Goal: Task Accomplishment & Management: Manage account settings

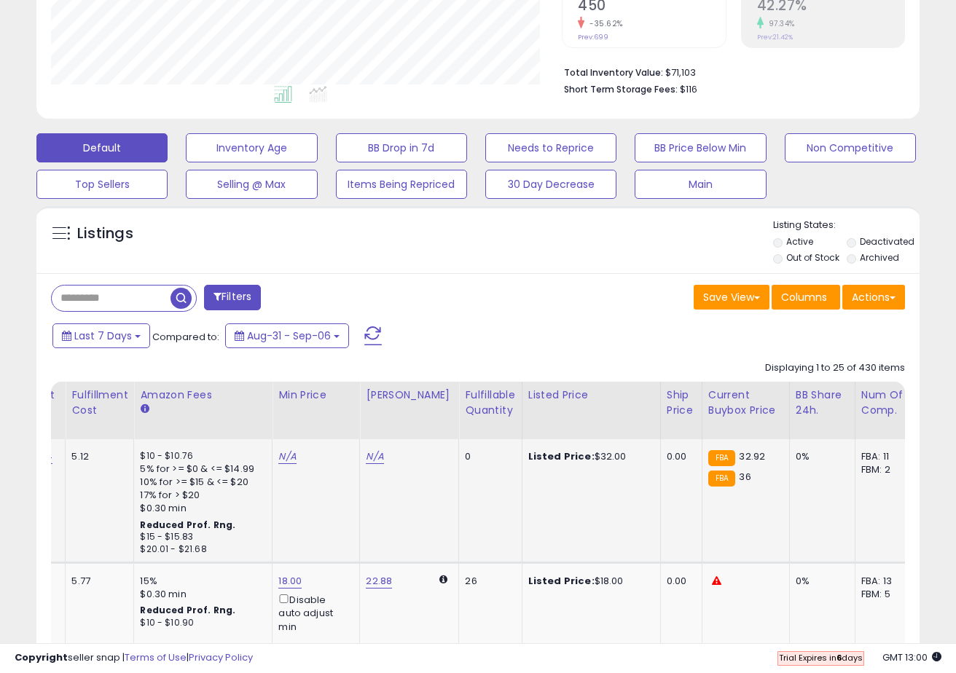
scroll to position [0, 441]
click at [489, 398] on div "Fulfillable Quantity" at bounding box center [489, 403] width 50 height 31
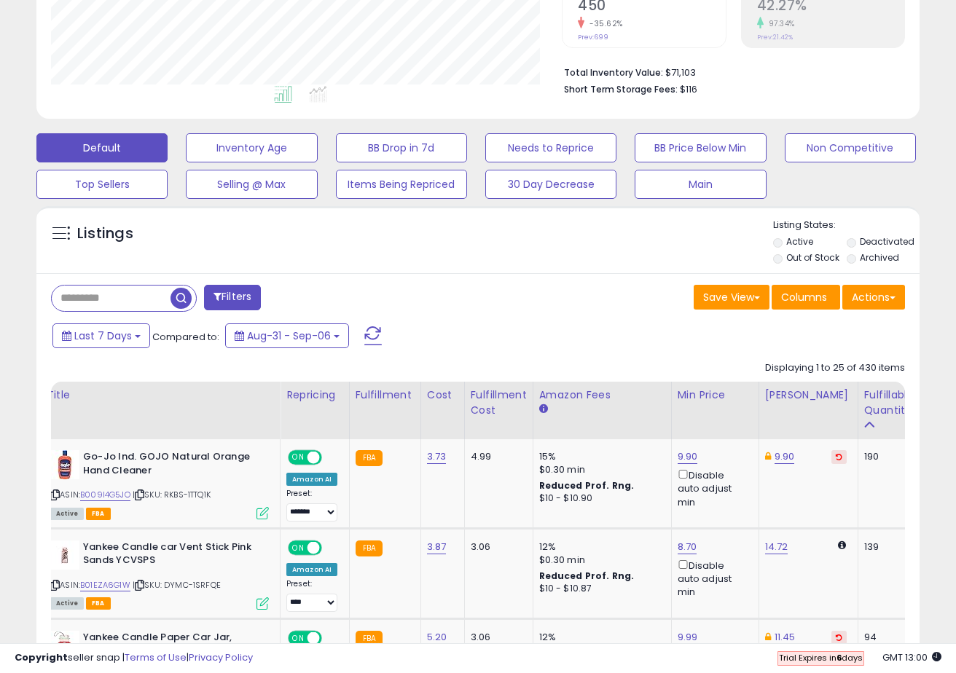
scroll to position [0, 0]
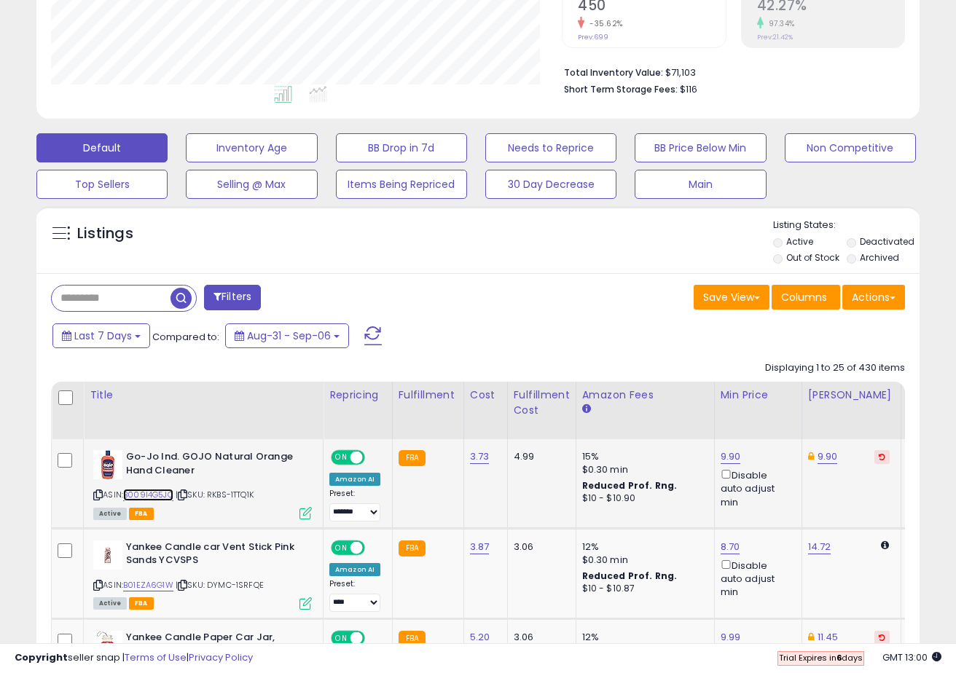
click at [157, 495] on link "B009I4G5JO" at bounding box center [148, 495] width 50 height 12
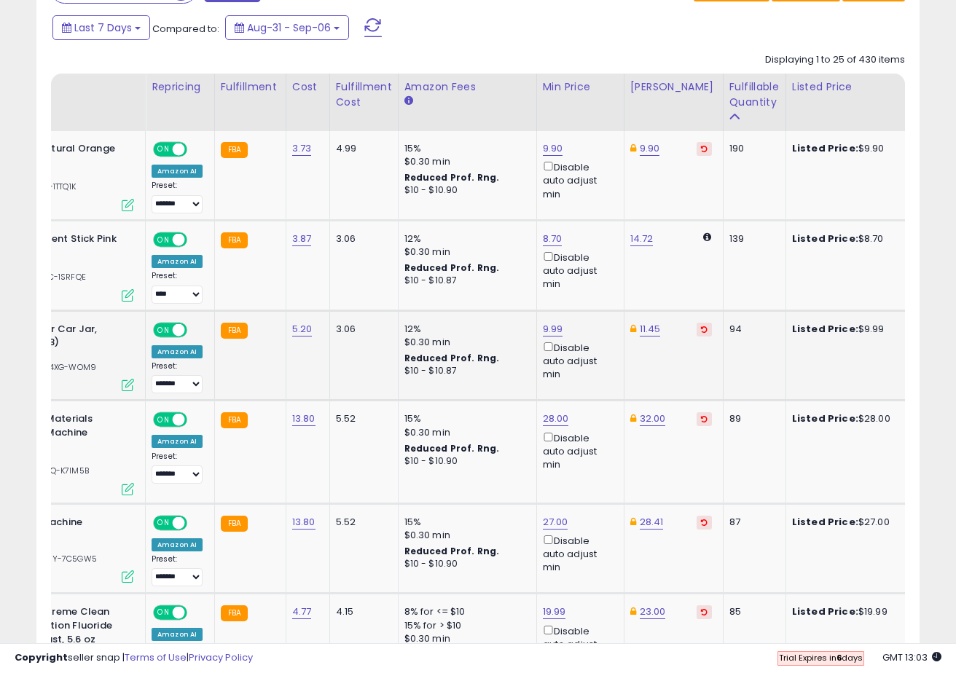
scroll to position [0, 212]
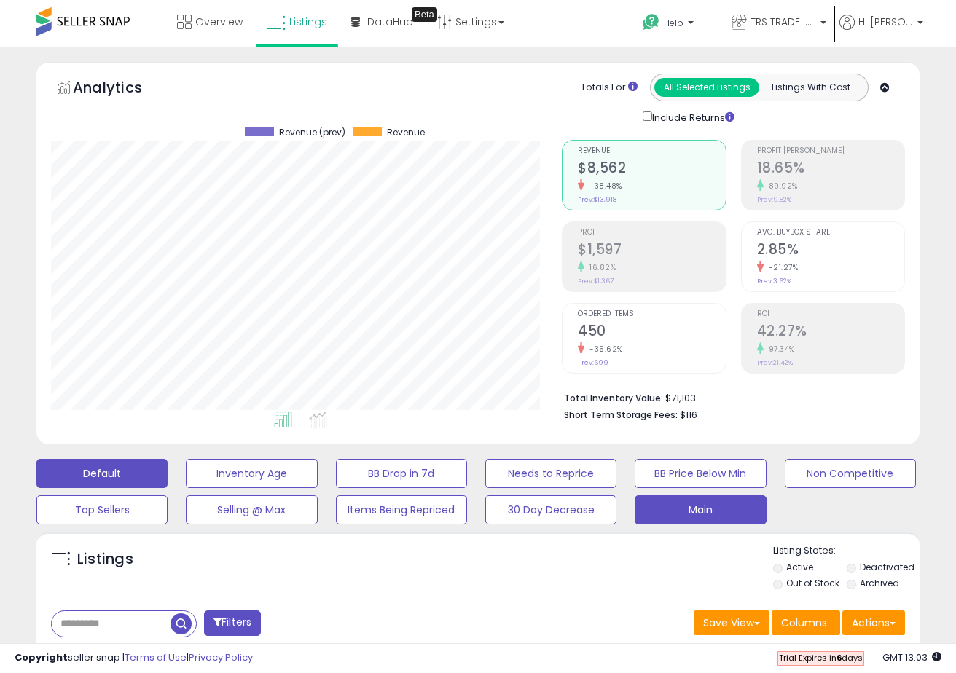
click at [723, 503] on button "Main" at bounding box center [699, 509] width 131 height 29
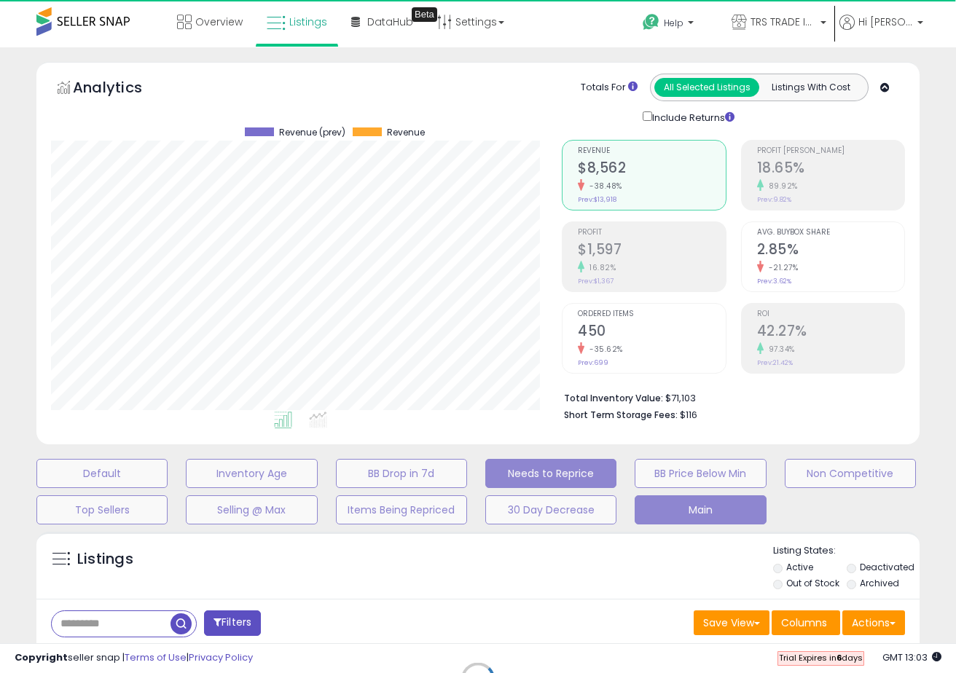
select select "**"
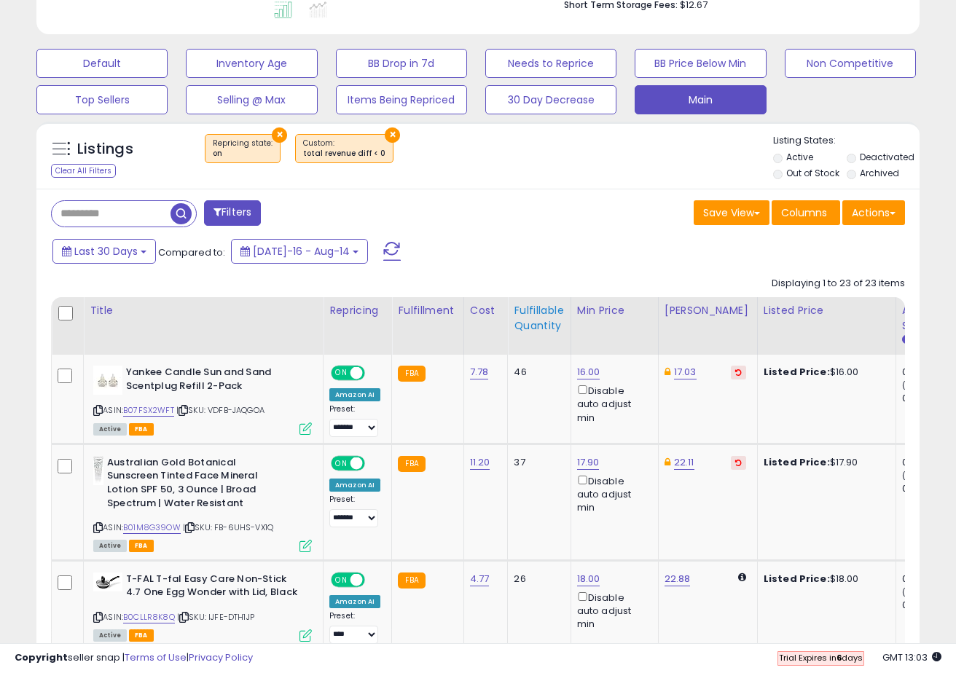
click at [546, 321] on div "Fulfillable Quantity" at bounding box center [539, 318] width 50 height 31
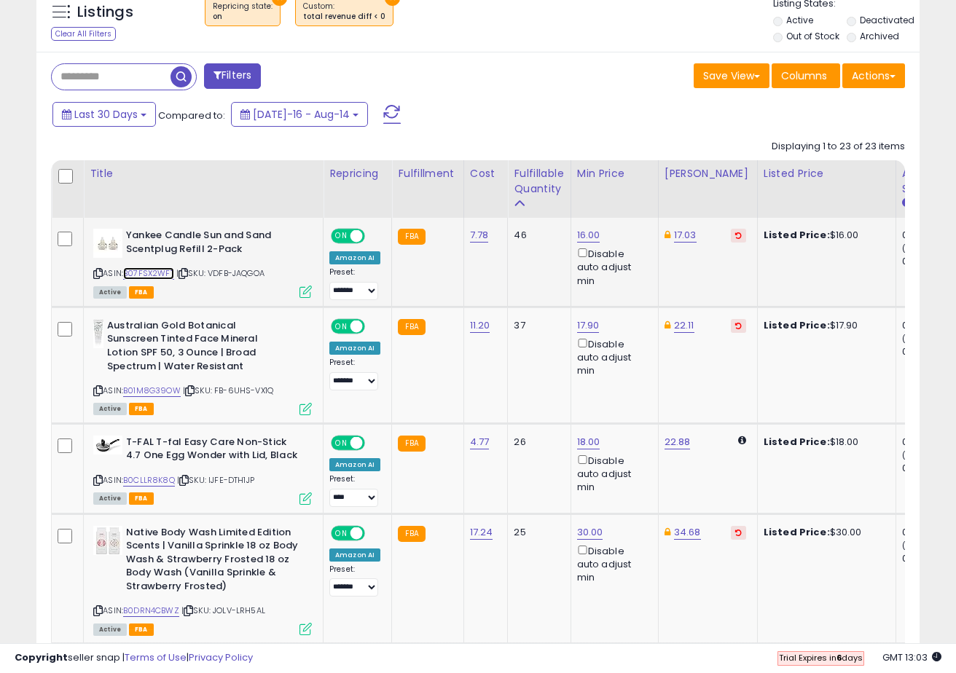
click at [162, 268] on link "B07FSX2WFT" at bounding box center [148, 273] width 51 height 12
click at [95, 270] on icon at bounding box center [97, 274] width 9 height 8
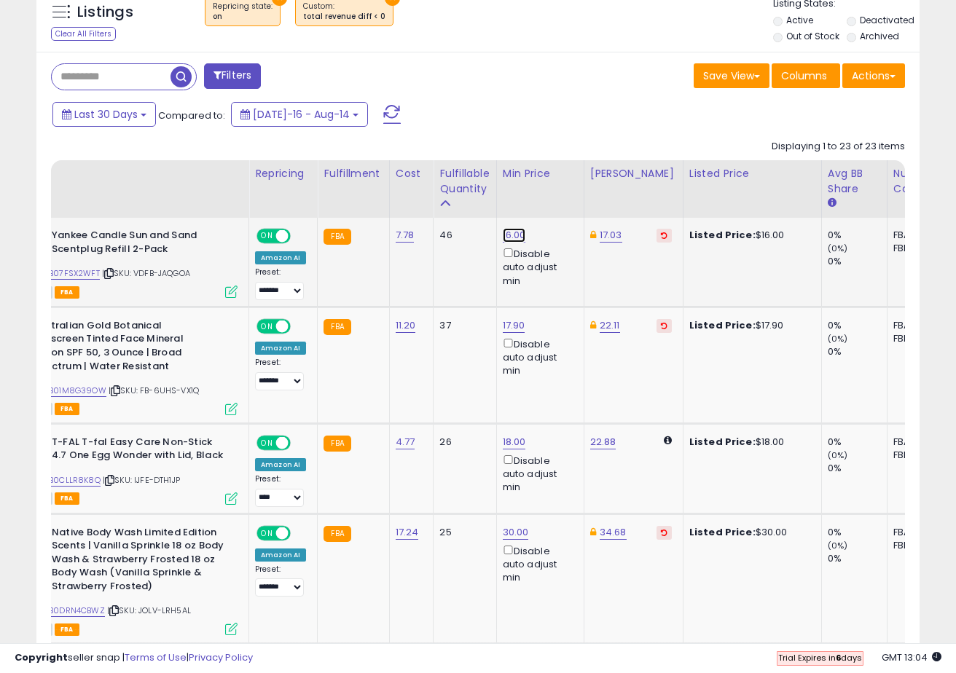
click at [508, 235] on link "16.00" at bounding box center [514, 235] width 23 height 15
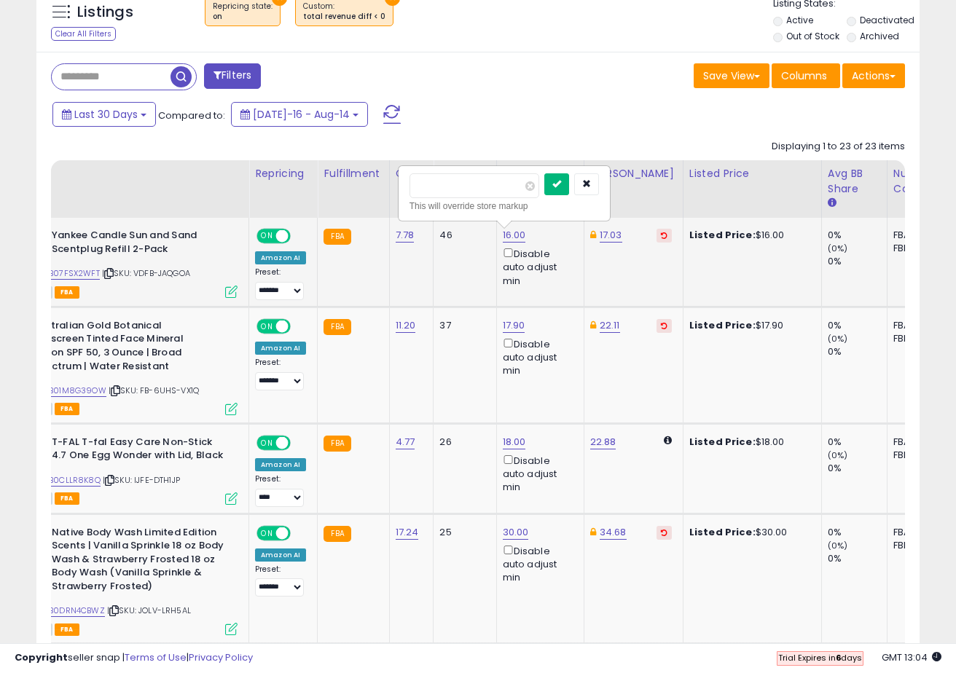
type input "****"
click at [561, 188] on icon "submit" at bounding box center [556, 183] width 9 height 9
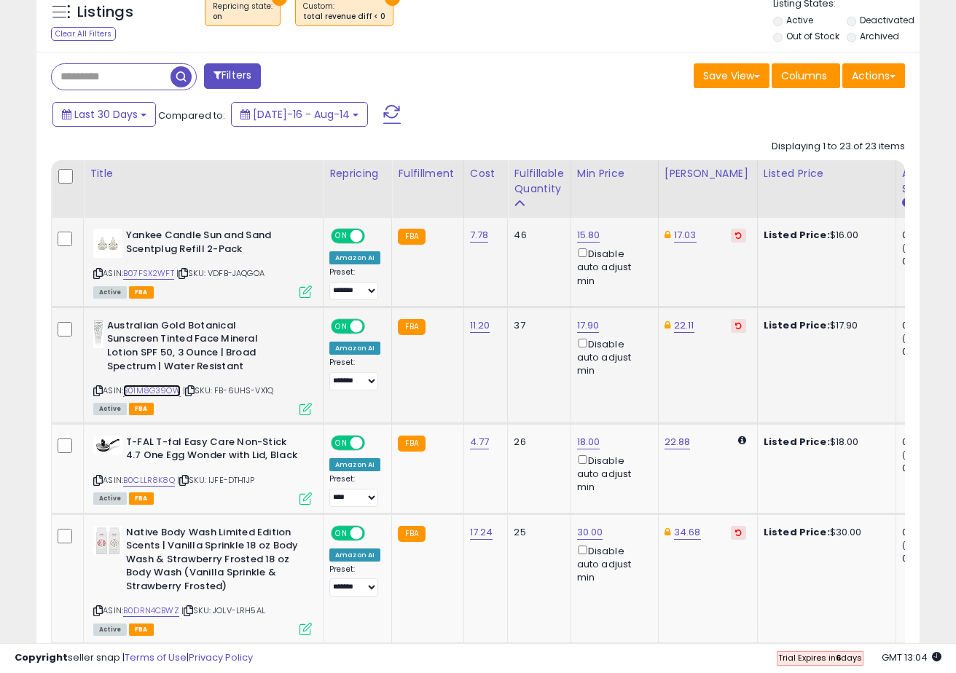
click at [150, 388] on link "B01M8G39OW" at bounding box center [152, 391] width 58 height 12
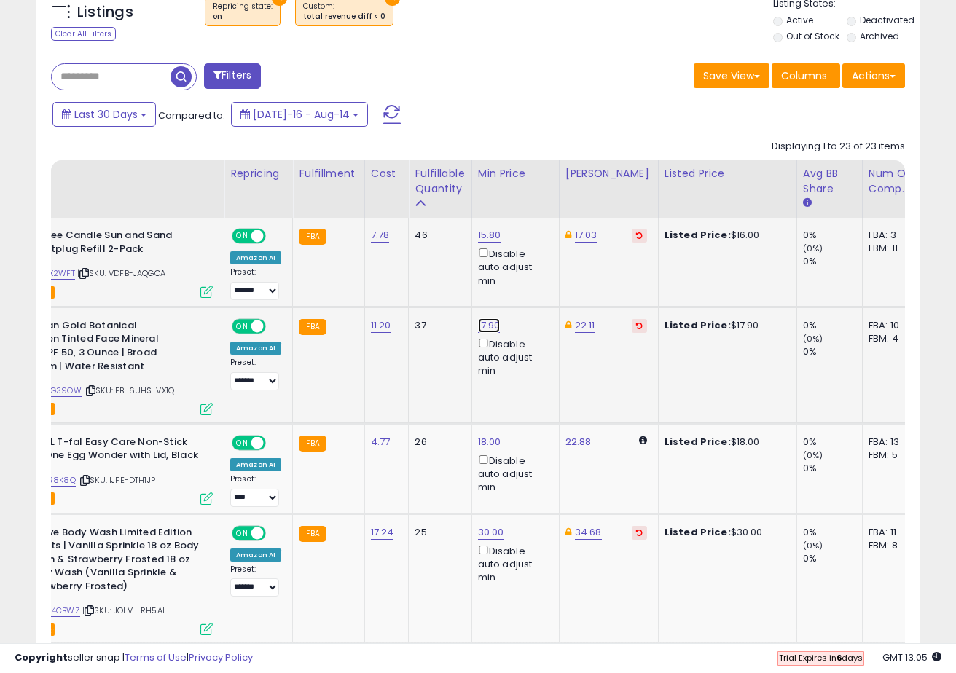
click at [482, 324] on link "17.90" at bounding box center [489, 325] width 23 height 15
type input "****"
click at [535, 273] on icon "submit" at bounding box center [531, 274] width 9 height 9
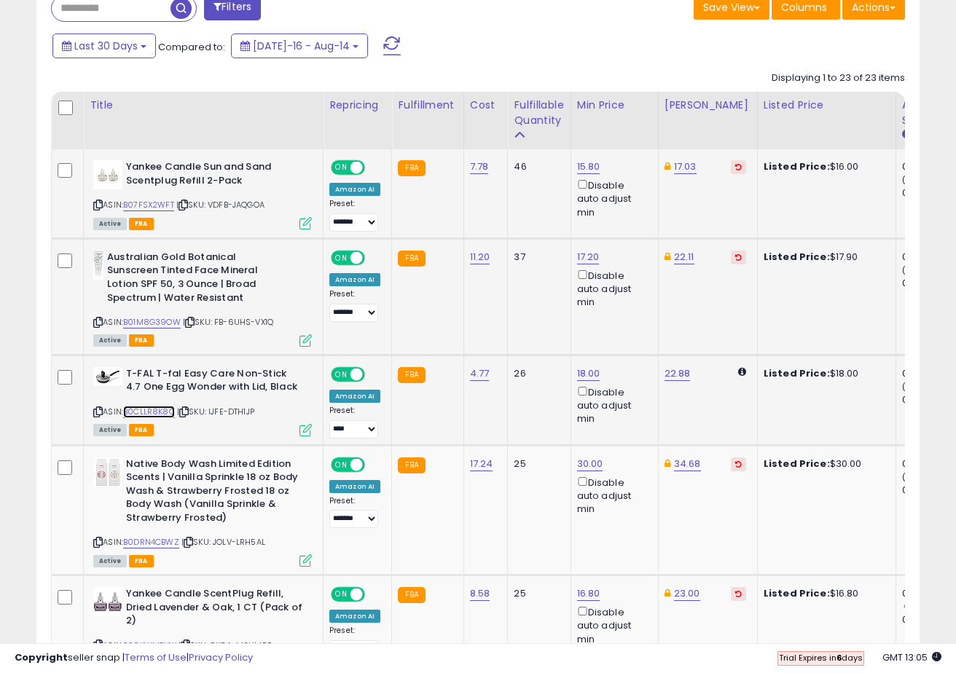
click at [150, 413] on link "B0CLLR8K8Q" at bounding box center [149, 412] width 52 height 12
click at [587, 379] on link "18.00" at bounding box center [588, 373] width 23 height 15
type input "**"
click at [635, 323] on icon "submit" at bounding box center [630, 322] width 9 height 9
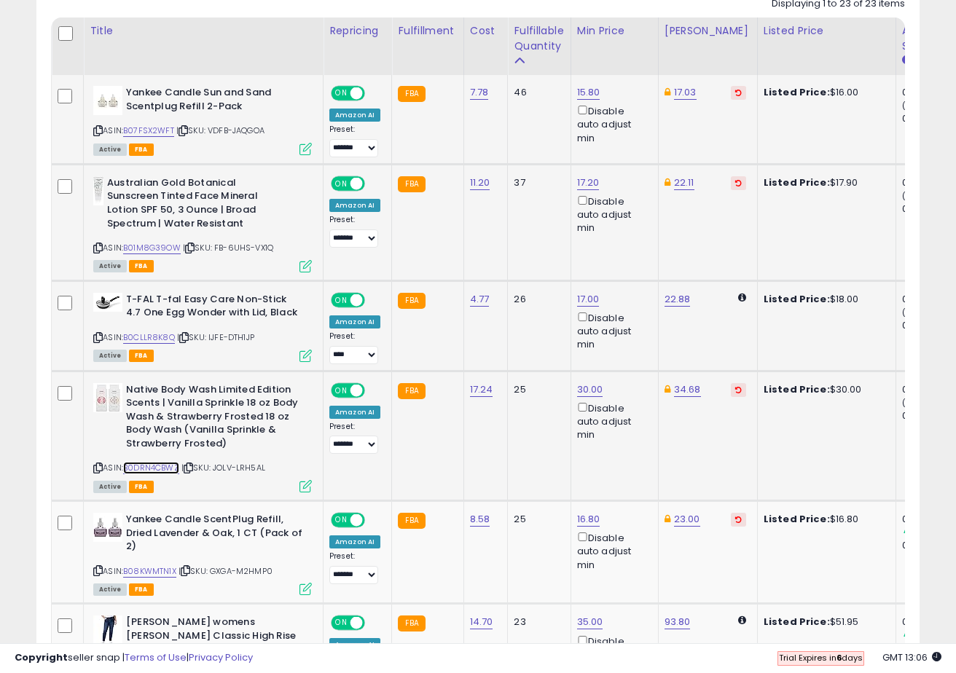
click at [150, 471] on link "B0DRN4CBWZ" at bounding box center [151, 468] width 56 height 12
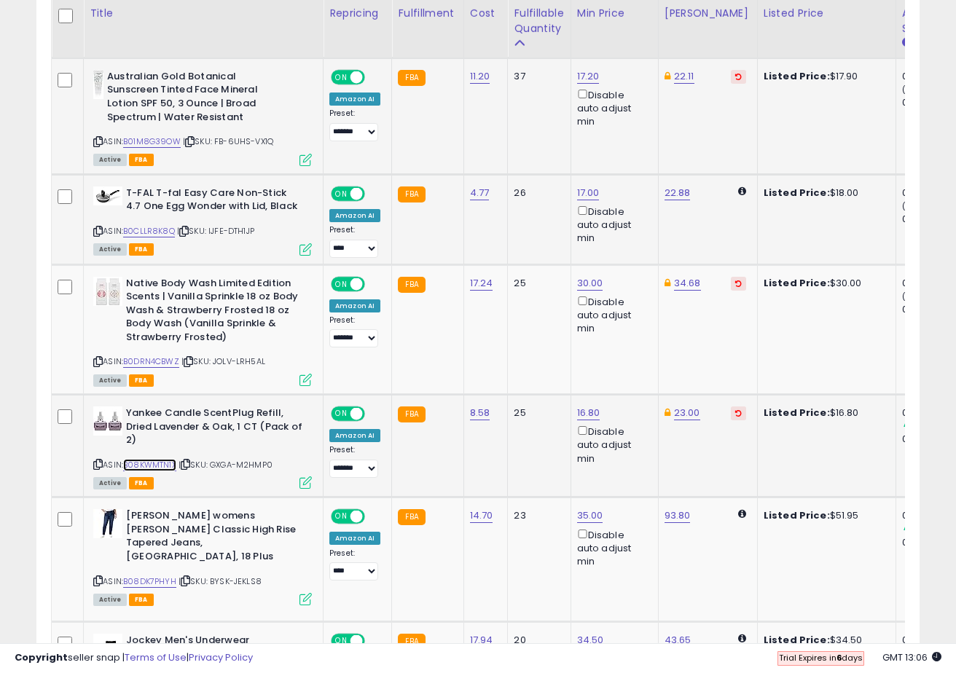
click at [154, 463] on link "B08KWMTN1X" at bounding box center [149, 465] width 53 height 12
click at [597, 286] on link "30.00" at bounding box center [590, 283] width 26 height 15
type input "**"
click at [636, 233] on icon "submit" at bounding box center [631, 231] width 9 height 9
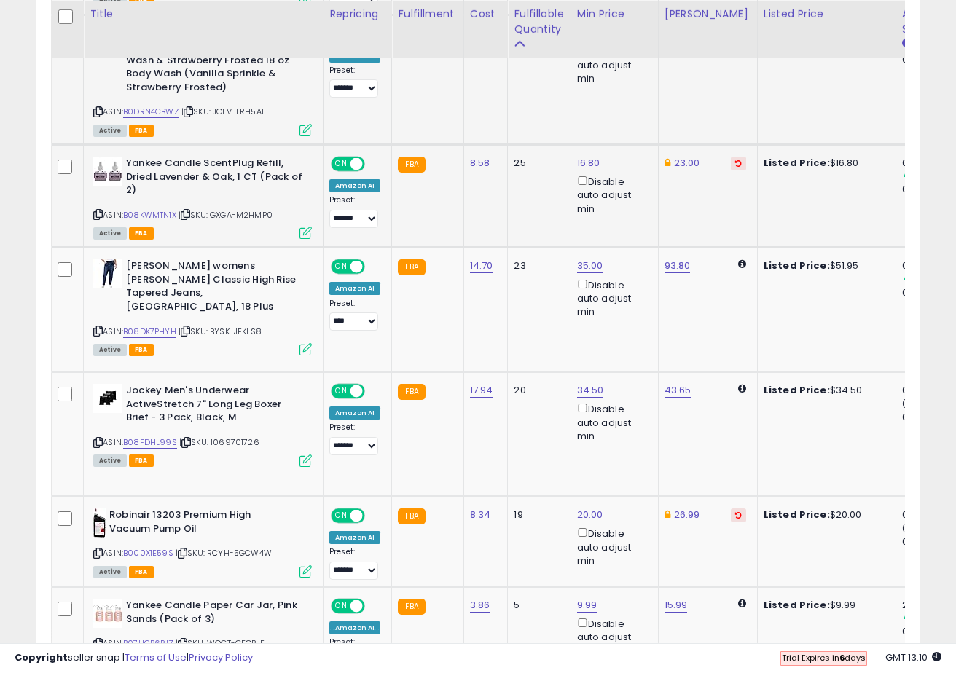
scroll to position [1045, 0]
click at [583, 163] on link "16.80" at bounding box center [588, 164] width 23 height 15
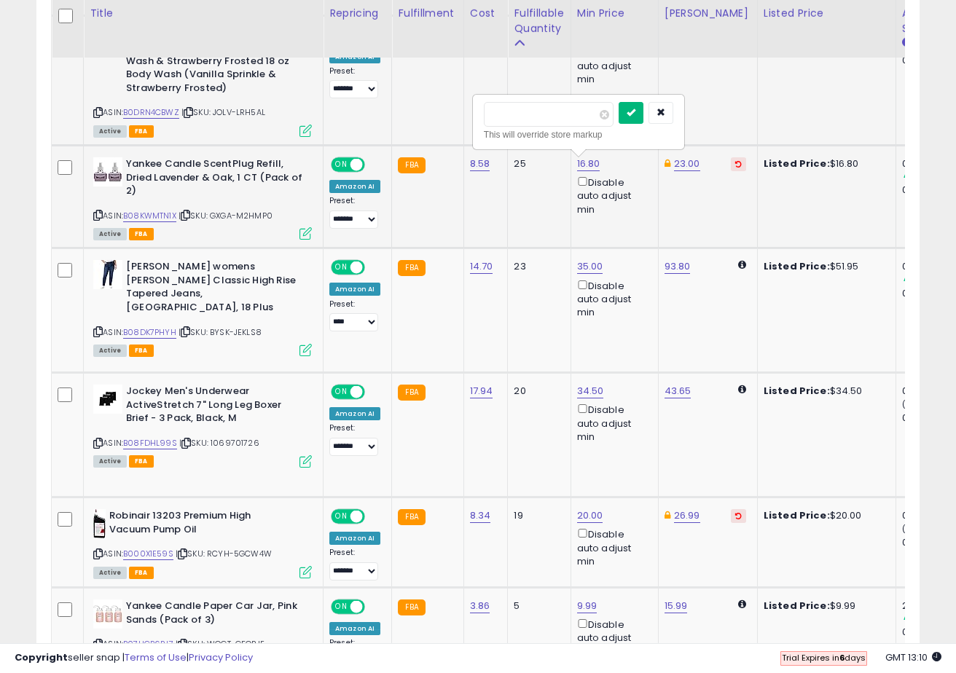
type input "****"
click at [635, 114] on icon "submit" at bounding box center [630, 112] width 9 height 9
click at [155, 326] on link "B08DK7PHYH" at bounding box center [149, 332] width 53 height 12
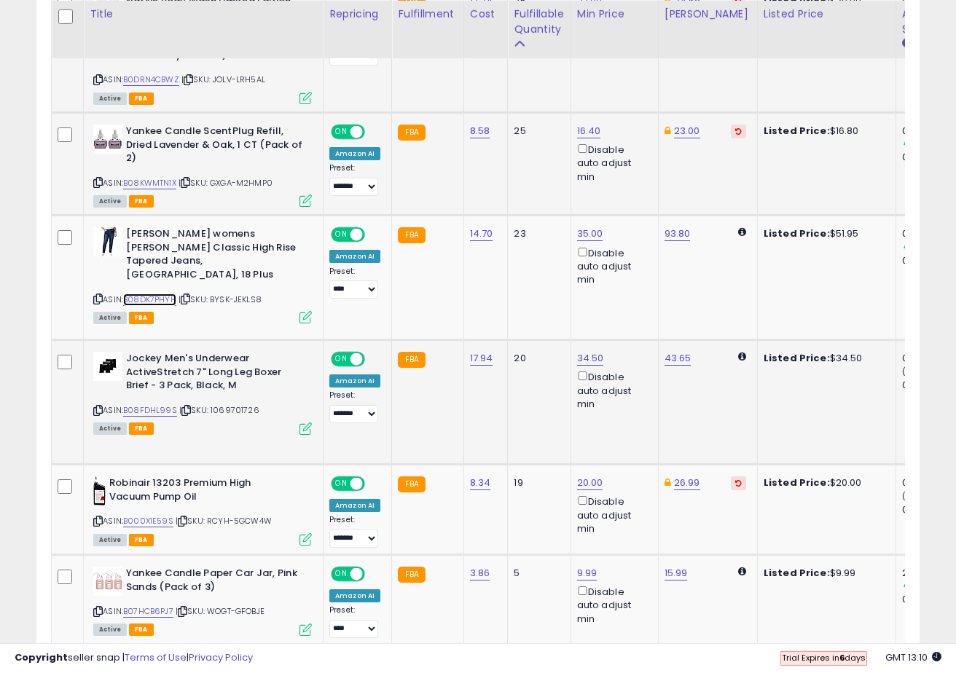
scroll to position [1105, 0]
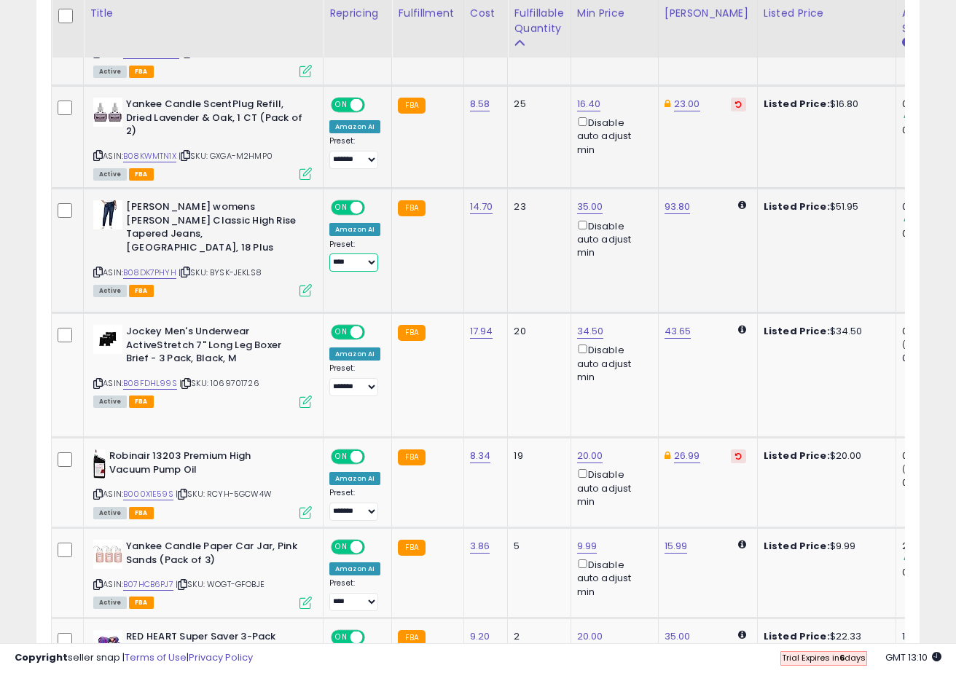
click at [356, 259] on select "**** ******* ********* *****" at bounding box center [353, 262] width 49 height 18
select select "*********"
click at [329, 253] on select "**** ******* ********* *****" at bounding box center [353, 262] width 49 height 18
click at [584, 210] on link "35.00" at bounding box center [590, 207] width 26 height 15
type input "***"
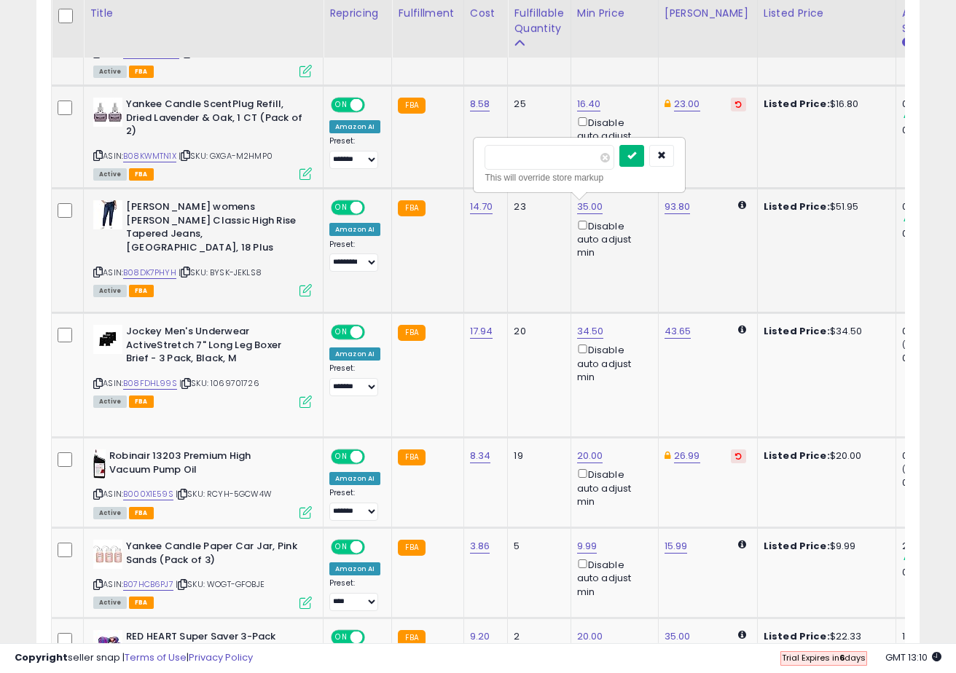
type input "**"
click at [636, 152] on icon "submit" at bounding box center [631, 155] width 9 height 9
click at [99, 268] on icon at bounding box center [97, 272] width 9 height 8
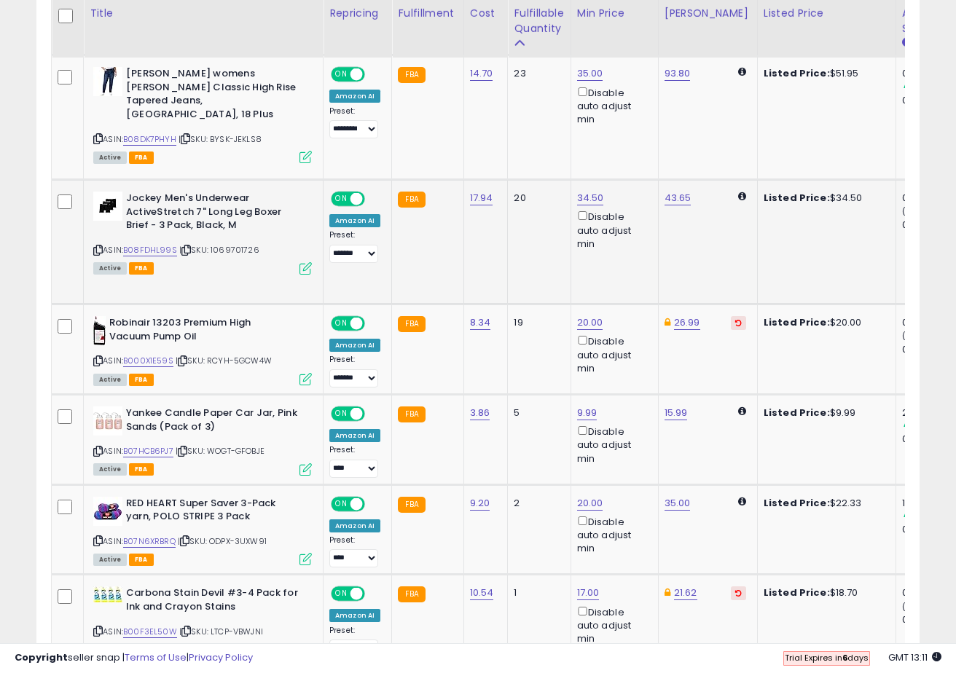
scroll to position [1240, 0]
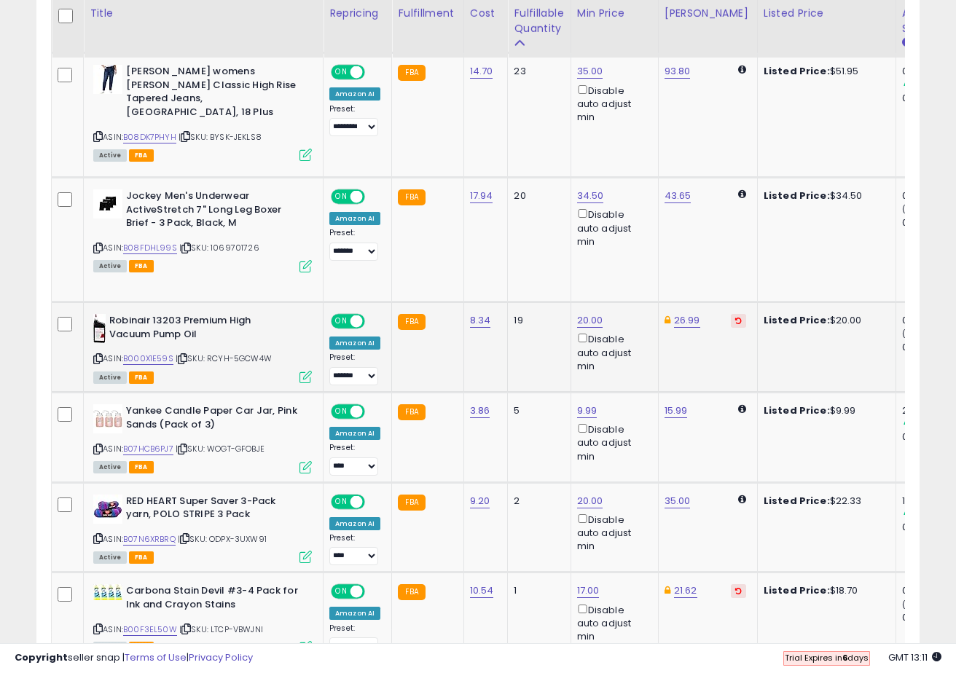
click at [98, 360] on icon at bounding box center [97, 359] width 9 height 8
click at [143, 361] on link "B000X1E59S" at bounding box center [148, 359] width 50 height 12
click at [583, 319] on link "20.00" at bounding box center [590, 320] width 26 height 15
type input "****"
click at [636, 264] on icon "submit" at bounding box center [631, 268] width 9 height 9
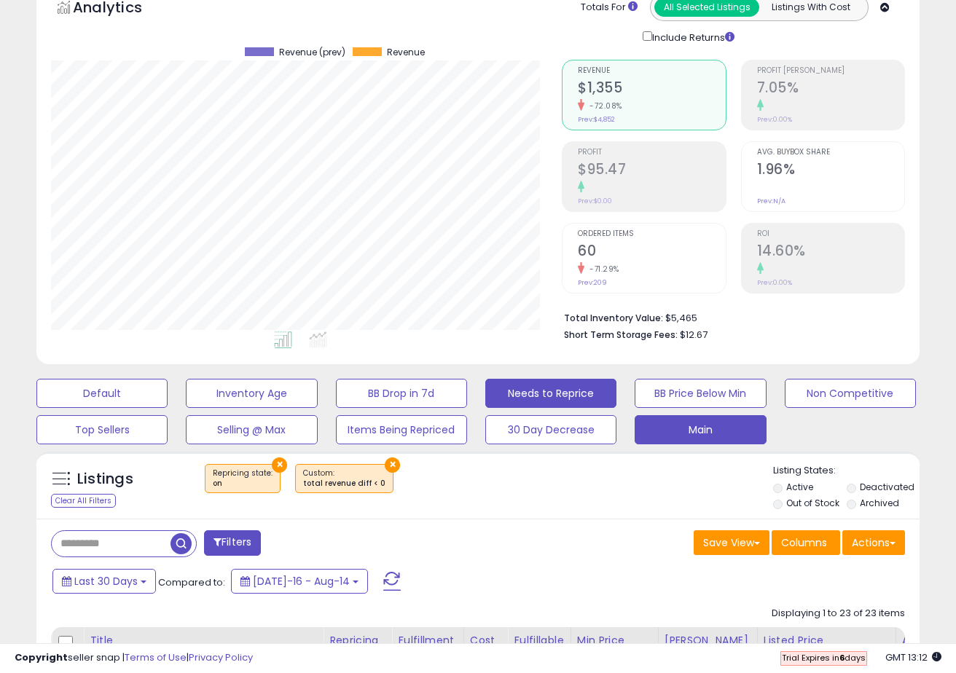
scroll to position [119, 0]
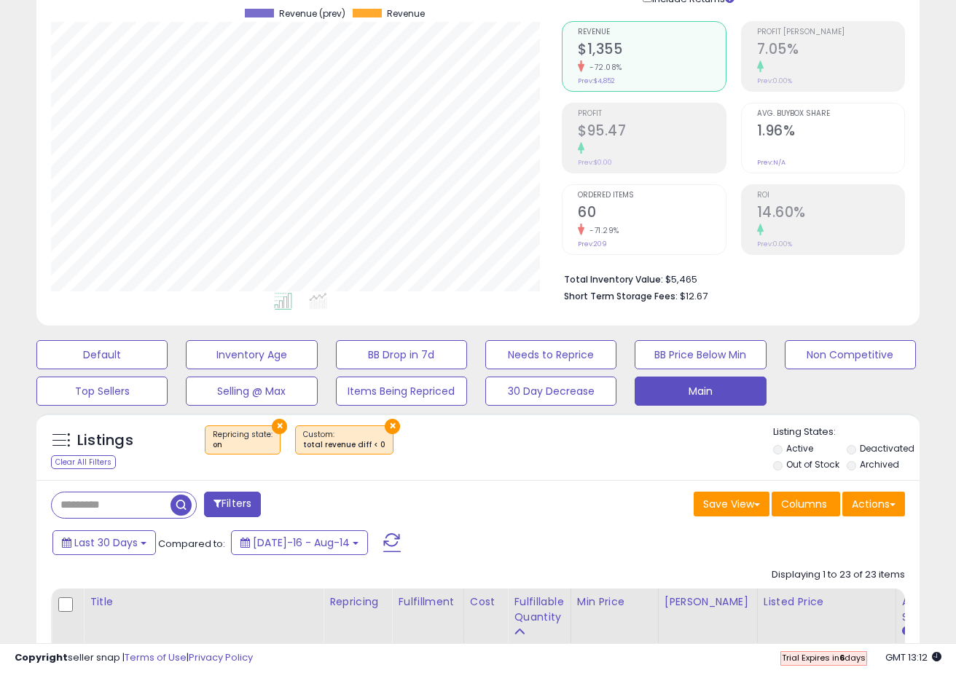
click at [792, 446] on label "Active" at bounding box center [799, 448] width 27 height 12
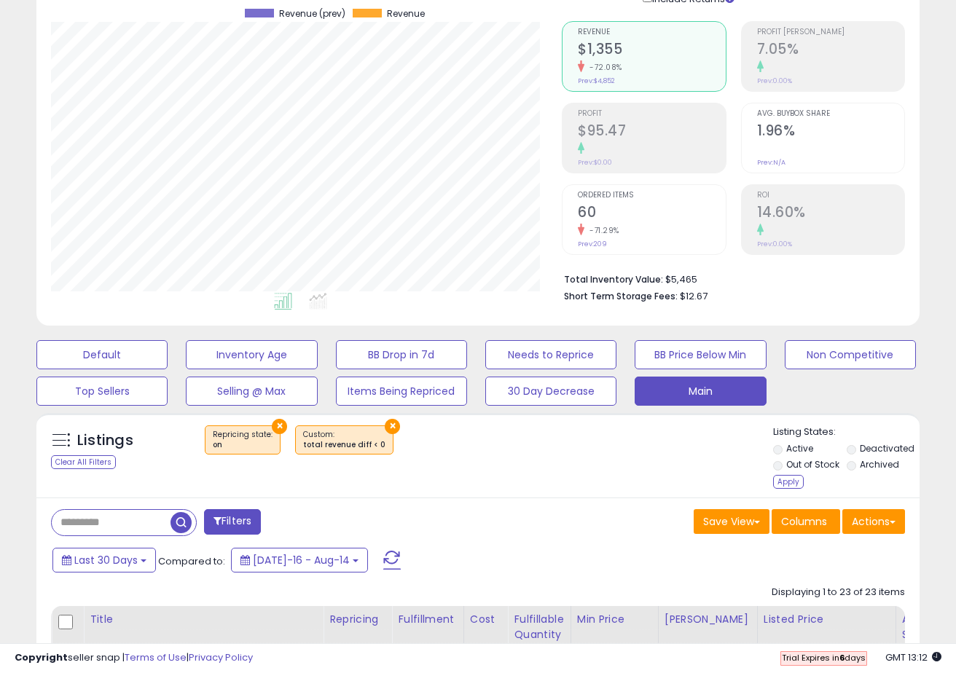
click at [868, 447] on label "Deactivated" at bounding box center [887, 448] width 55 height 12
click at [870, 461] on label "Archived" at bounding box center [879, 464] width 39 height 12
click at [786, 483] on div "Apply" at bounding box center [788, 482] width 31 height 14
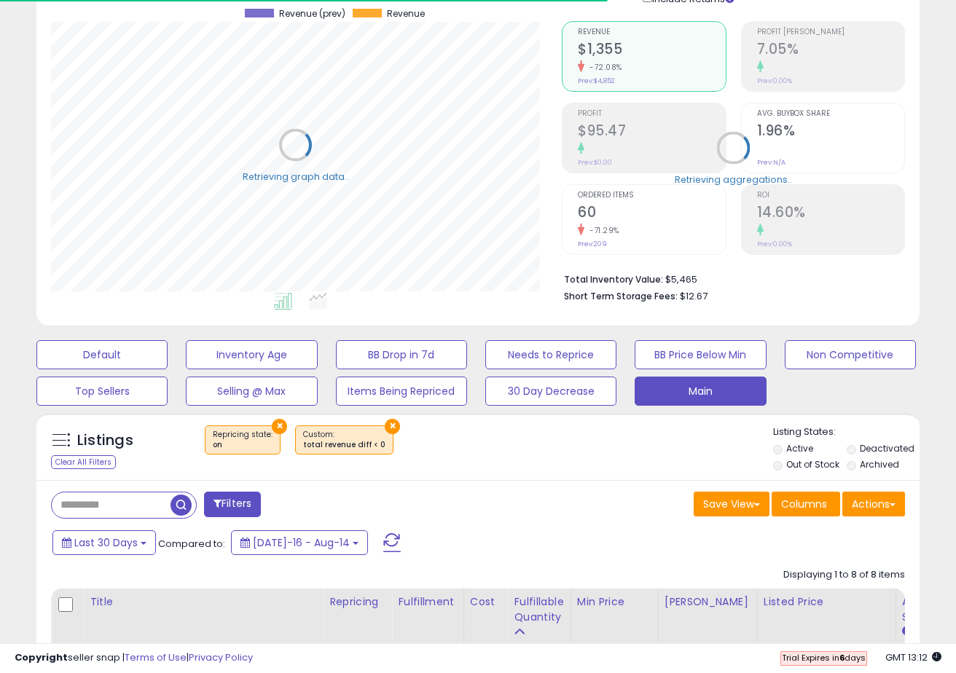
click at [385, 428] on button "×" at bounding box center [392, 426] width 15 height 15
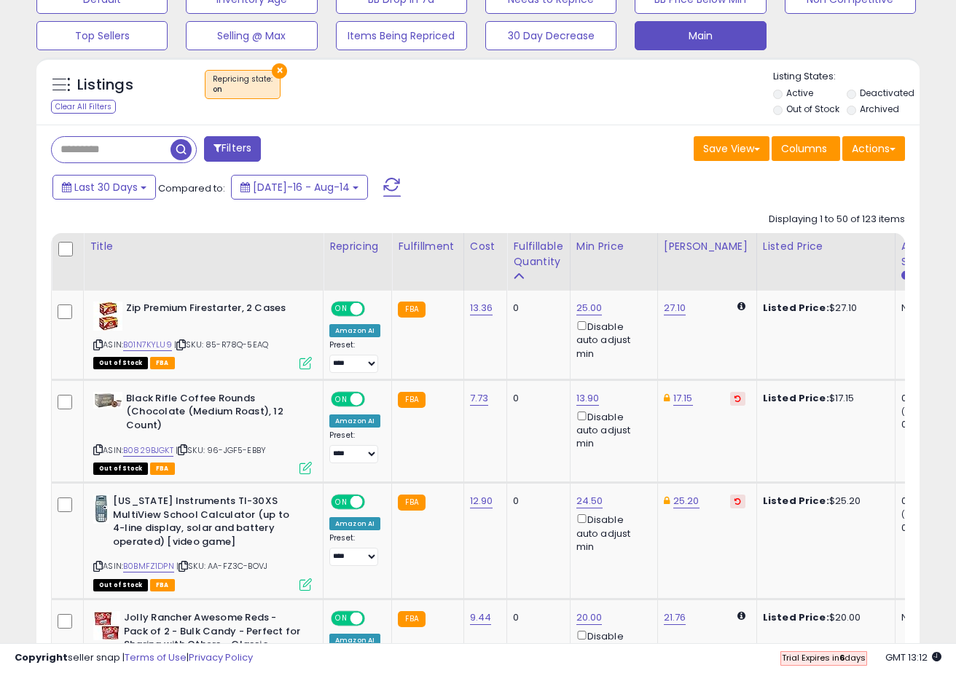
scroll to position [299, 511]
click at [280, 65] on button "×" at bounding box center [279, 70] width 15 height 15
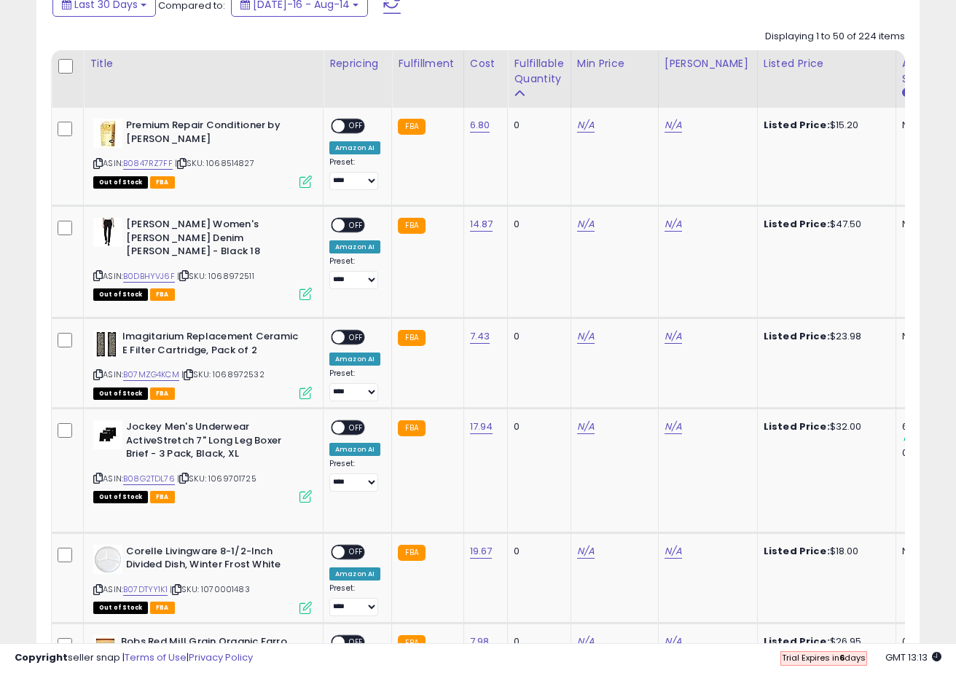
scroll to position [669, 0]
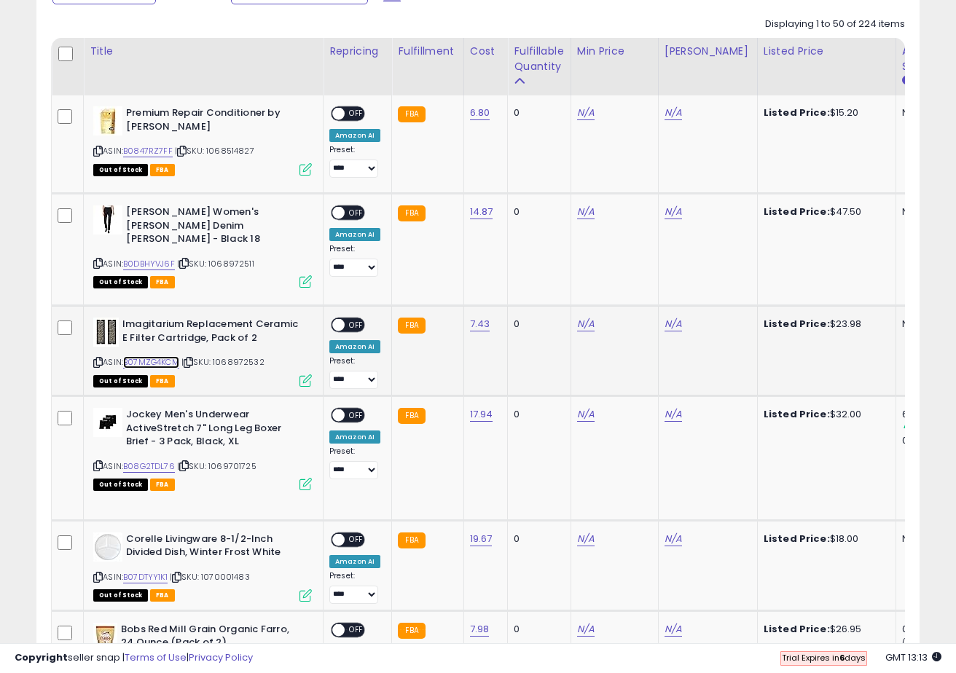
click at [169, 367] on link "B07MZG4KCM" at bounding box center [151, 362] width 56 height 12
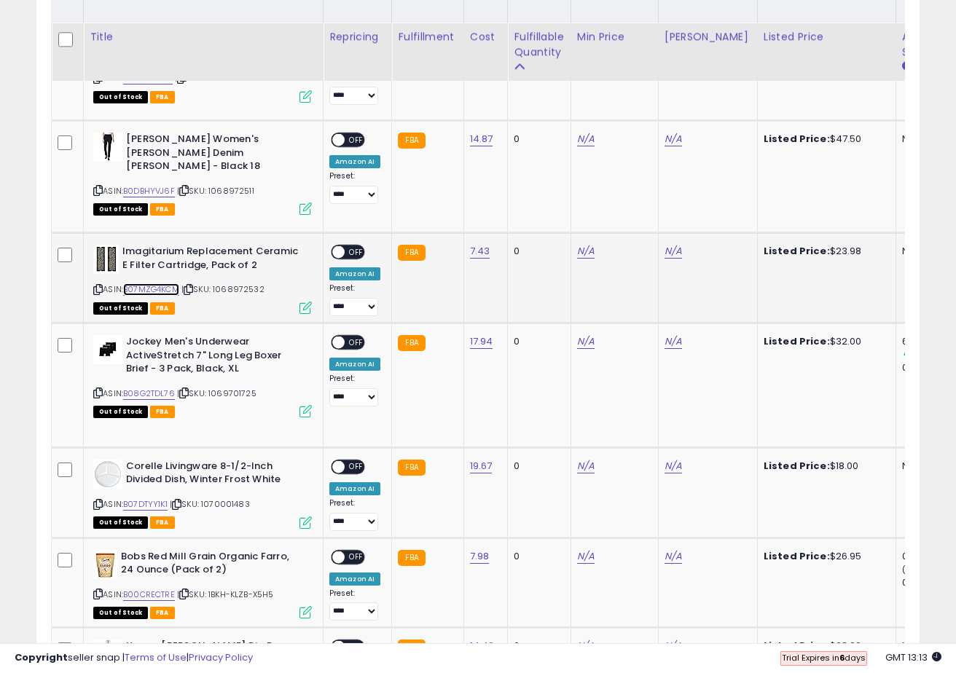
scroll to position [774, 0]
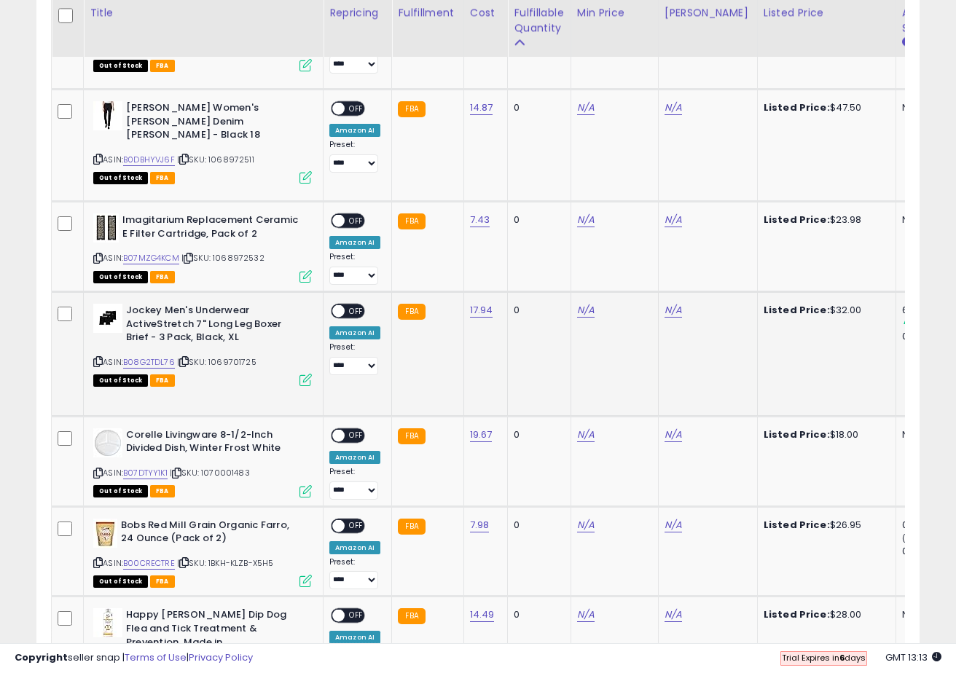
click at [476, 360] on td "17.94" at bounding box center [485, 353] width 44 height 125
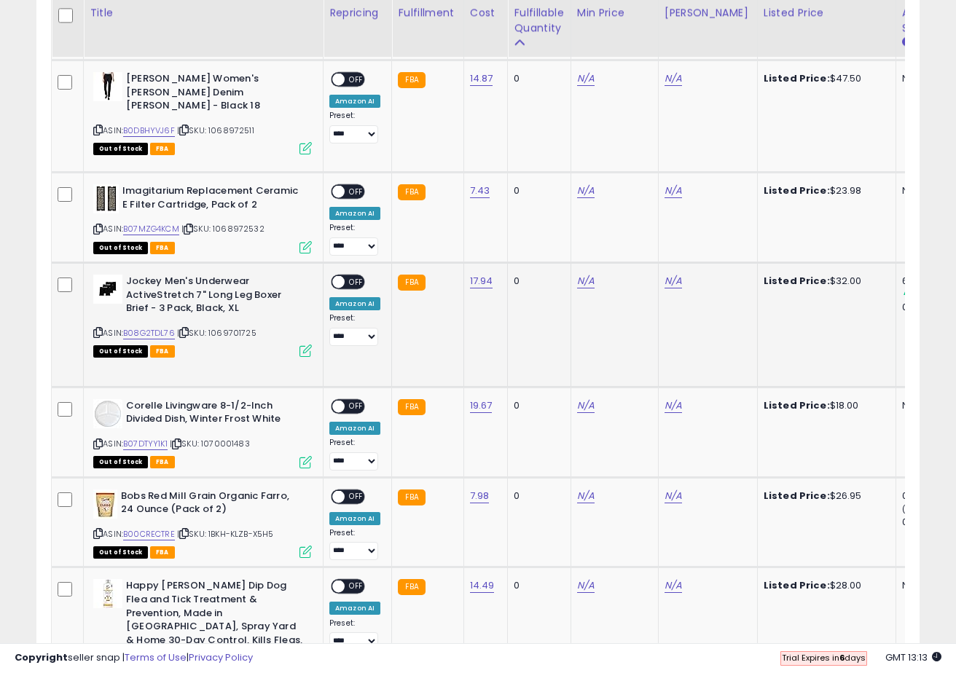
scroll to position [0, 0]
click at [165, 334] on link "B08G2TDL76" at bounding box center [149, 333] width 52 height 12
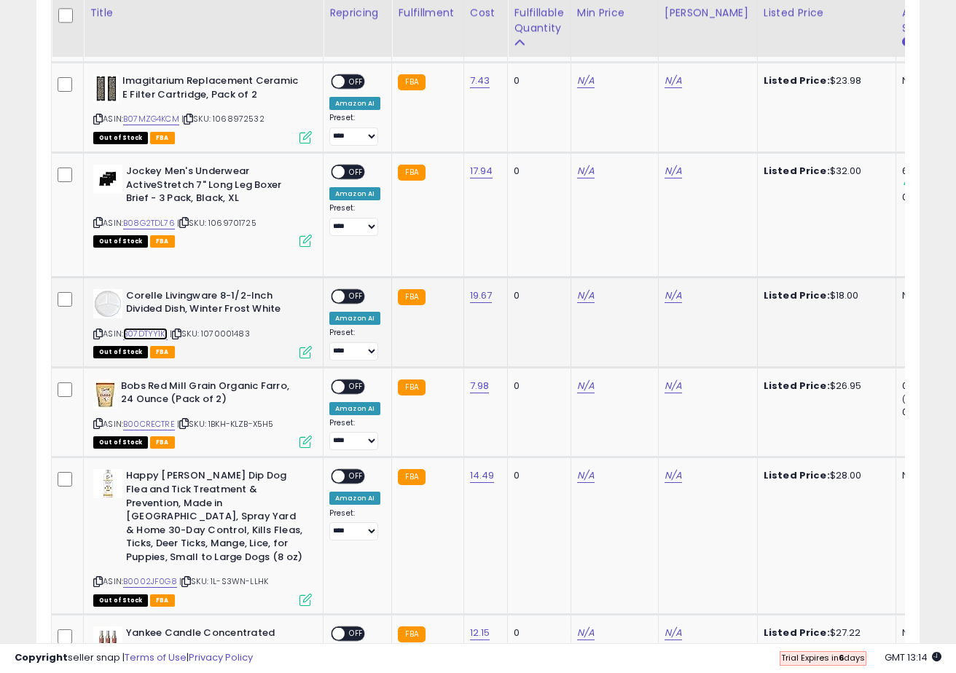
click at [156, 332] on link "B07DTYY1K1" at bounding box center [145, 334] width 44 height 12
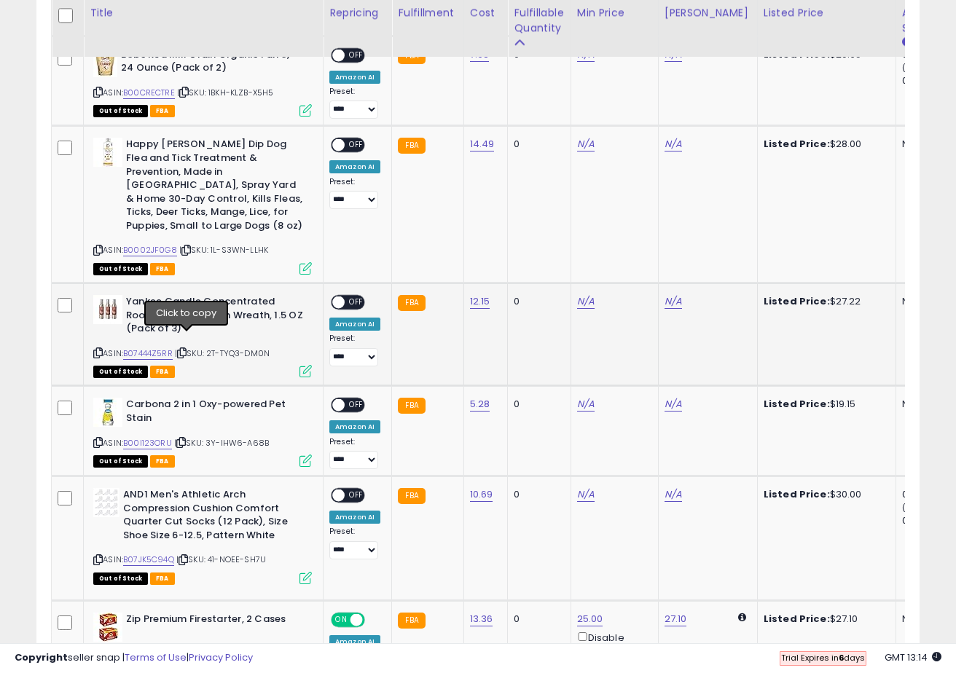
scroll to position [1267, 0]
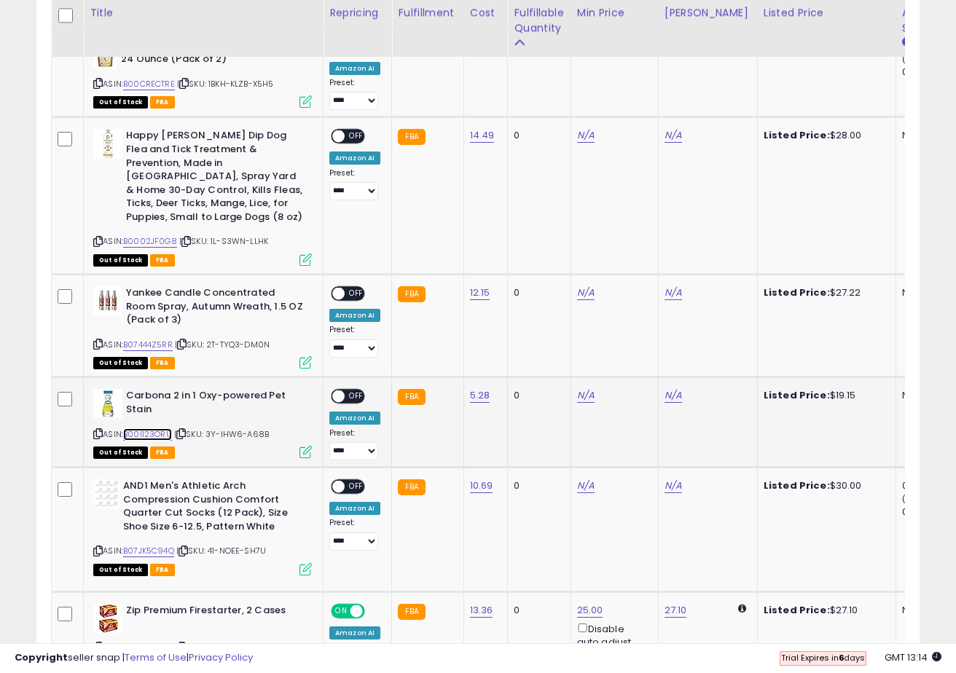
click at [141, 428] on link "B00I123ORU" at bounding box center [147, 434] width 49 height 12
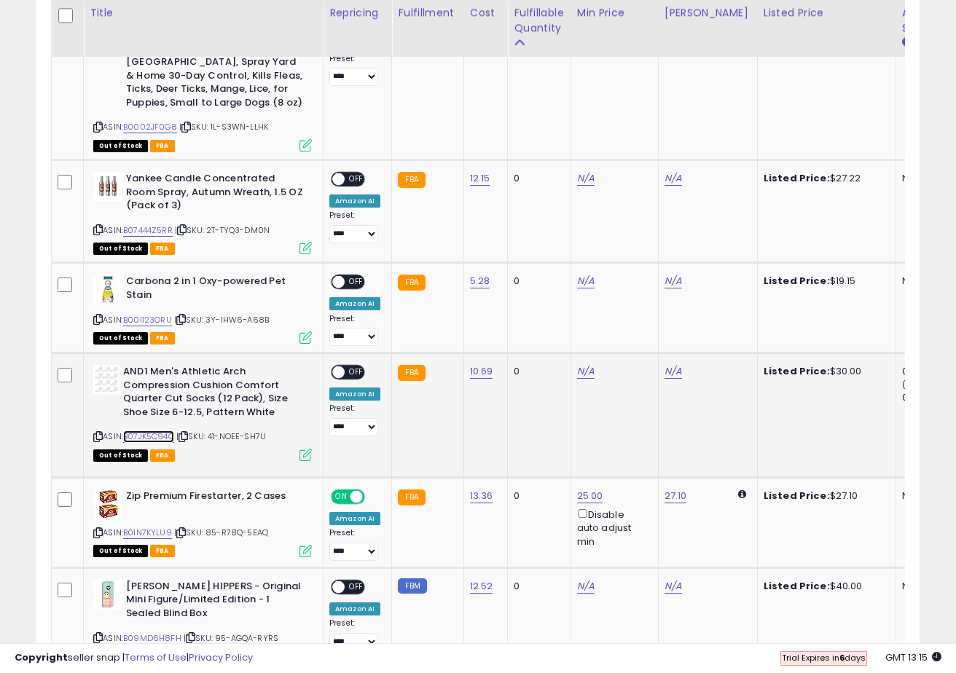
click at [161, 430] on link "B07JK5C94Q" at bounding box center [148, 436] width 51 height 12
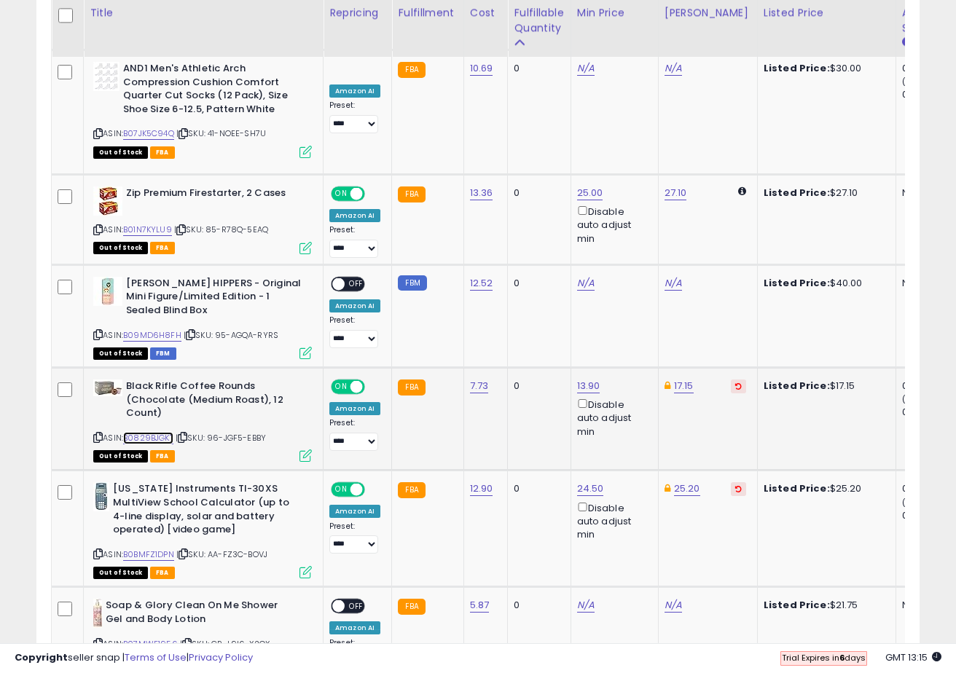
click at [165, 432] on link "B0829BJGKT" at bounding box center [148, 438] width 50 height 12
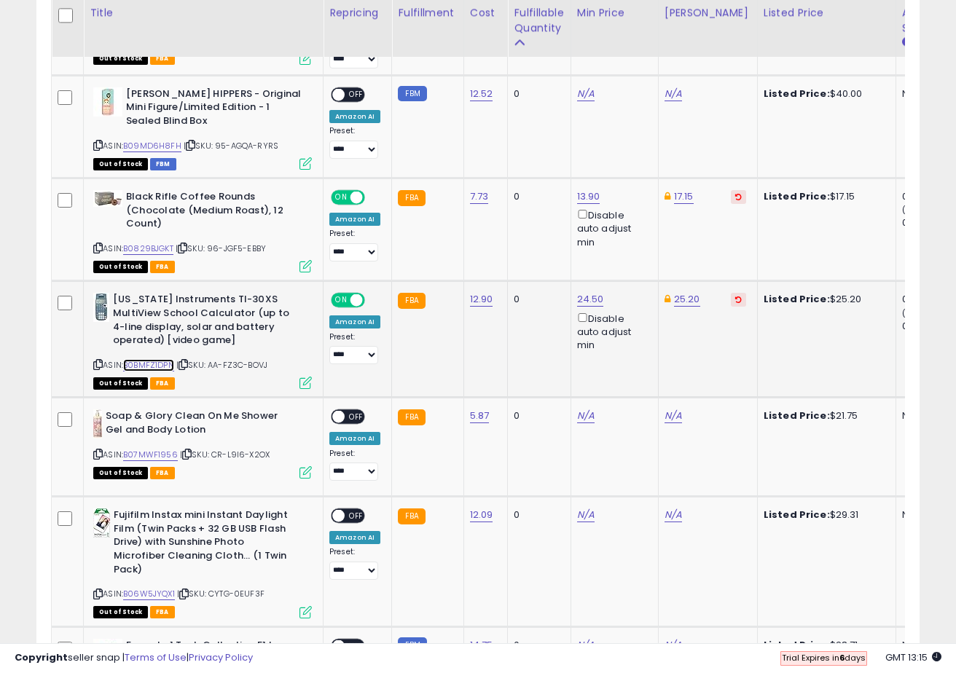
click at [164, 359] on link "B0BMFZ1DPN" at bounding box center [148, 365] width 51 height 12
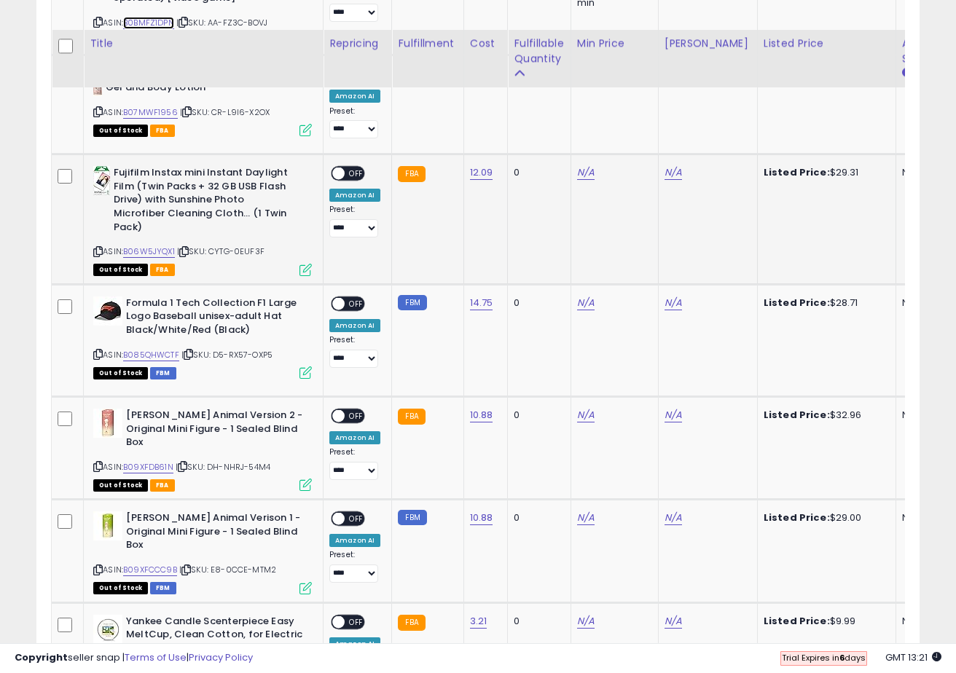
scroll to position [2244, 0]
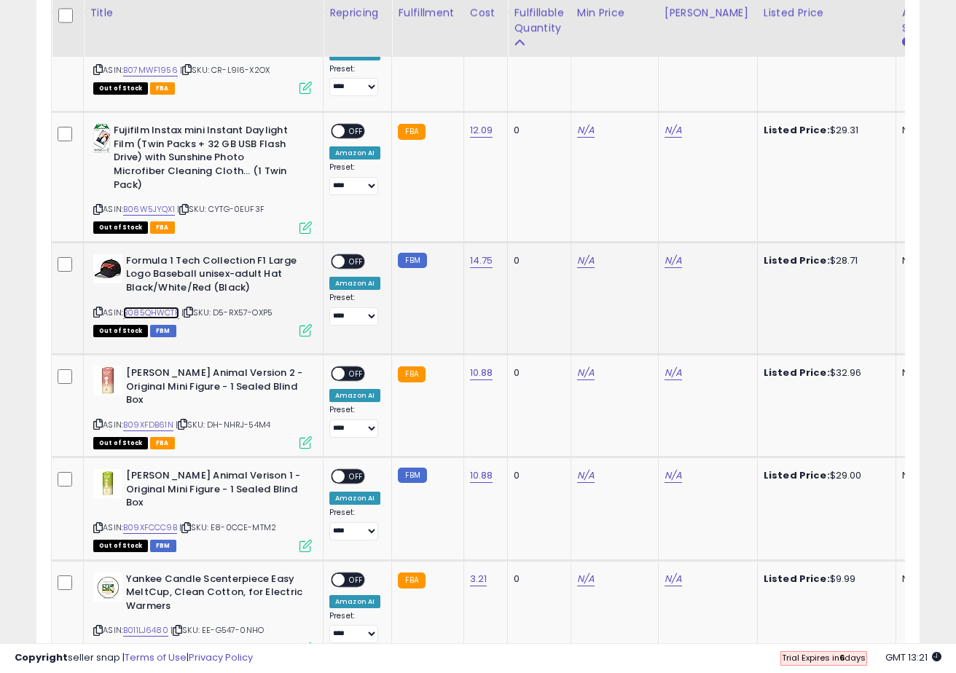
click at [170, 307] on link "B085QHWCTF" at bounding box center [151, 313] width 56 height 12
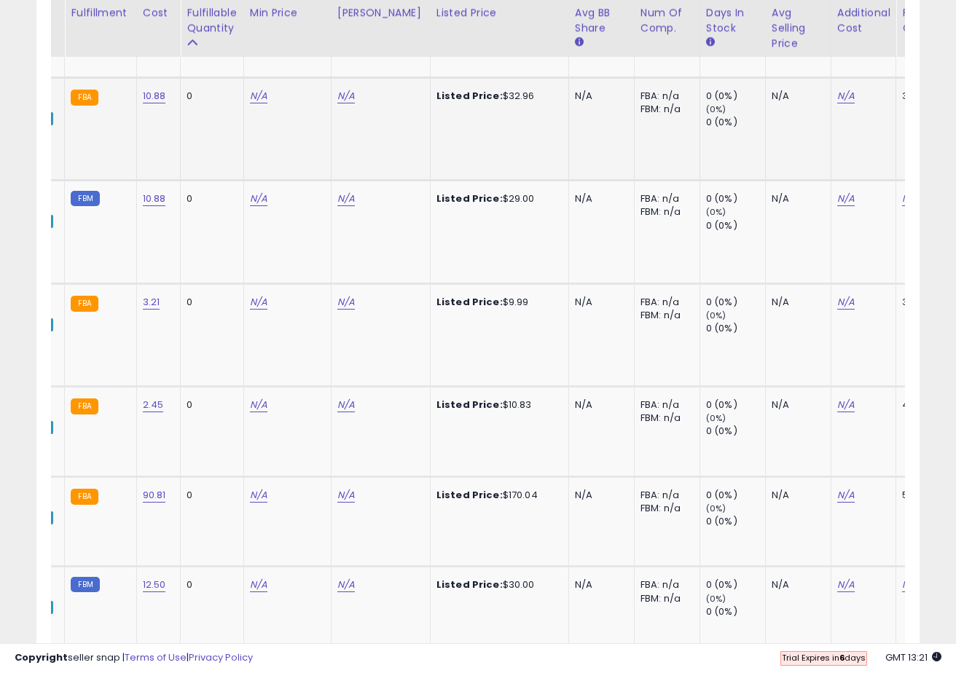
scroll to position [0, 336]
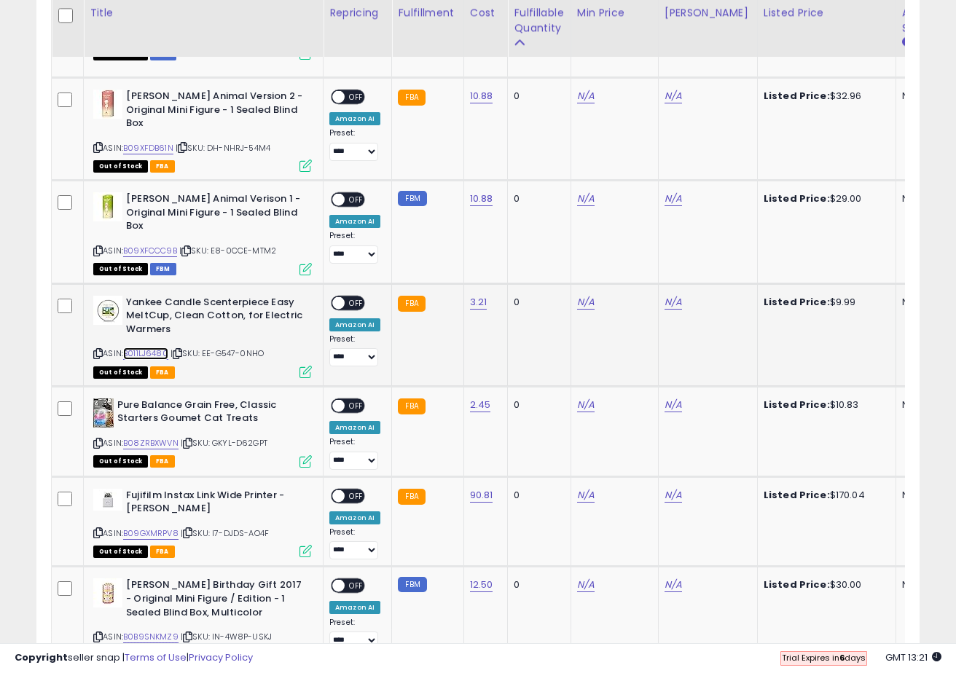
click at [157, 347] on link "B011LJ6480" at bounding box center [145, 353] width 45 height 12
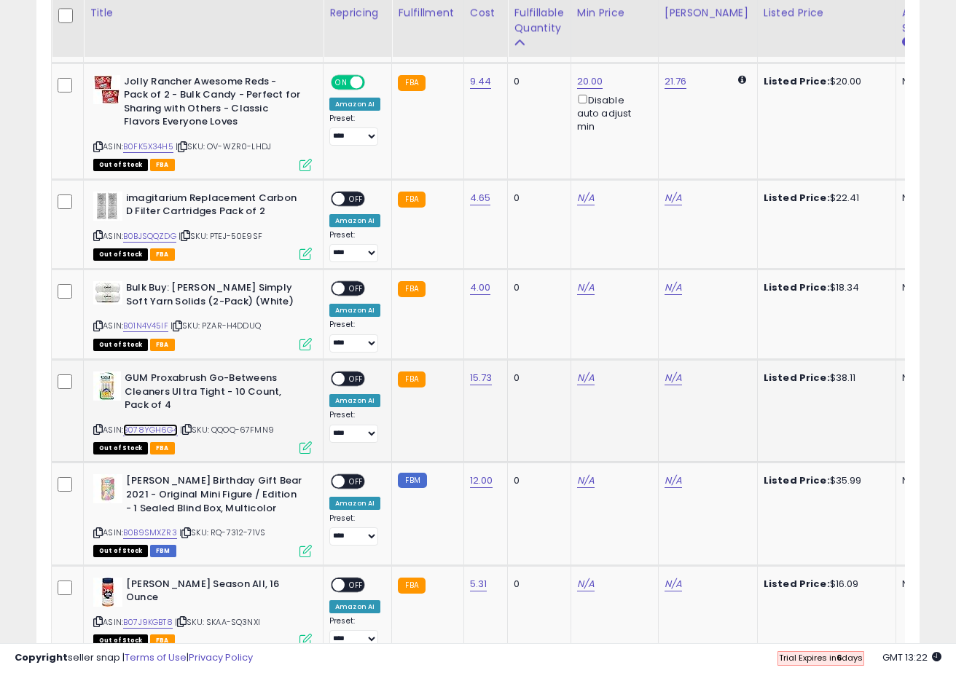
click at [155, 424] on link "B078YGH6G4" at bounding box center [150, 430] width 55 height 12
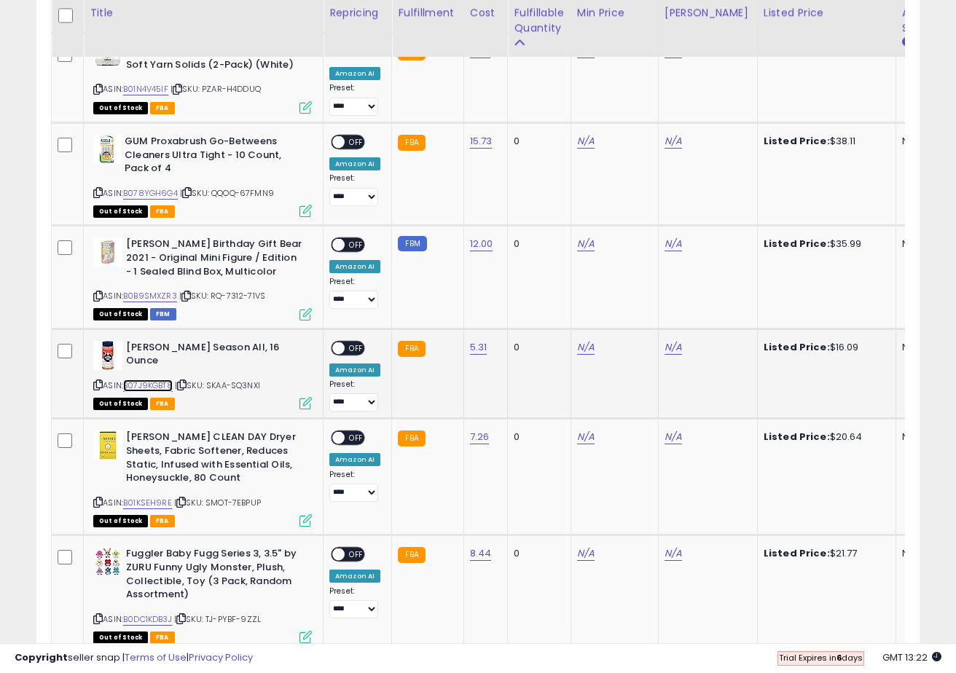
click at [163, 380] on link "B07J9KGBT8" at bounding box center [148, 386] width 50 height 12
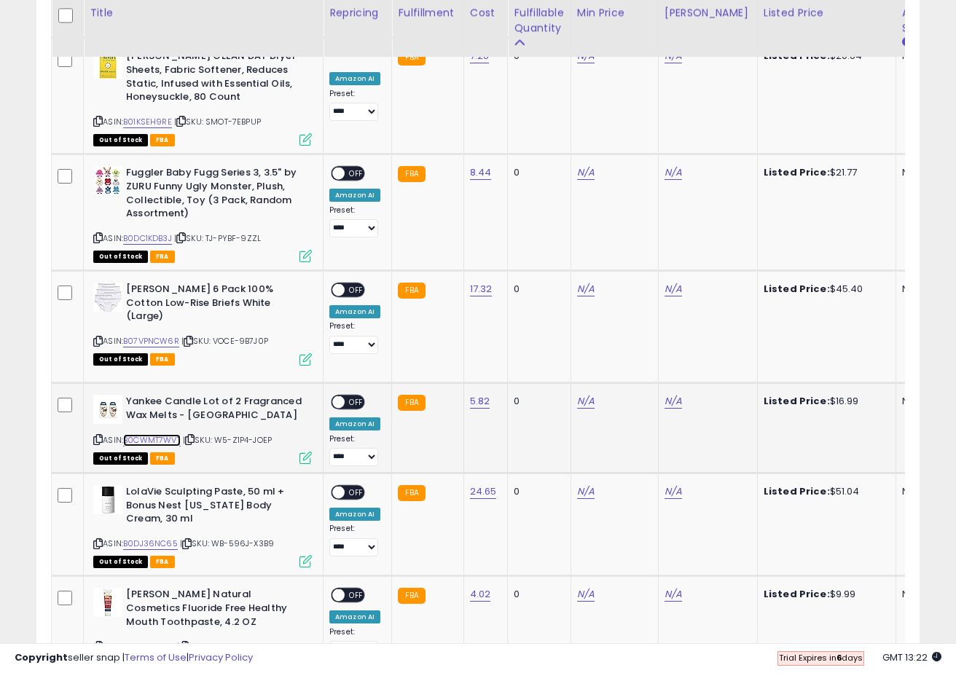
click at [179, 434] on link "B0CWMT7WVT" at bounding box center [152, 440] width 58 height 12
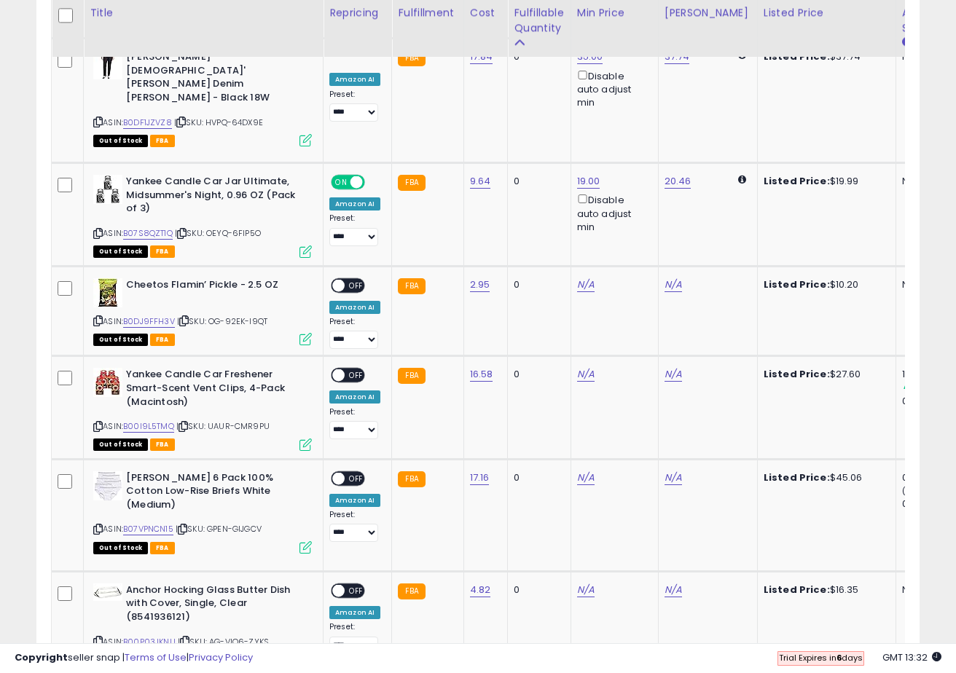
scroll to position [5384, 0]
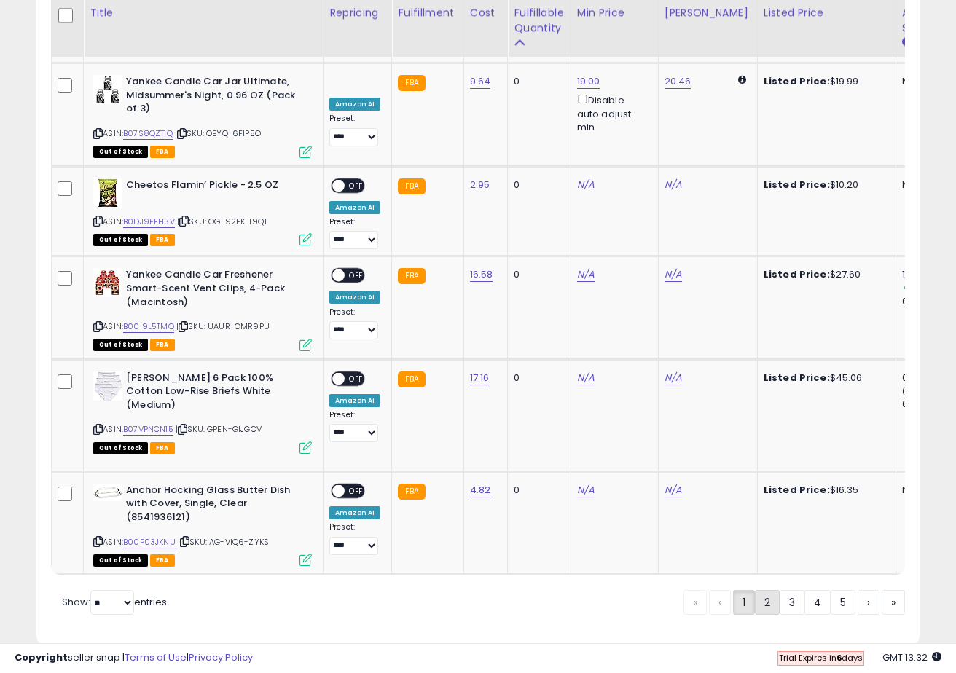
click at [761, 590] on link "2" at bounding box center [767, 602] width 25 height 25
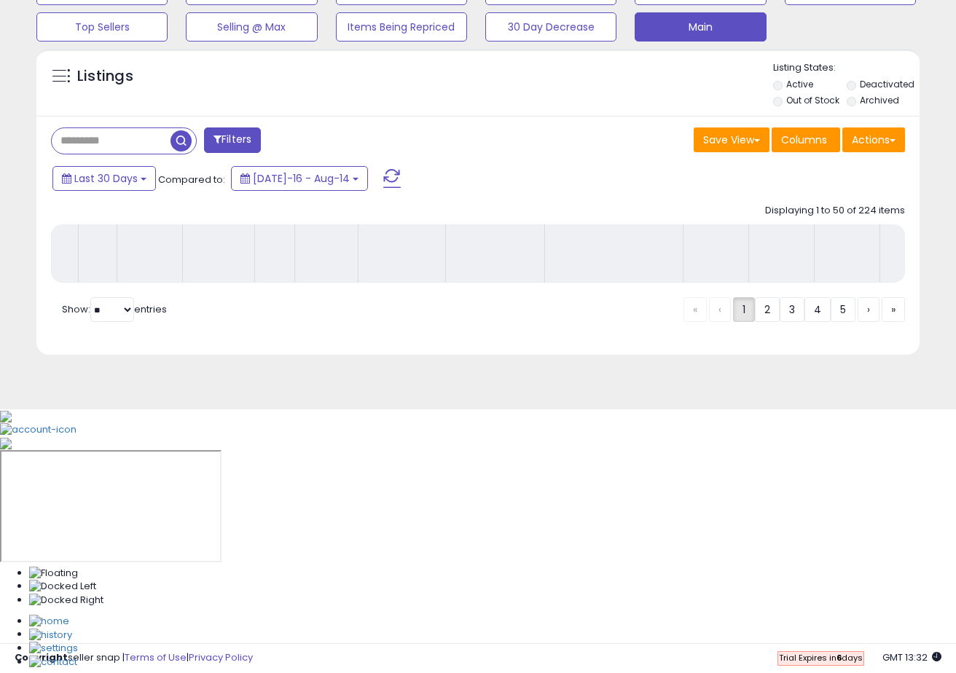
scroll to position [219, 0]
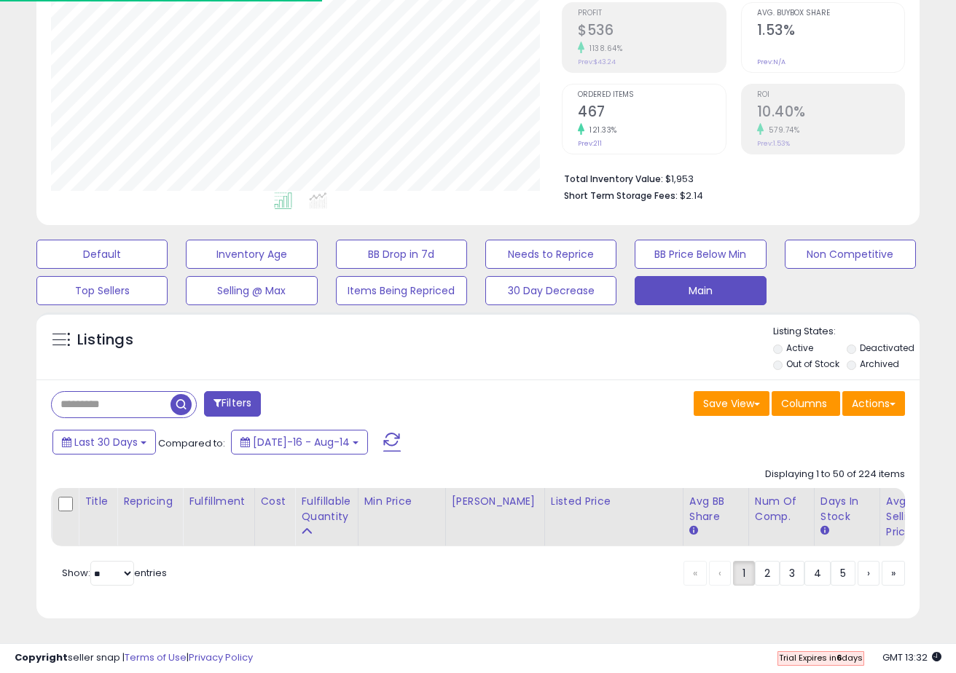
click at [724, 563] on div "« ‹ 1 2 3 4 5 › »" at bounding box center [793, 575] width 221 height 28
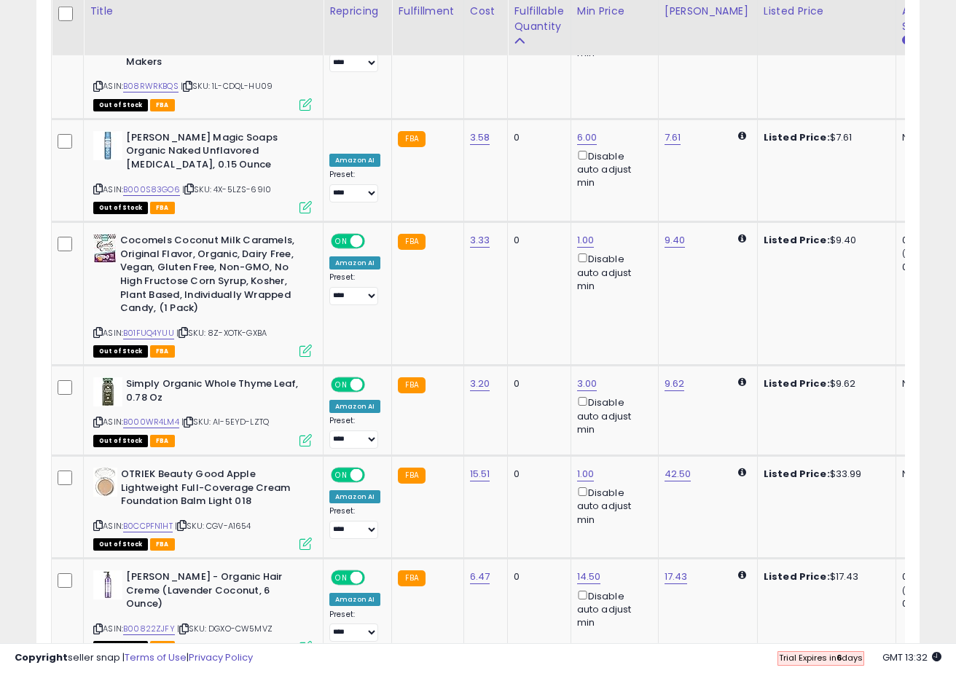
scroll to position [2000, 0]
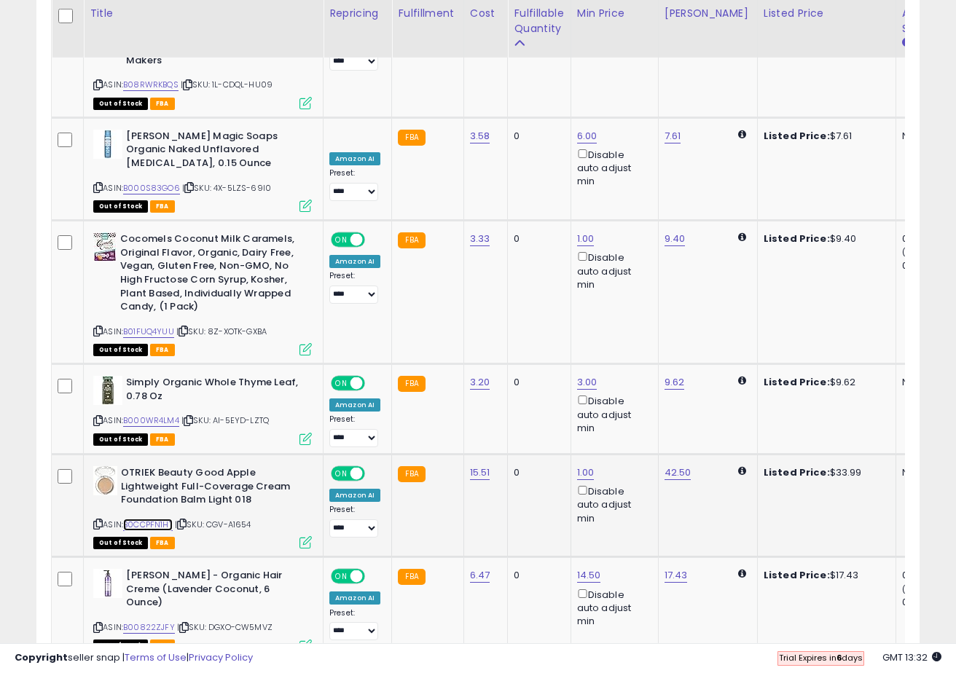
click at [138, 519] on link "B0CCPFN1HT" at bounding box center [148, 525] width 50 height 12
click at [95, 520] on icon at bounding box center [97, 524] width 9 height 8
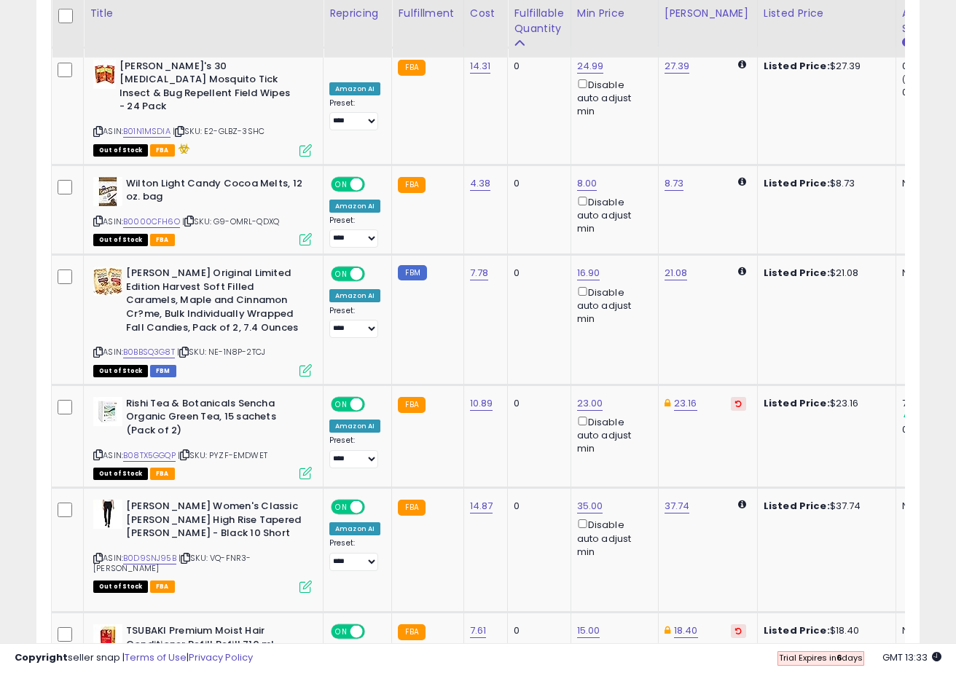
scroll to position [2616, 0]
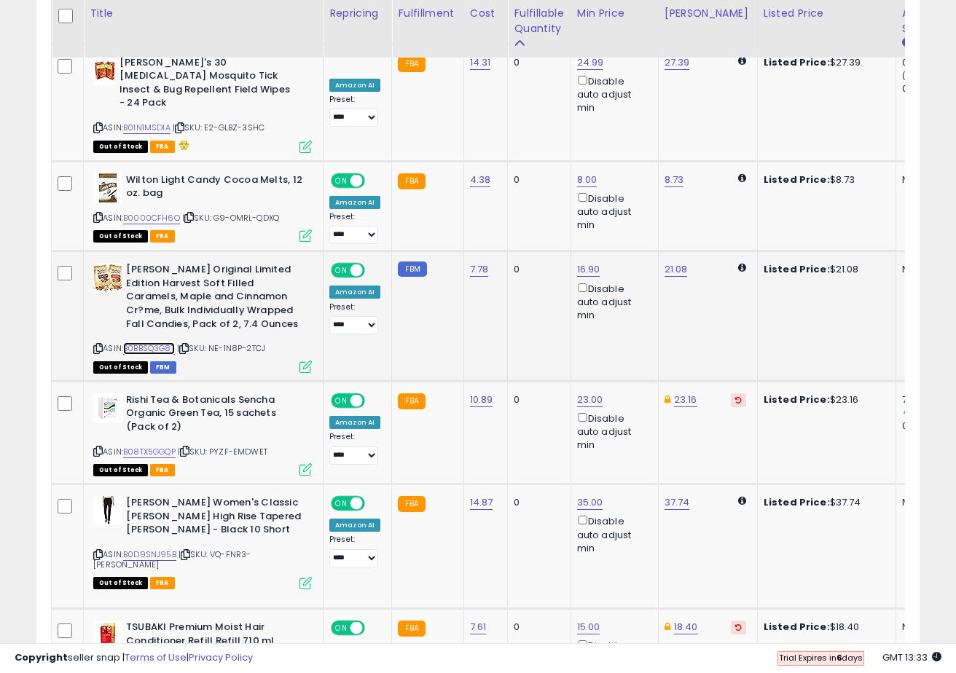
click at [165, 342] on link "B0BBSQ3G8T" at bounding box center [149, 348] width 52 height 12
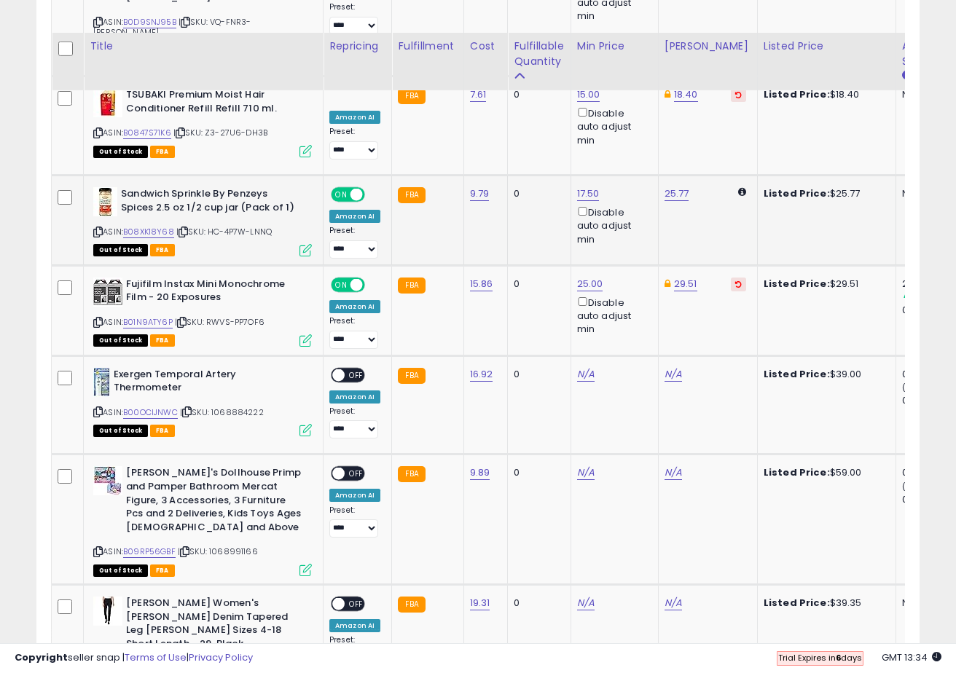
scroll to position [3213, 0]
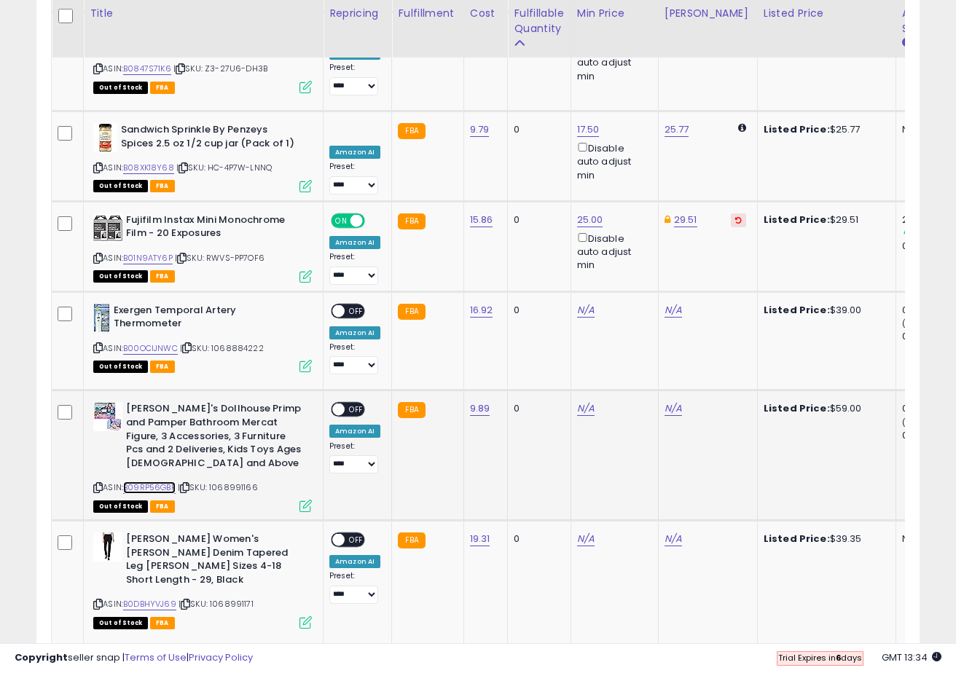
click at [173, 481] on link "B09RP56GBF" at bounding box center [149, 487] width 52 height 12
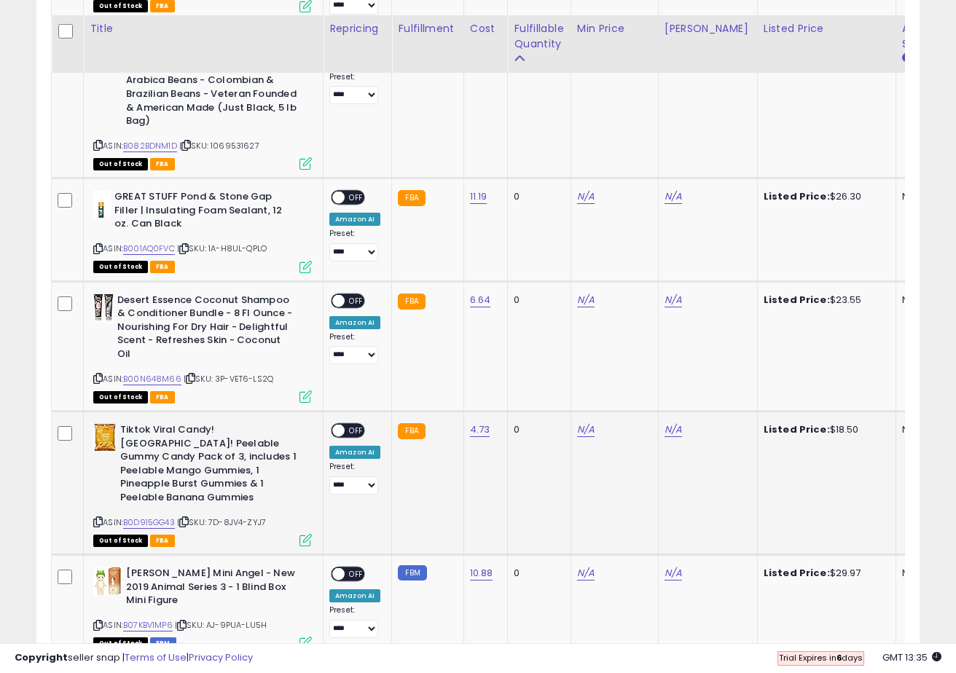
scroll to position [3964, 0]
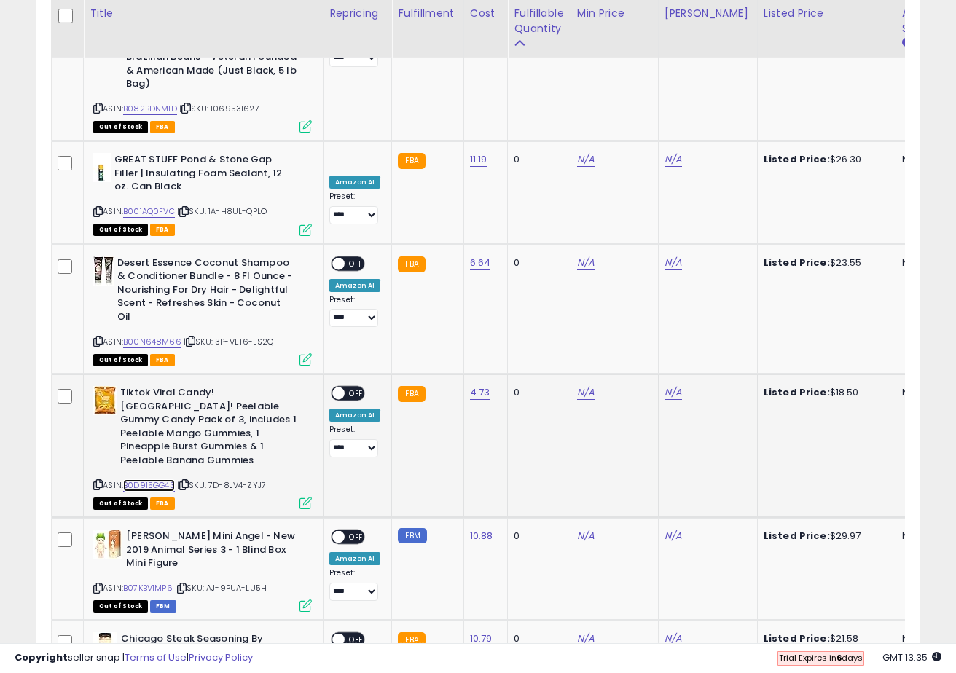
click at [163, 479] on link "B0D915GG43" at bounding box center [149, 485] width 52 height 12
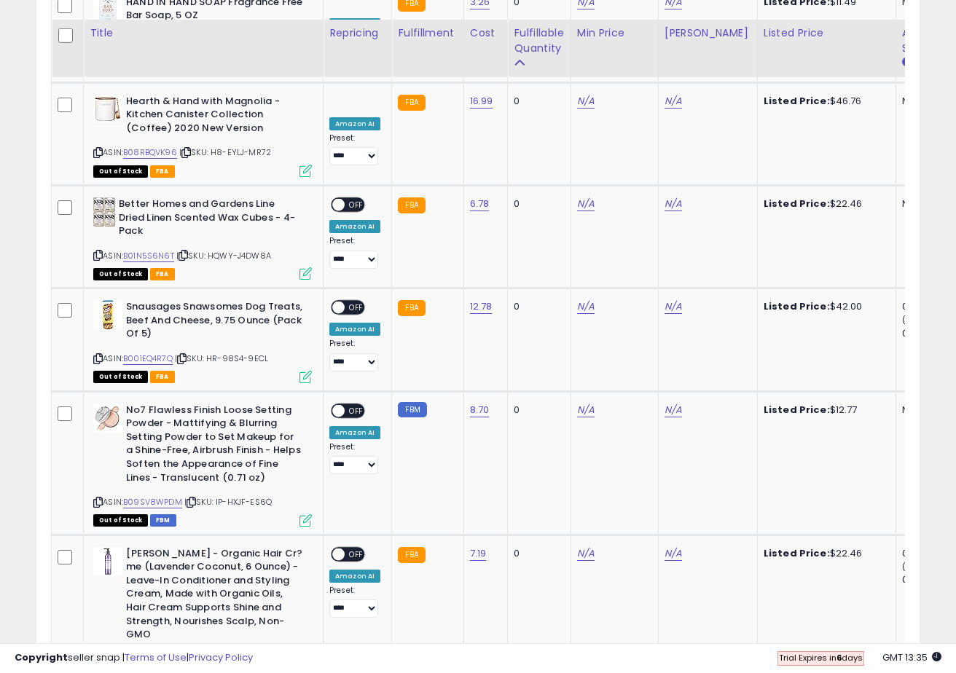
scroll to position [5623, 0]
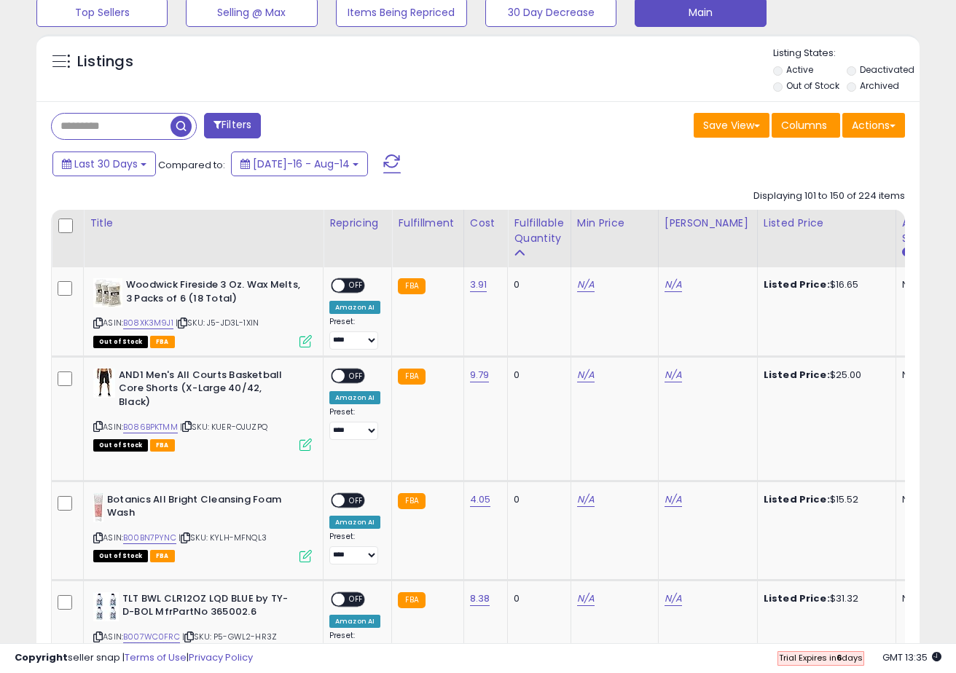
scroll to position [498, 0]
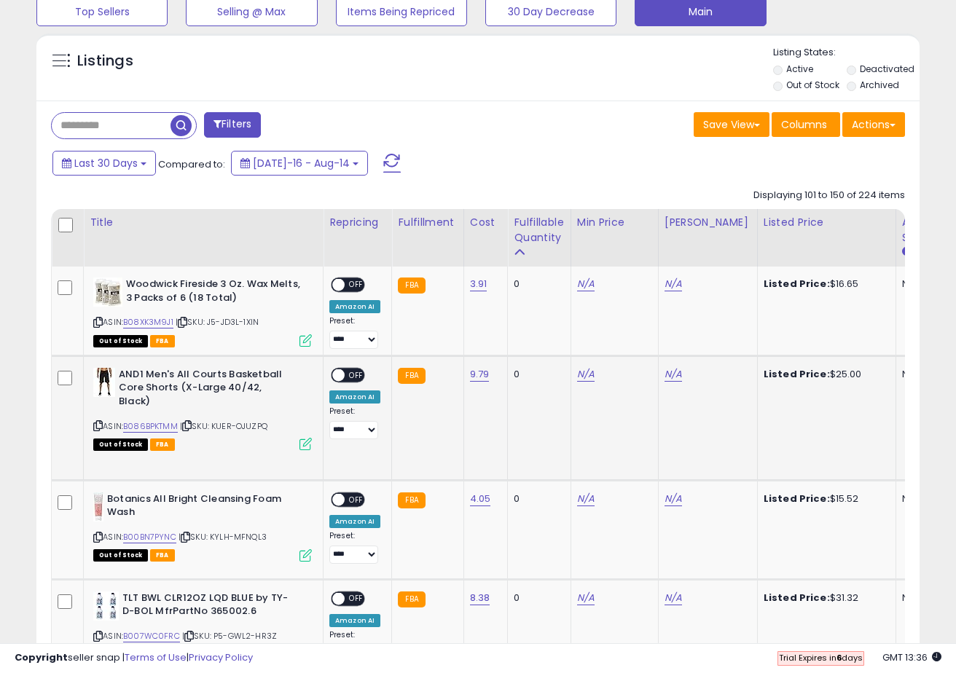
click at [491, 403] on td "9.79" at bounding box center [485, 417] width 44 height 125
click at [514, 412] on td "0" at bounding box center [539, 417] width 63 height 125
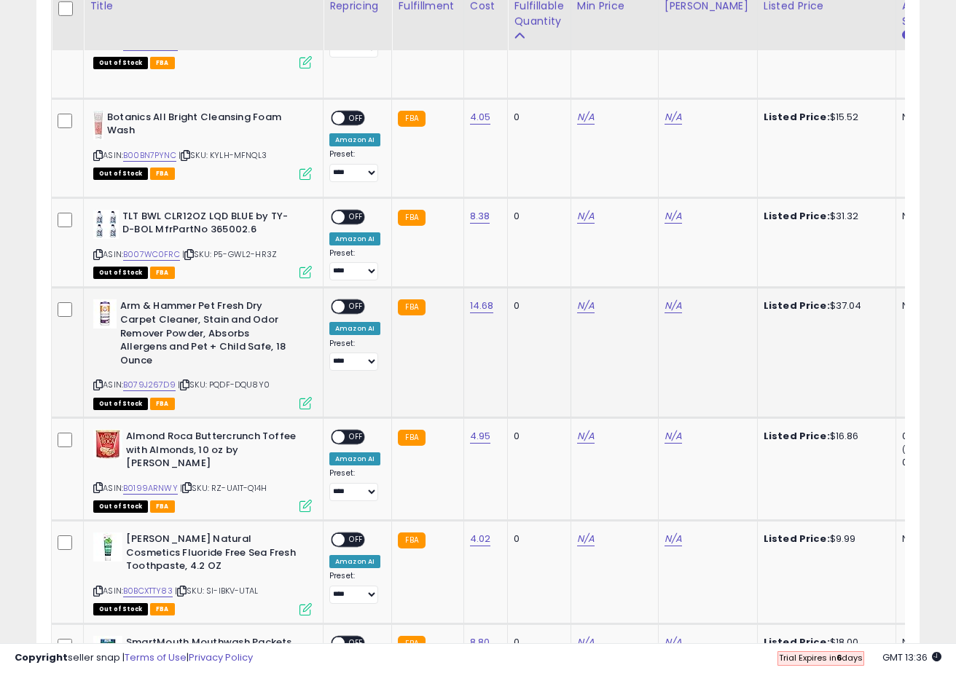
scroll to position [895, 0]
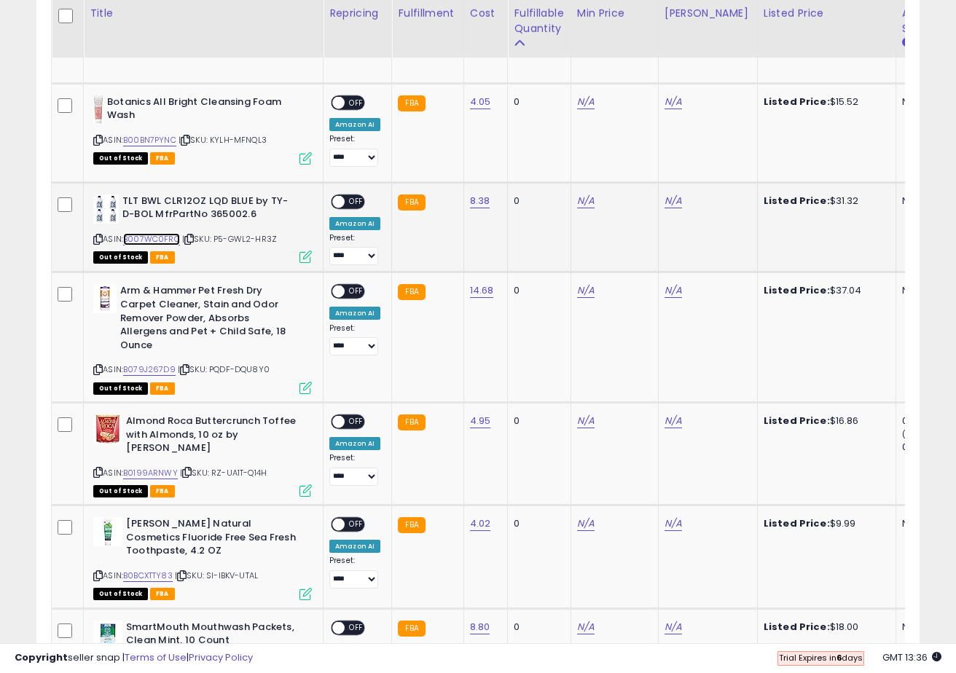
click at [168, 236] on link "B007WC0FRC" at bounding box center [151, 239] width 57 height 12
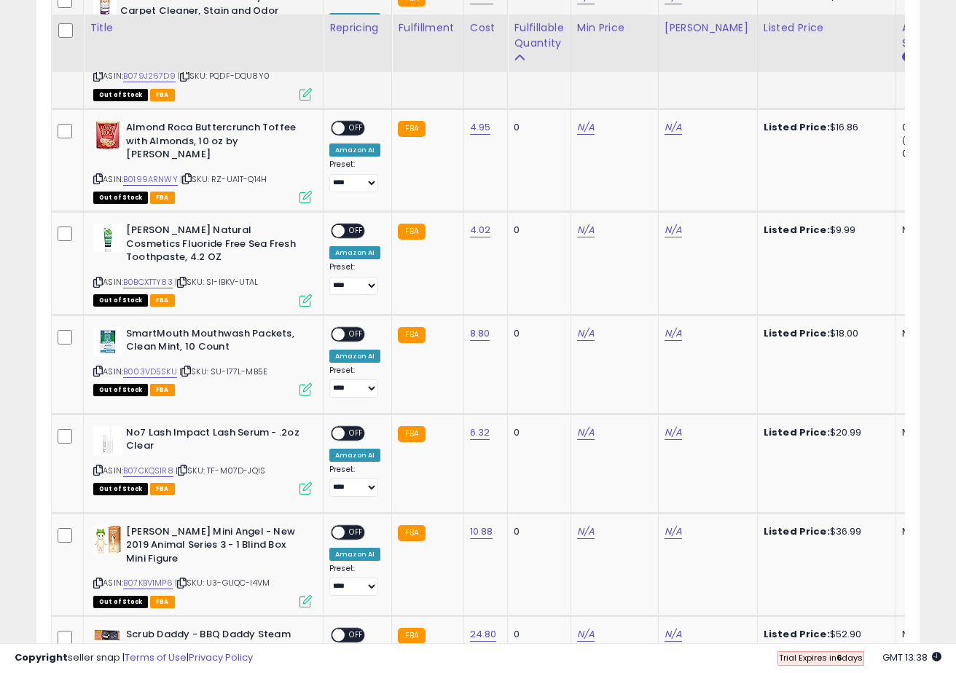
scroll to position [1230, 0]
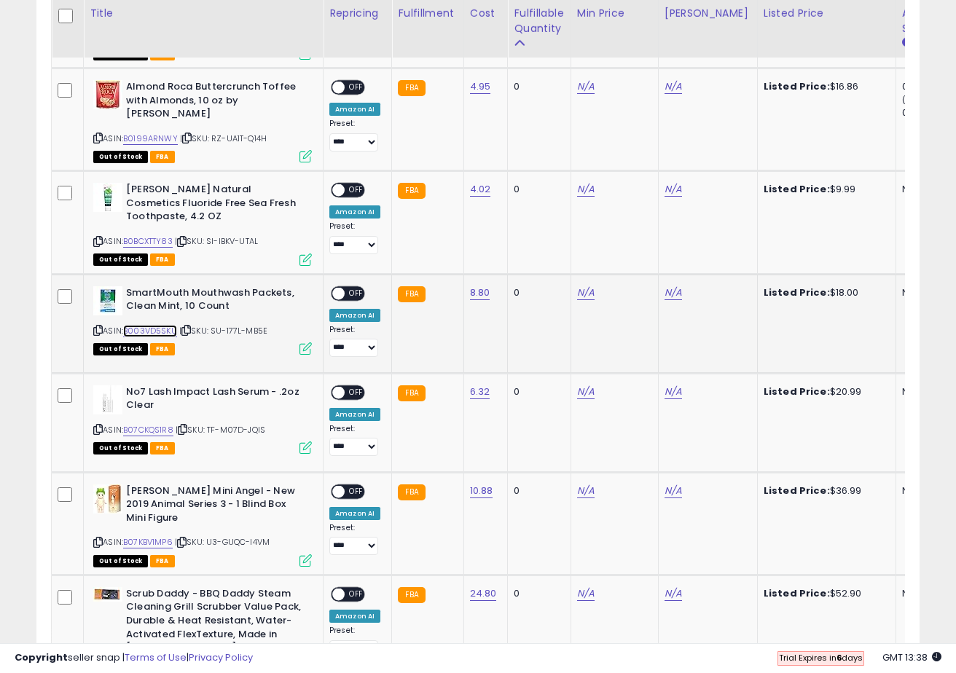
click at [161, 325] on link "B003VD5SKU" at bounding box center [150, 331] width 54 height 12
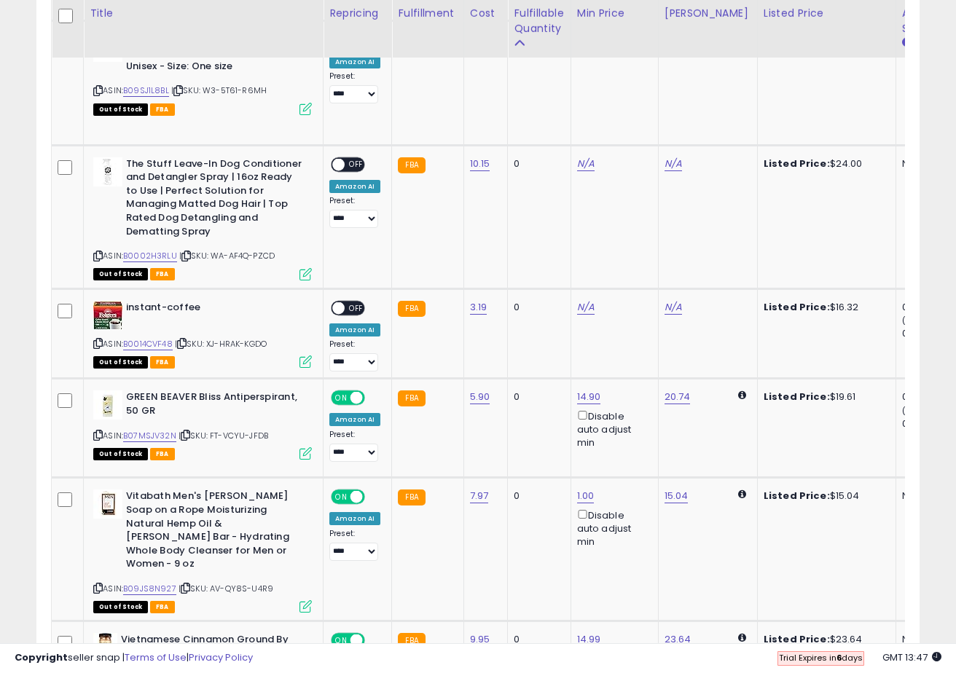
scroll to position [2018, 0]
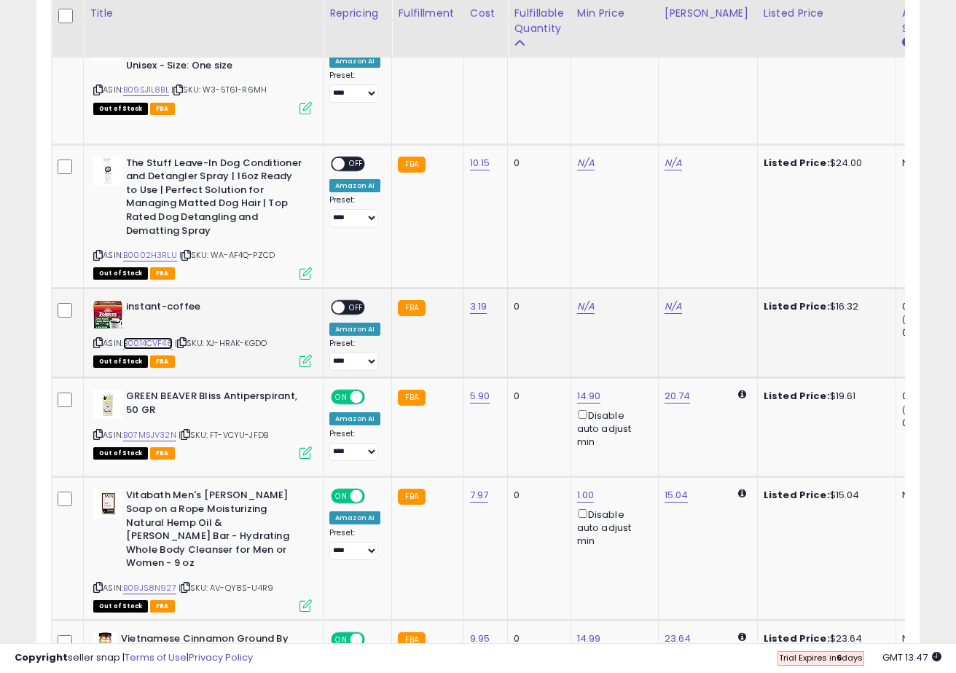
click at [144, 339] on link "B0014CVF48" at bounding box center [148, 343] width 50 height 12
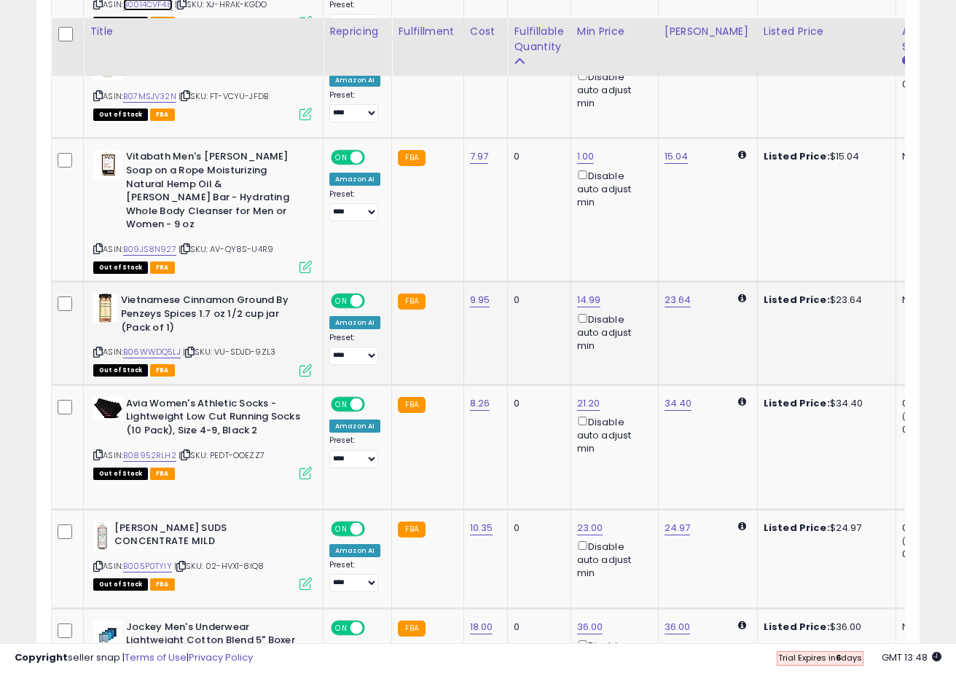
scroll to position [2375, 0]
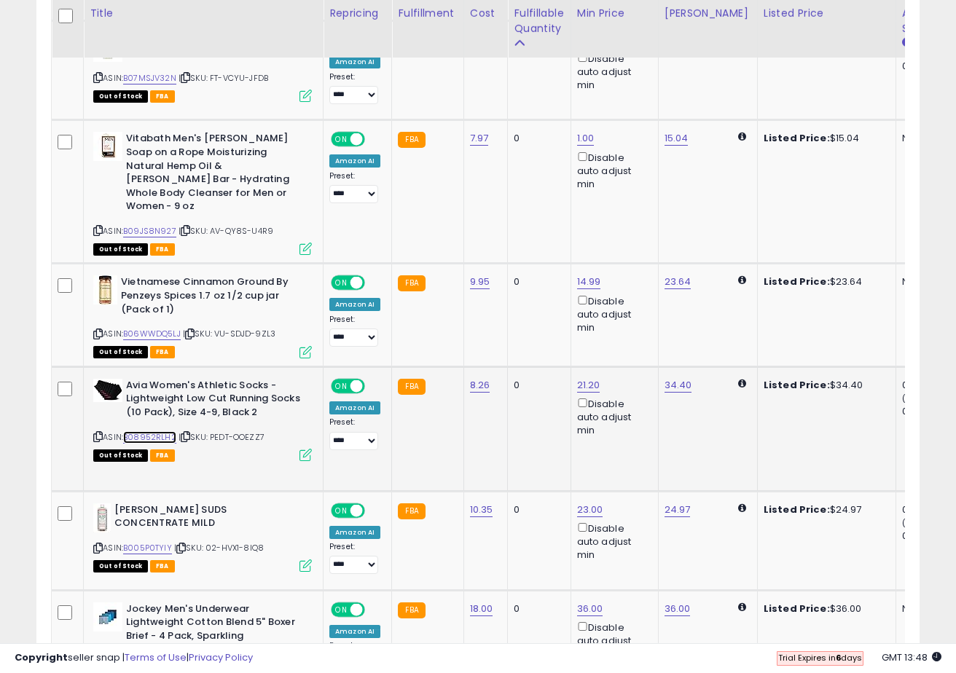
click at [166, 431] on link "B08952RLH2" at bounding box center [149, 437] width 53 height 12
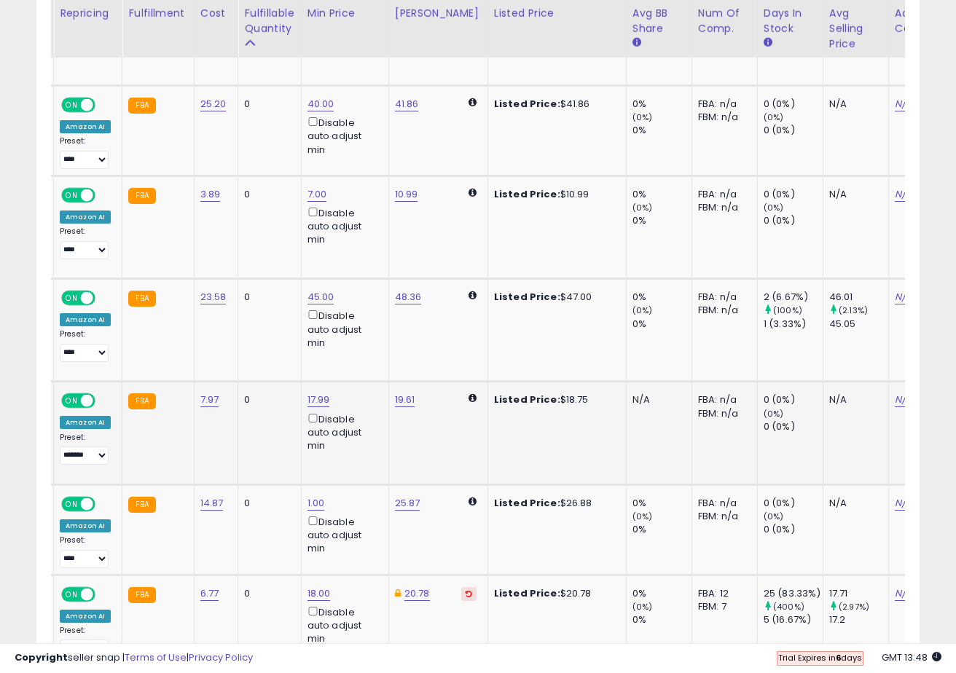
scroll to position [0, 317]
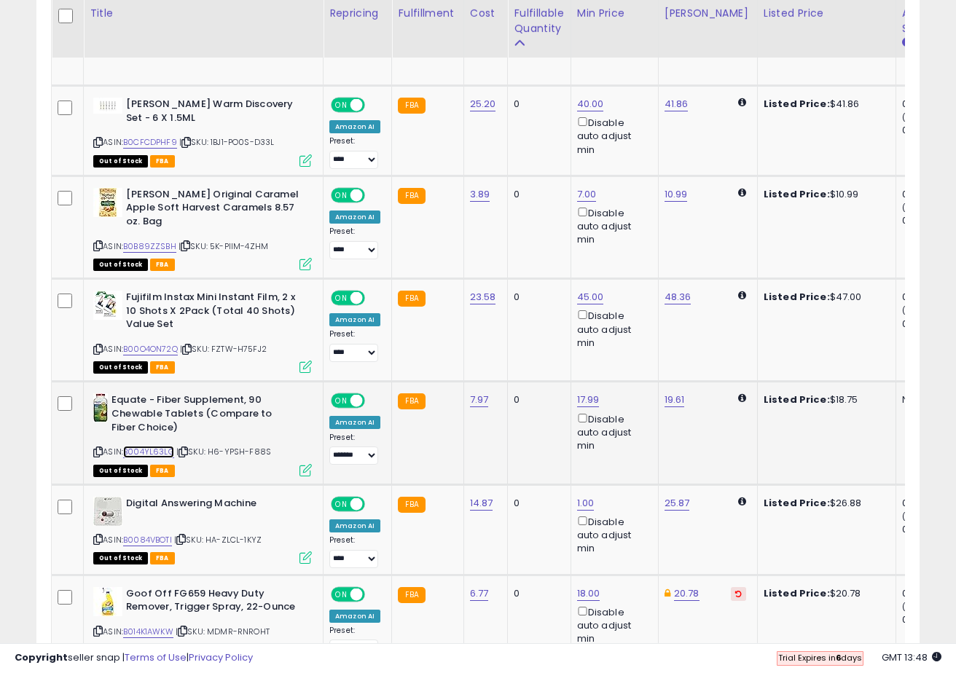
click at [157, 446] on link "B004YL63LG" at bounding box center [148, 452] width 51 height 12
click at [101, 448] on icon at bounding box center [97, 452] width 9 height 8
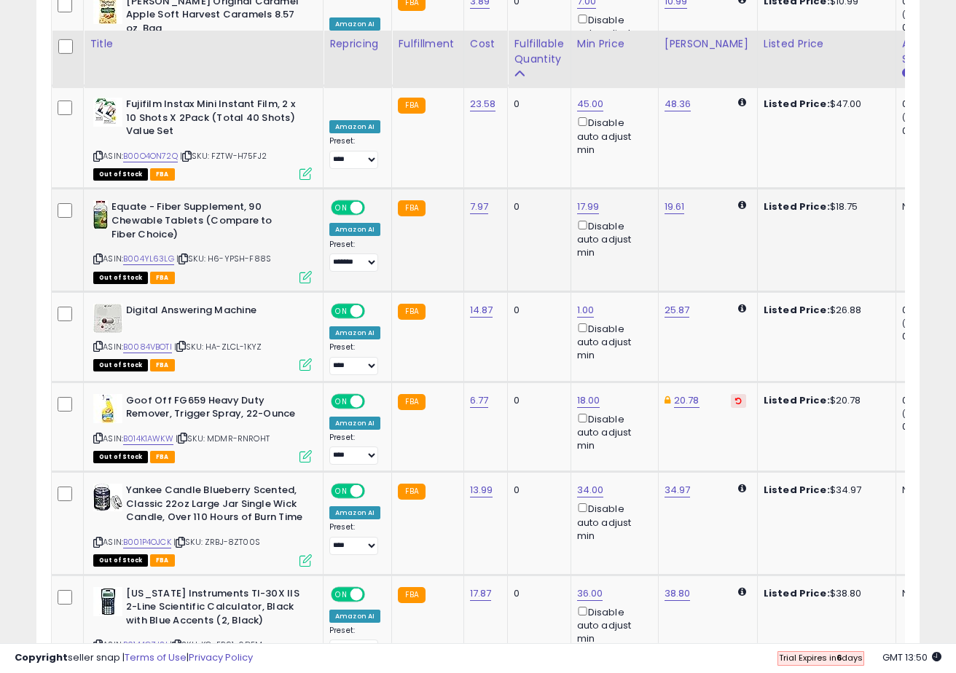
scroll to position [3972, 0]
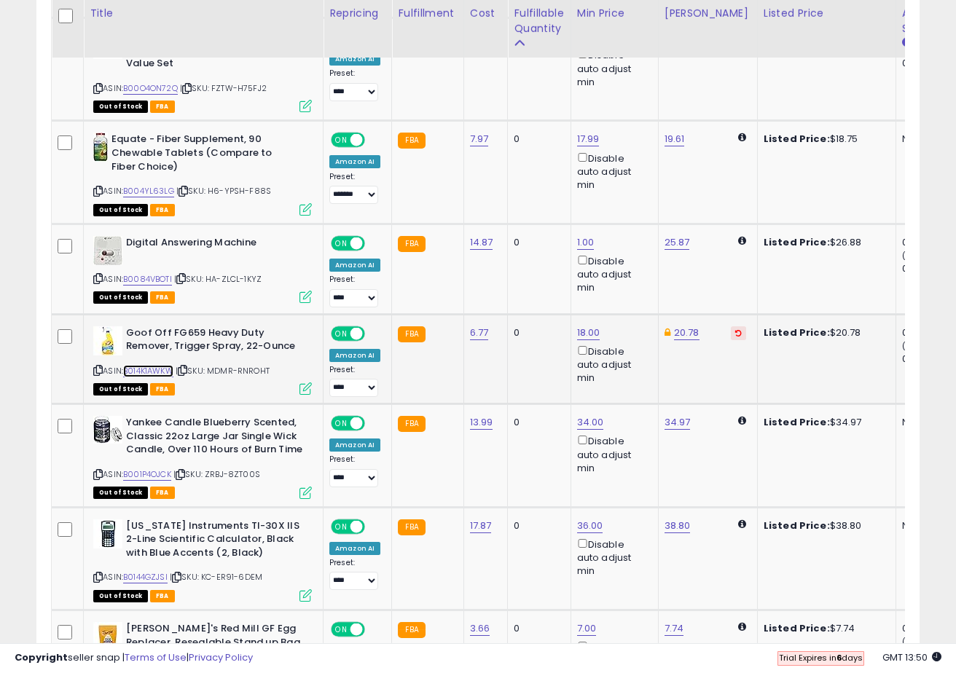
click at [166, 365] on link "B014K1AWKW" at bounding box center [148, 371] width 50 height 12
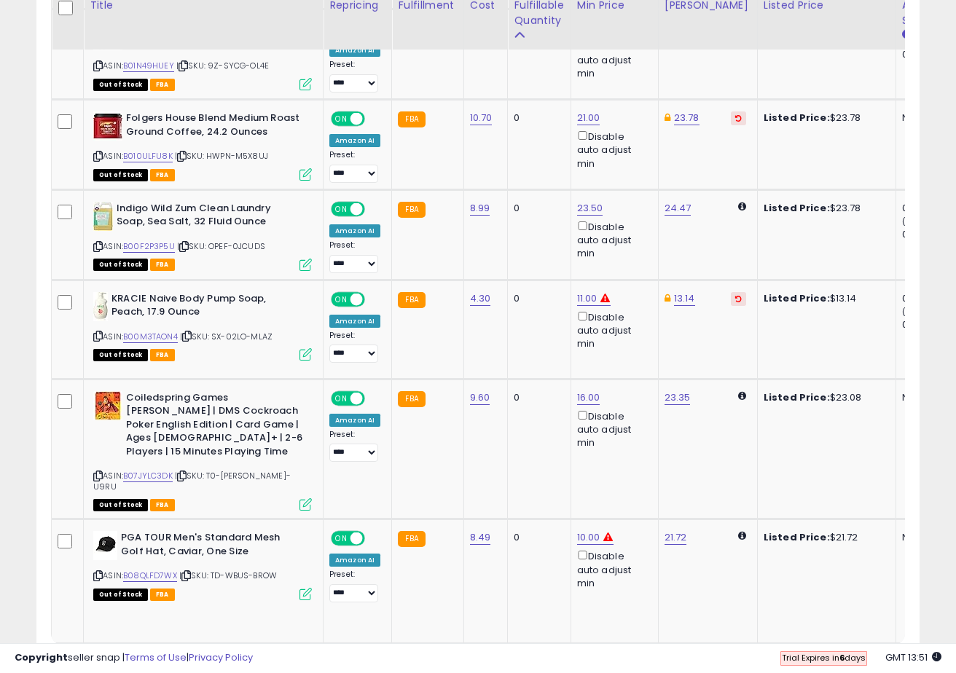
scroll to position [5572, 0]
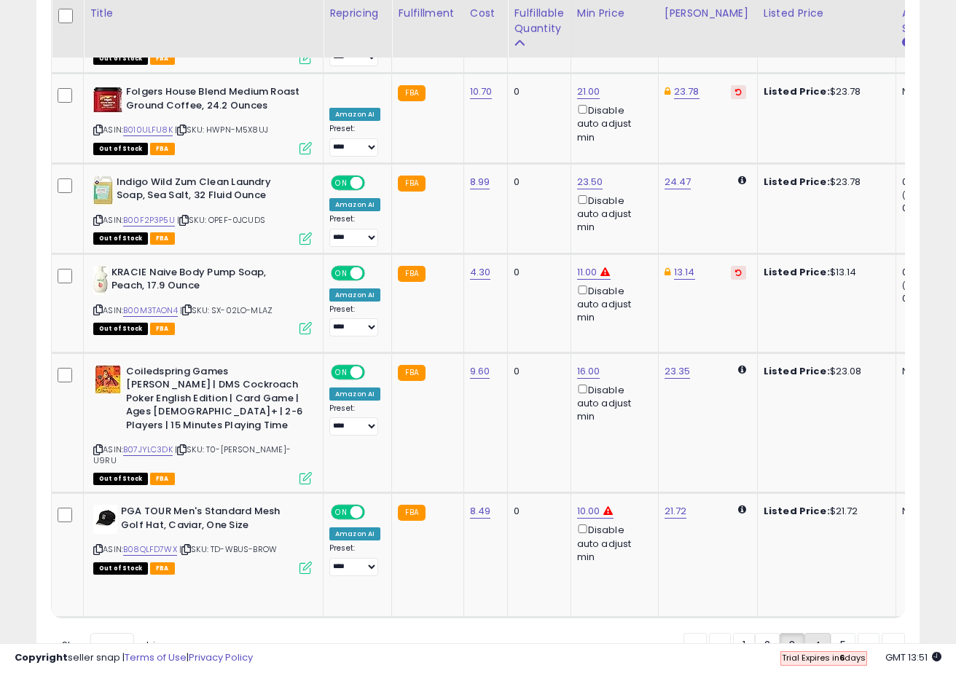
click at [817, 633] on link "4" at bounding box center [817, 645] width 26 height 25
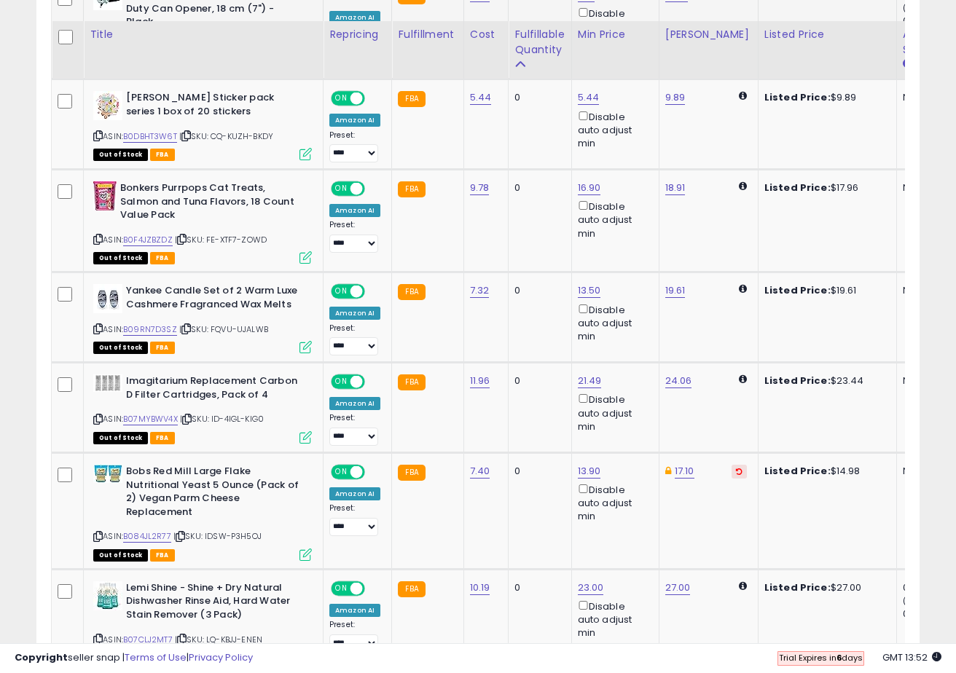
scroll to position [1198, 0]
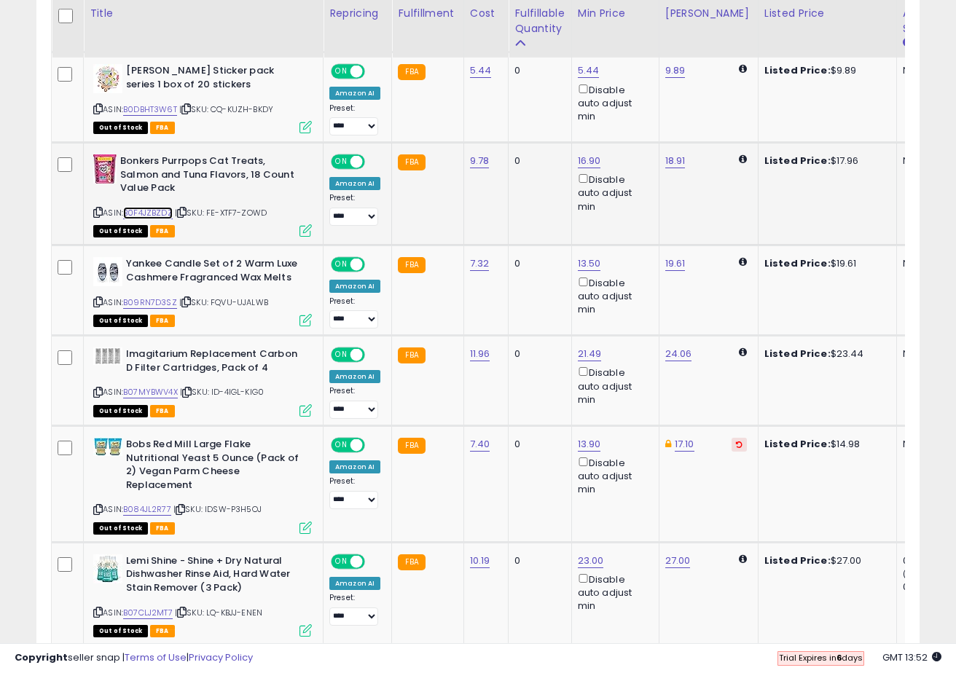
click at [152, 207] on link "B0F4JZBZDZ" at bounding box center [148, 213] width 50 height 12
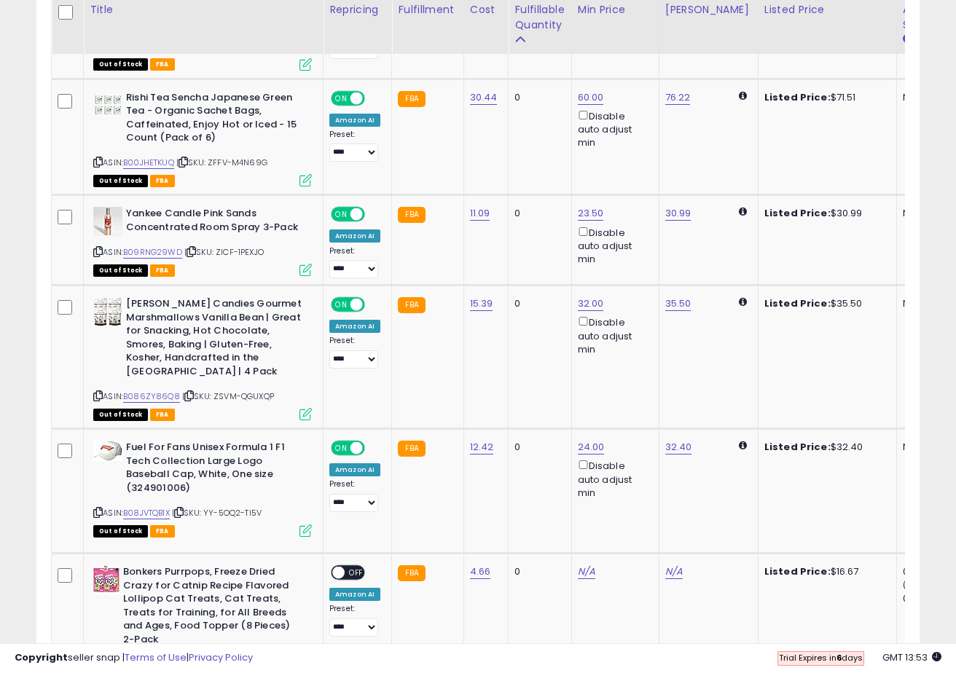
scroll to position [2183, 0]
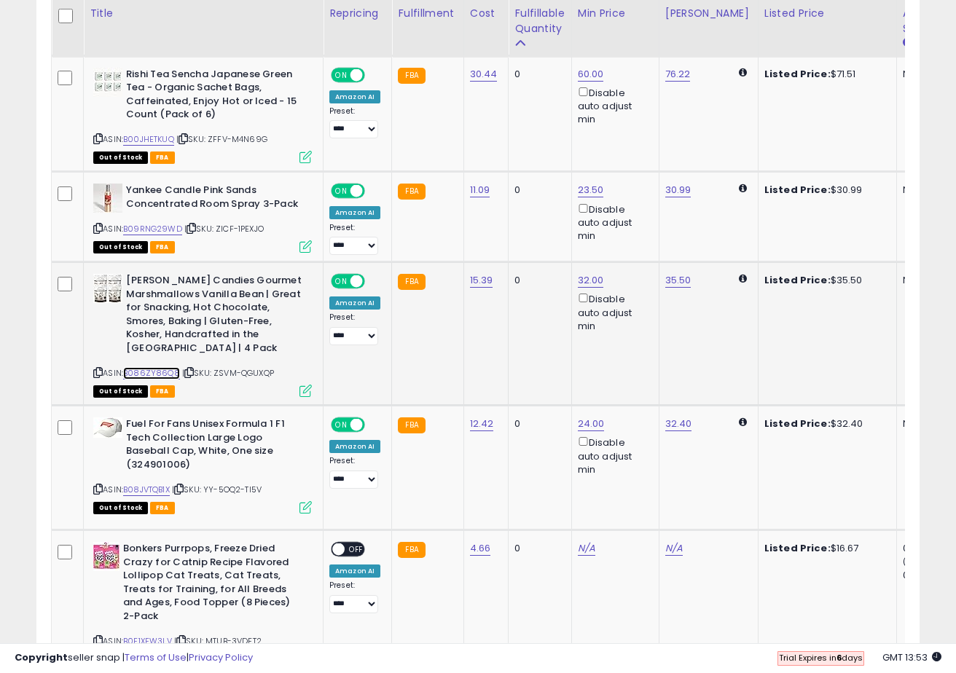
click at [161, 367] on link "B086ZY86Q8" at bounding box center [151, 373] width 57 height 12
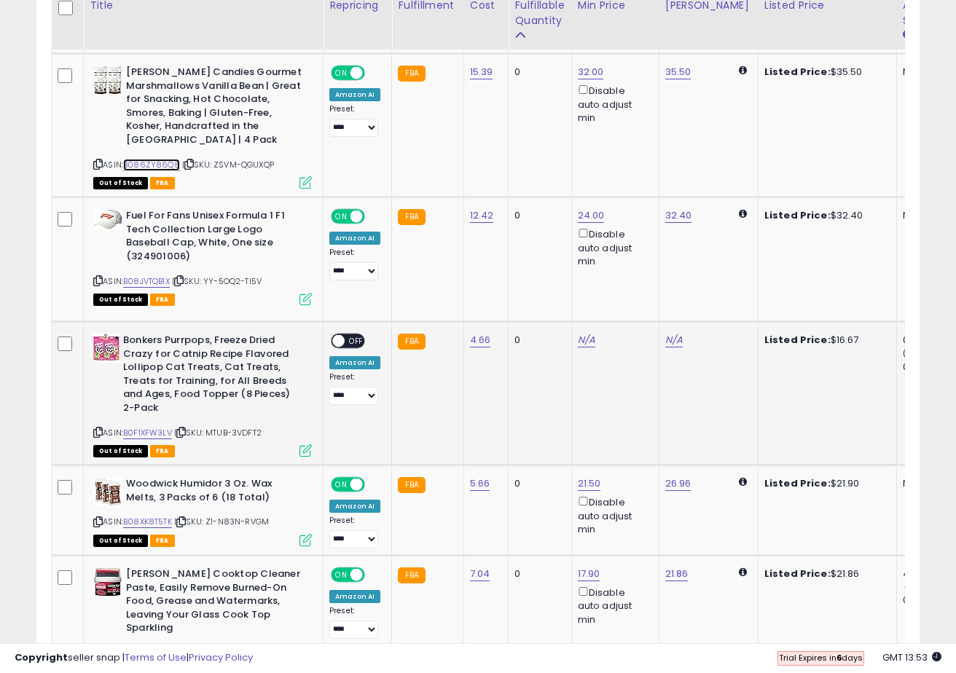
scroll to position [2423, 0]
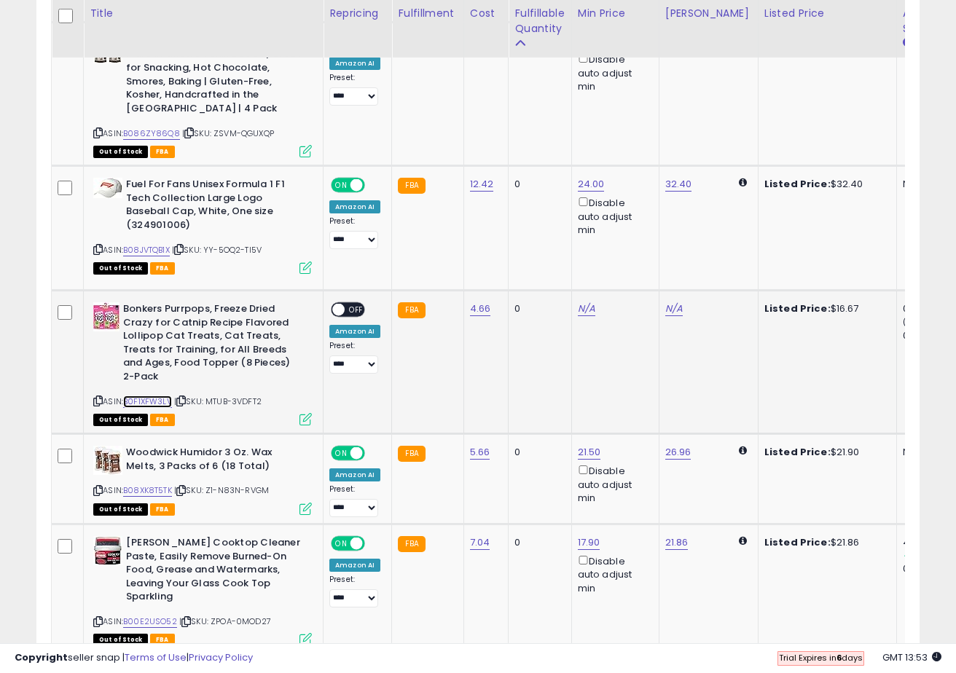
click at [158, 396] on link "B0F1XFW3LV" at bounding box center [147, 402] width 49 height 12
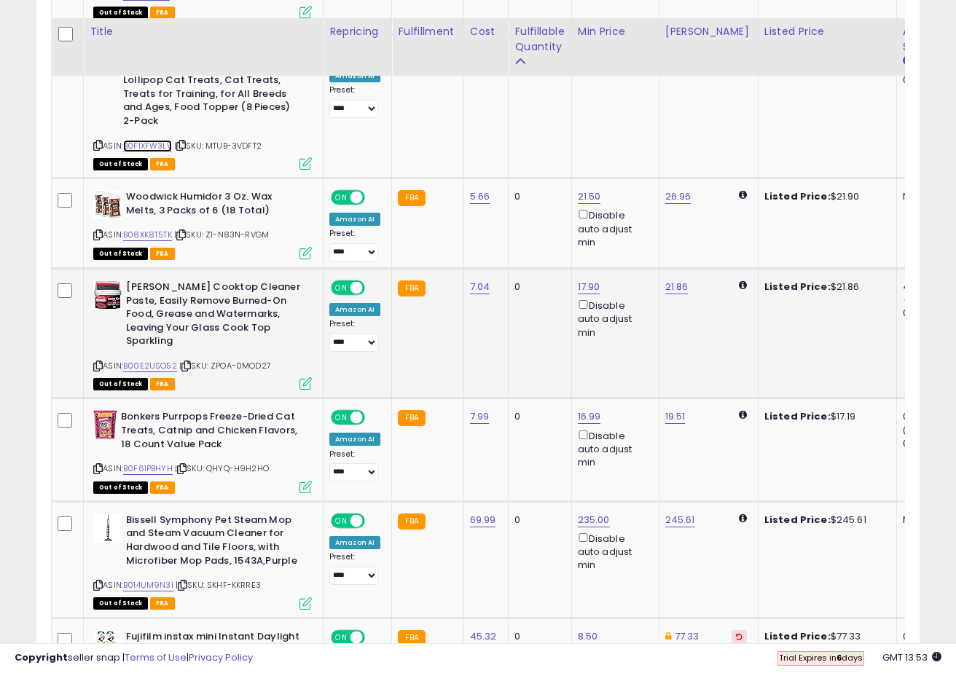
scroll to position [2700, 0]
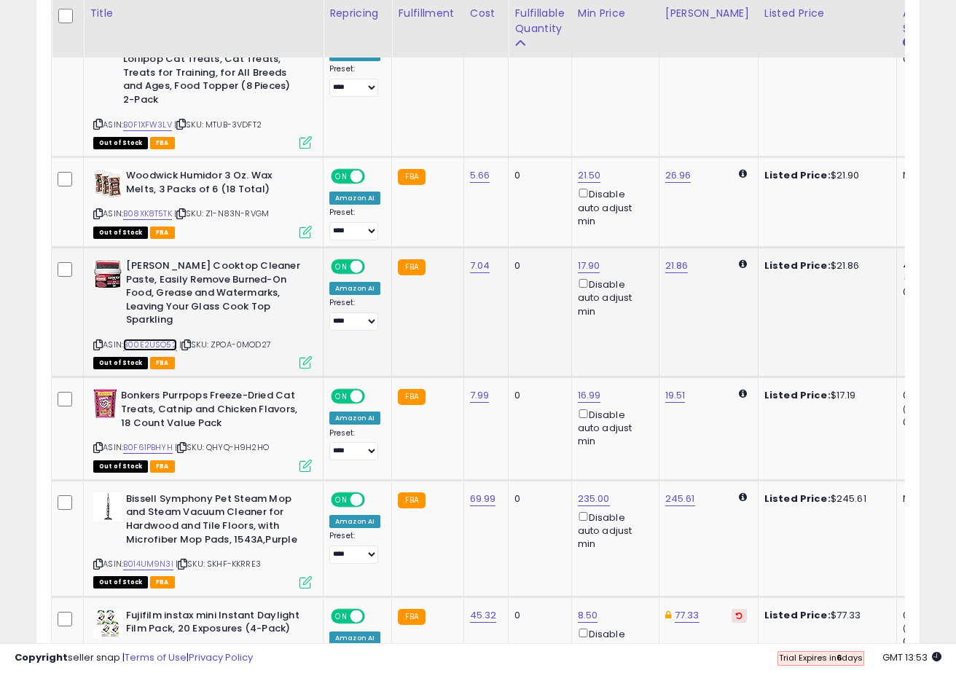
click at [160, 339] on link "B00E2USO52" at bounding box center [150, 345] width 54 height 12
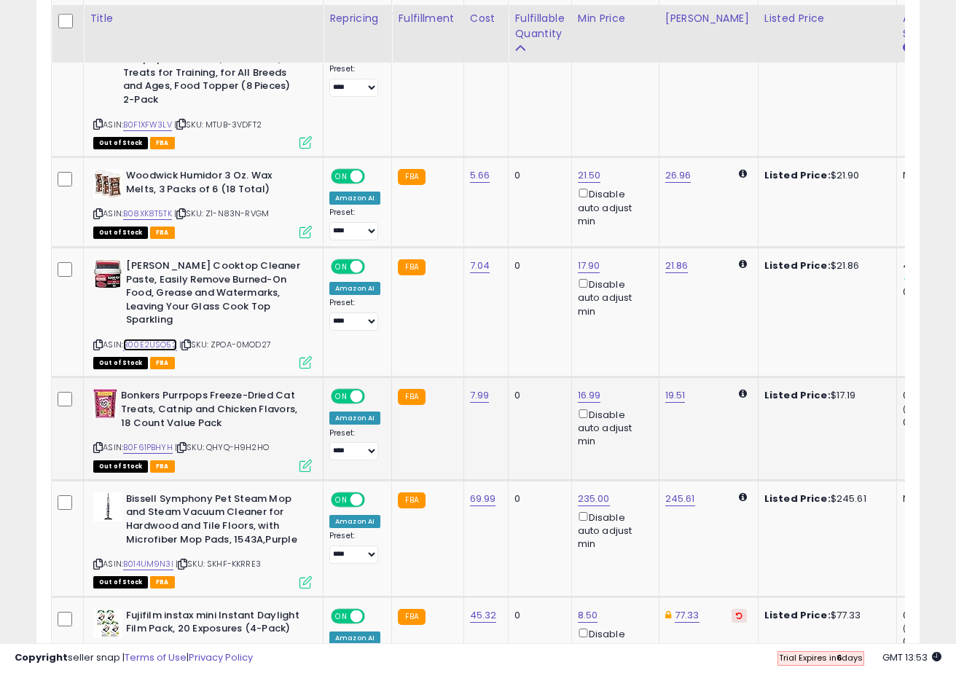
scroll to position [2761, 0]
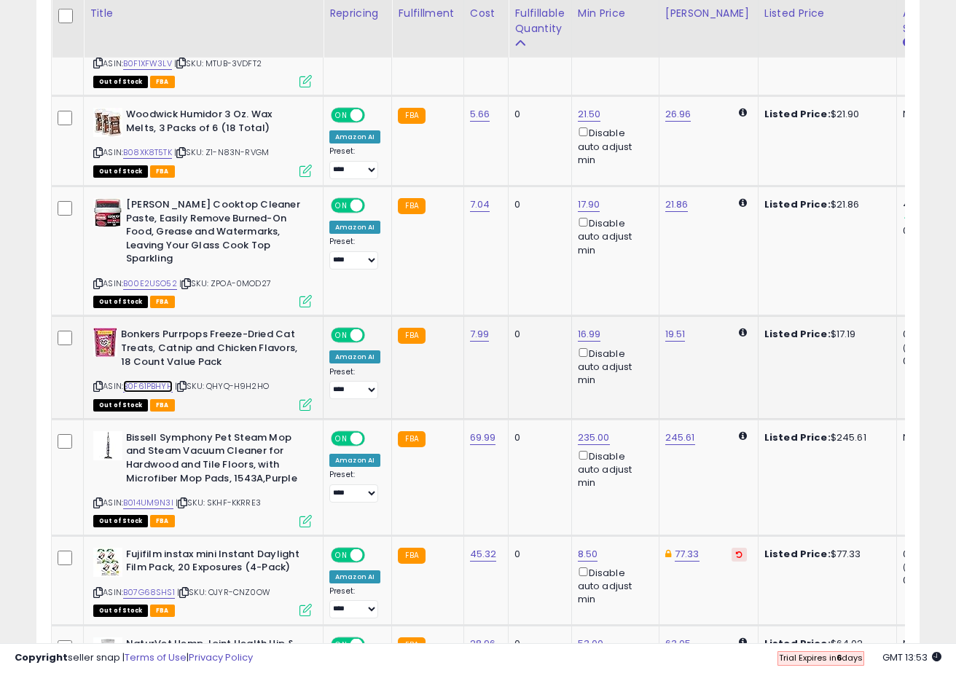
click at [160, 380] on link "B0F61PBHYH" at bounding box center [148, 386] width 50 height 12
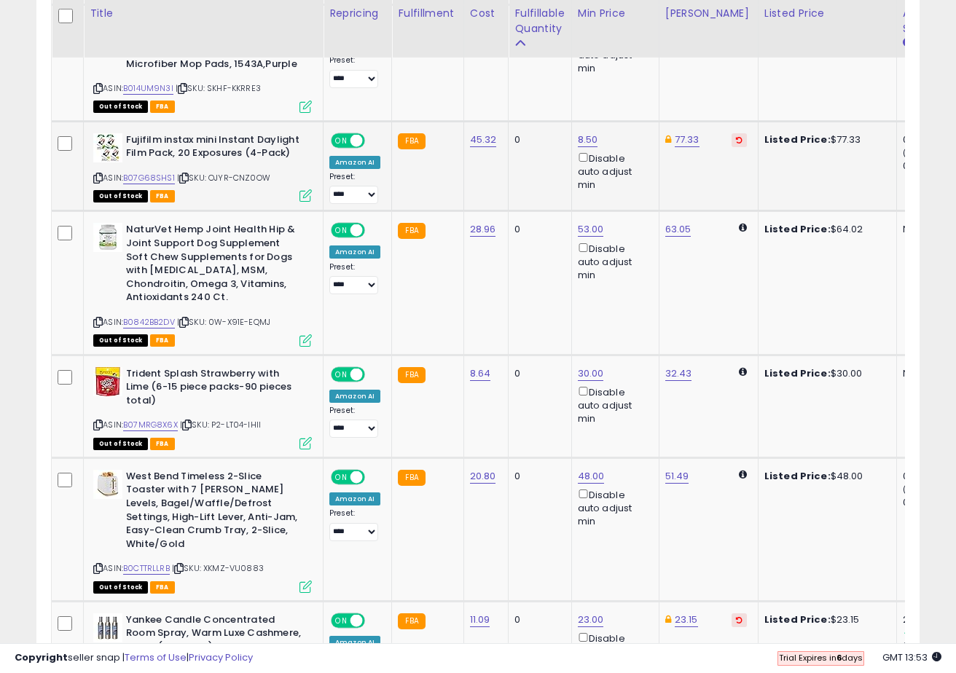
scroll to position [3176, 0]
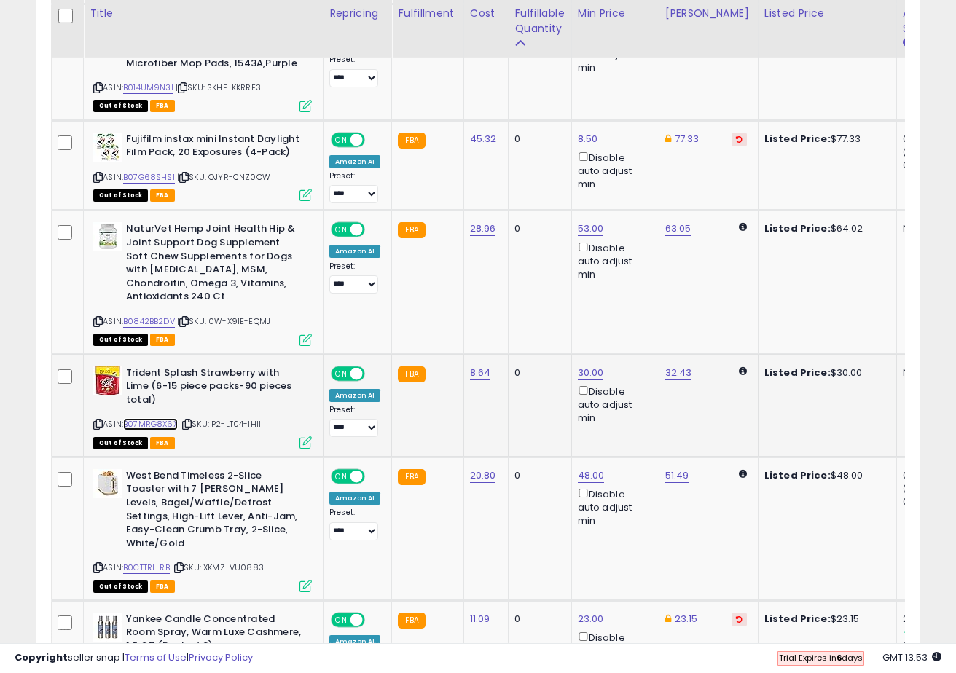
click at [152, 418] on link "B07MRG8X6X" at bounding box center [150, 424] width 55 height 12
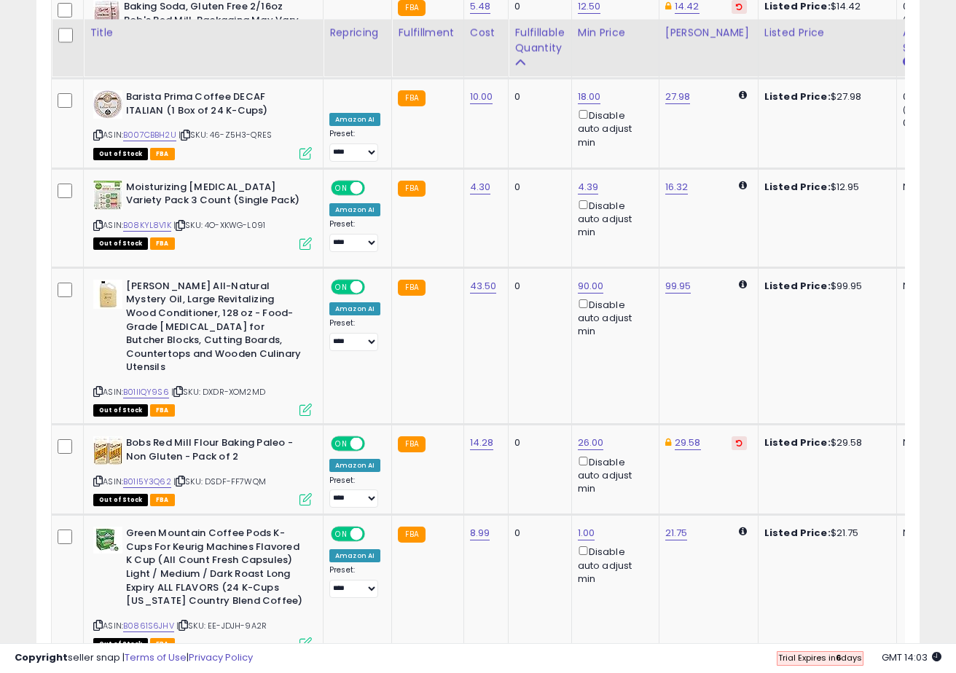
scroll to position [5613, 0]
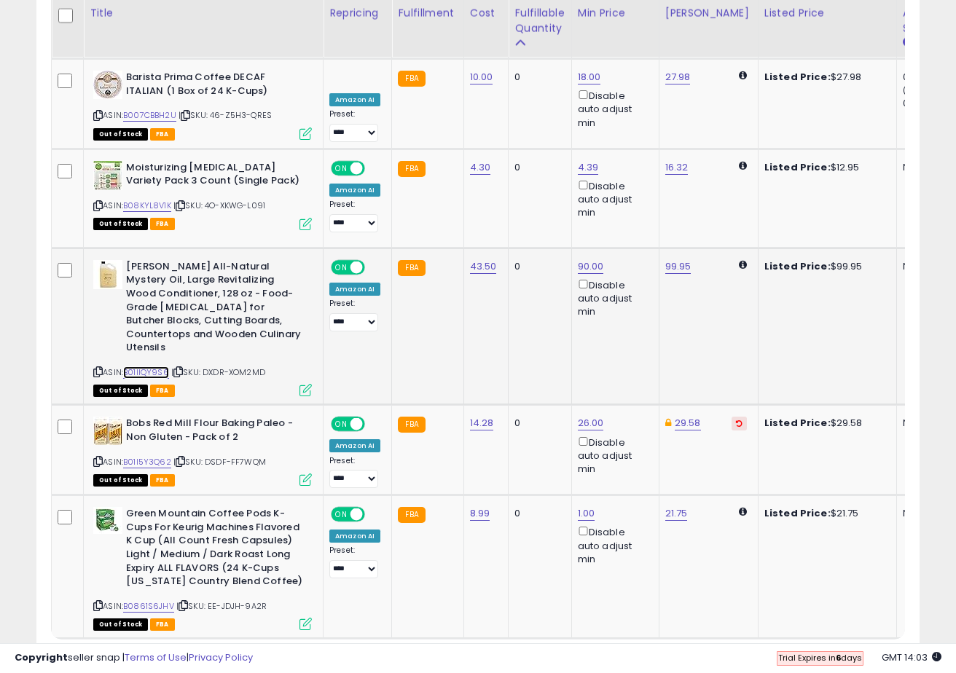
click at [145, 366] on link "B01IIQY9S6" at bounding box center [146, 372] width 46 height 12
click at [843, 654] on link "5" at bounding box center [842, 666] width 25 height 25
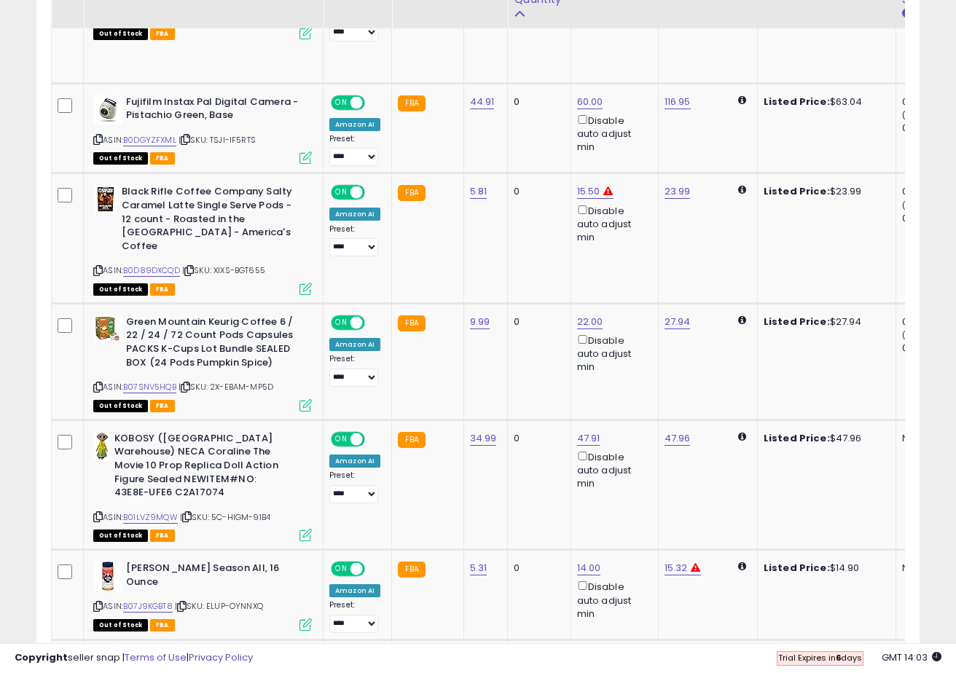
scroll to position [1101, 0]
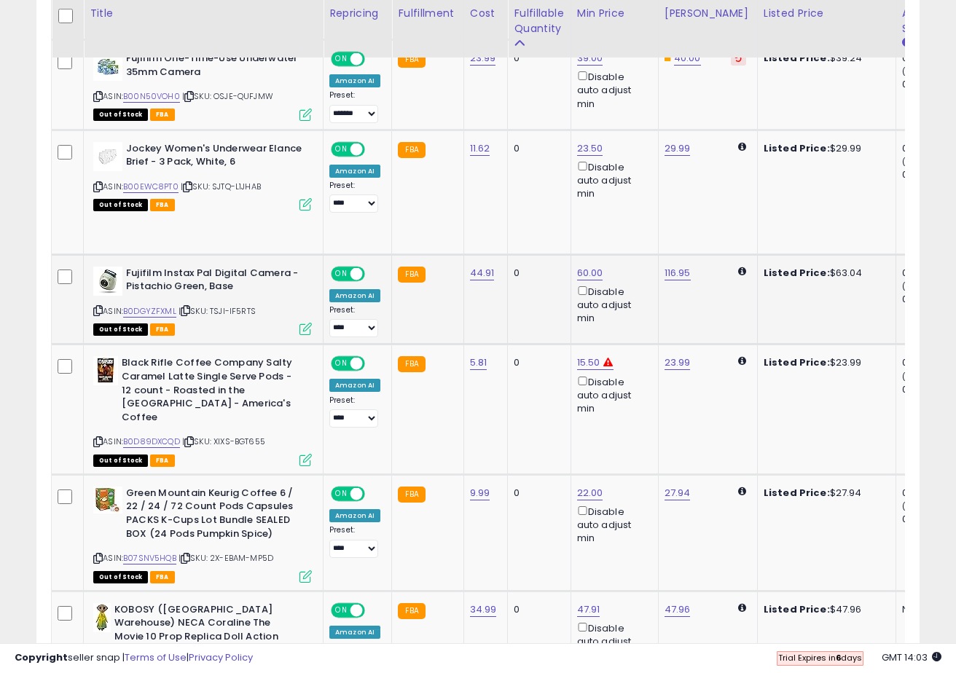
click at [99, 310] on icon at bounding box center [97, 311] width 9 height 8
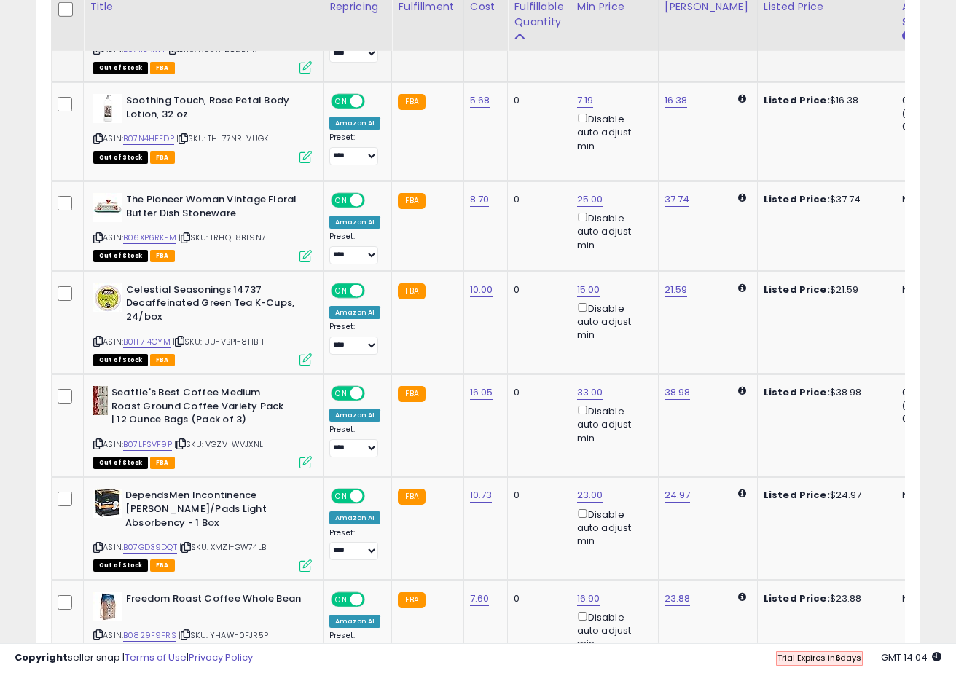
scroll to position [2662, 0]
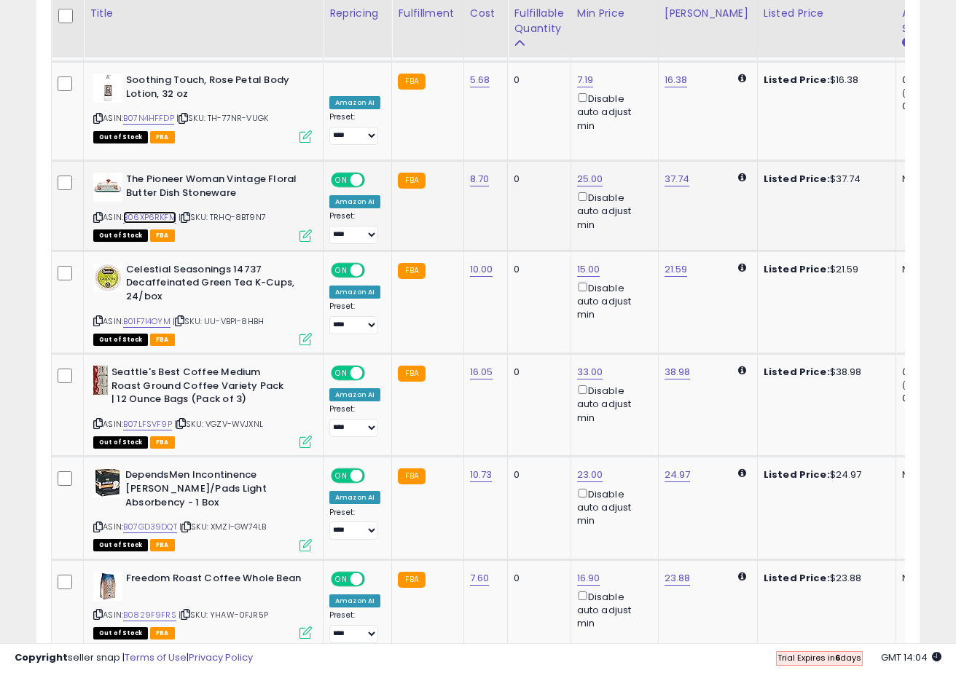
click at [154, 211] on link "B06XP6RKFM" at bounding box center [149, 217] width 53 height 12
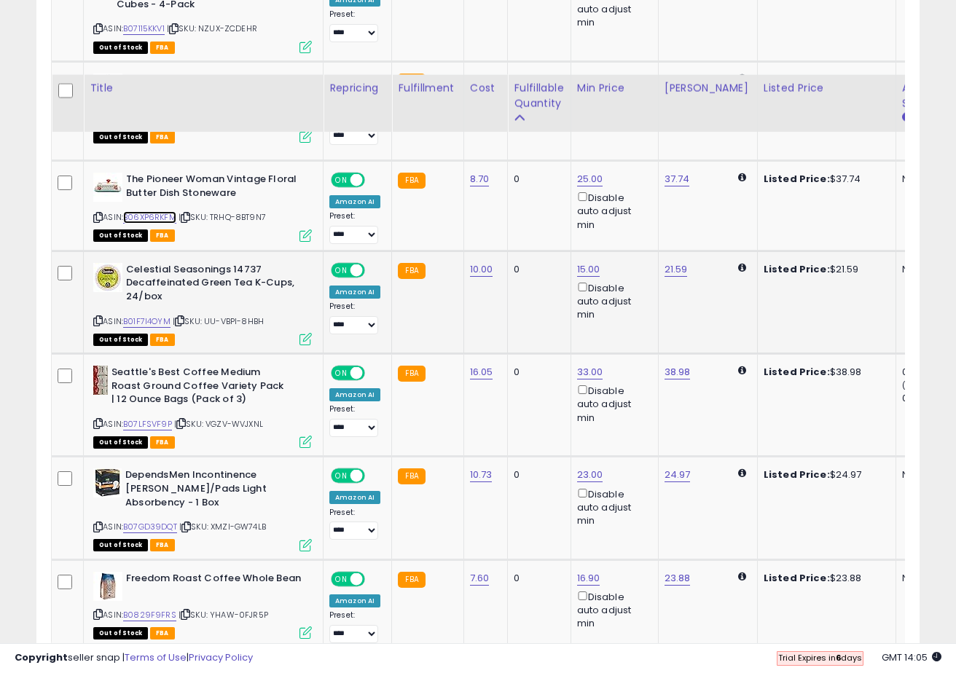
scroll to position [2737, 0]
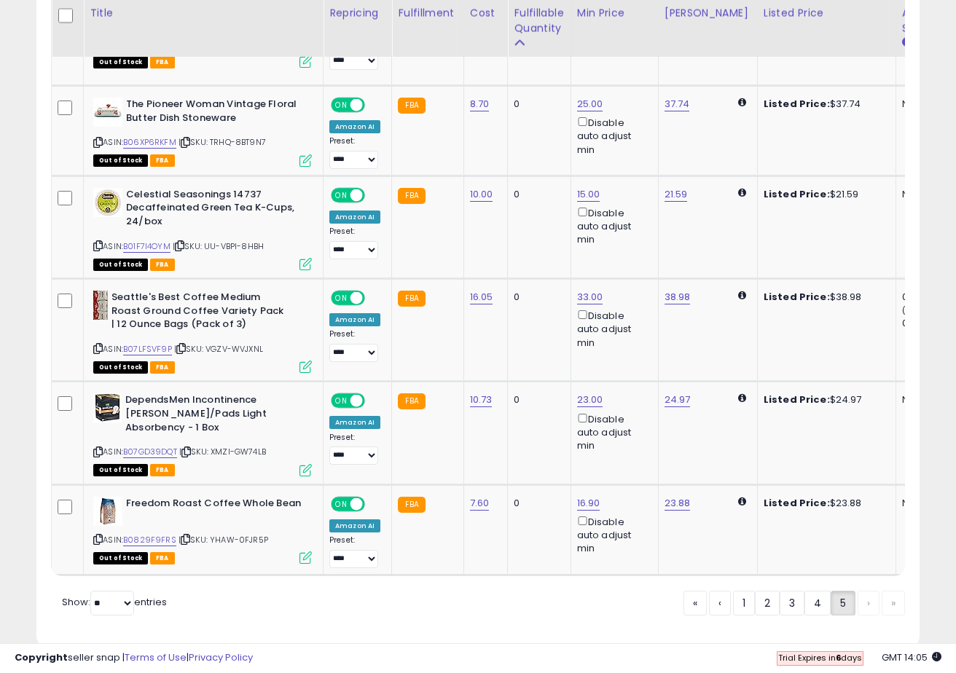
click at [854, 591] on div "« ‹ 1 2 3 4 5 › »" at bounding box center [793, 605] width 221 height 28
click at [882, 591] on div "« ‹ 1 2 3 4 5 › »" at bounding box center [793, 605] width 221 height 28
click at [870, 591] on div "« ‹ 1 2 3 4 5 › »" at bounding box center [793, 605] width 221 height 28
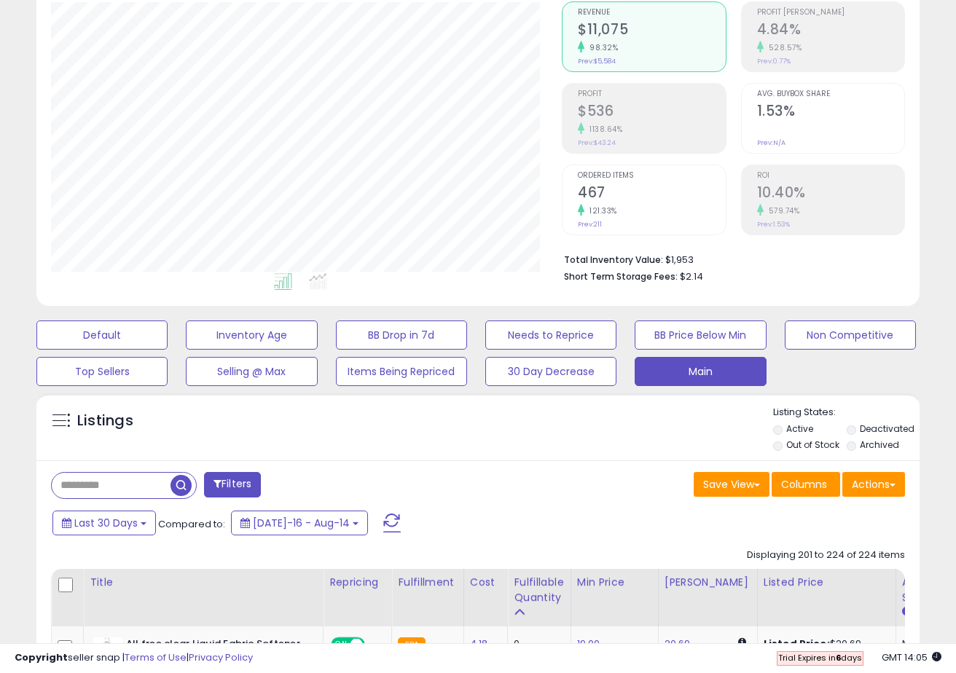
scroll to position [202, 0]
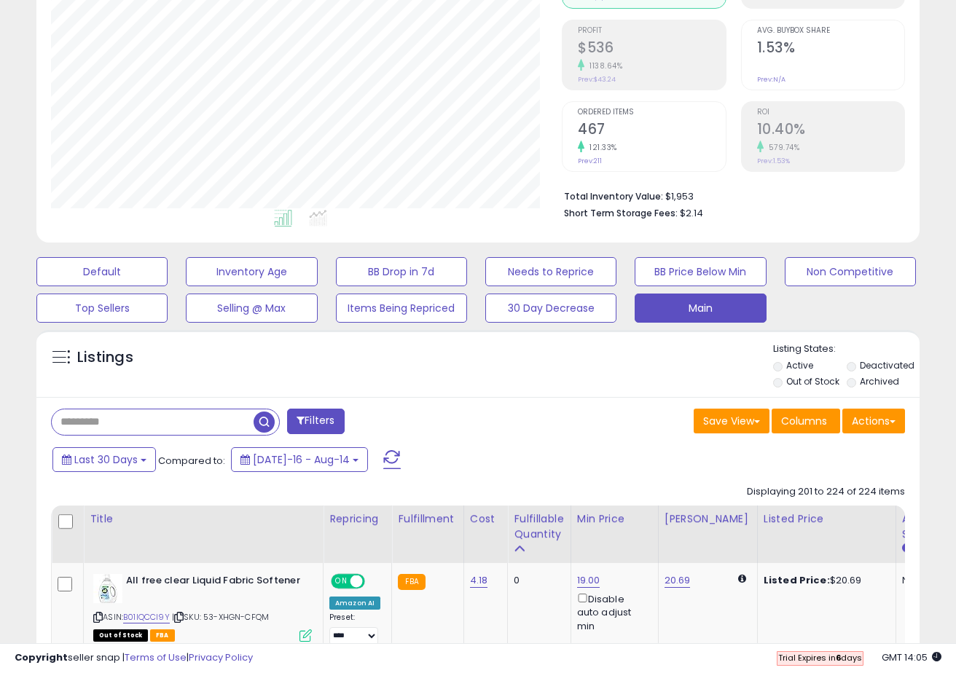
click at [138, 418] on input "text" at bounding box center [153, 421] width 202 height 25
paste input "**********"
type input "**********"
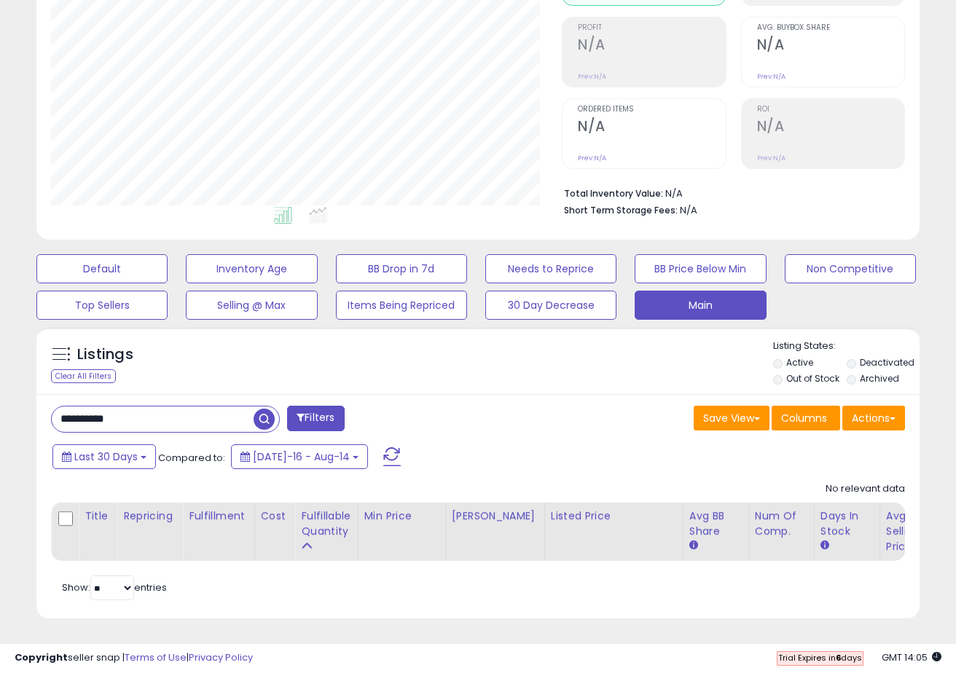
scroll to position [299, 511]
click at [808, 360] on label "Active" at bounding box center [799, 362] width 27 height 12
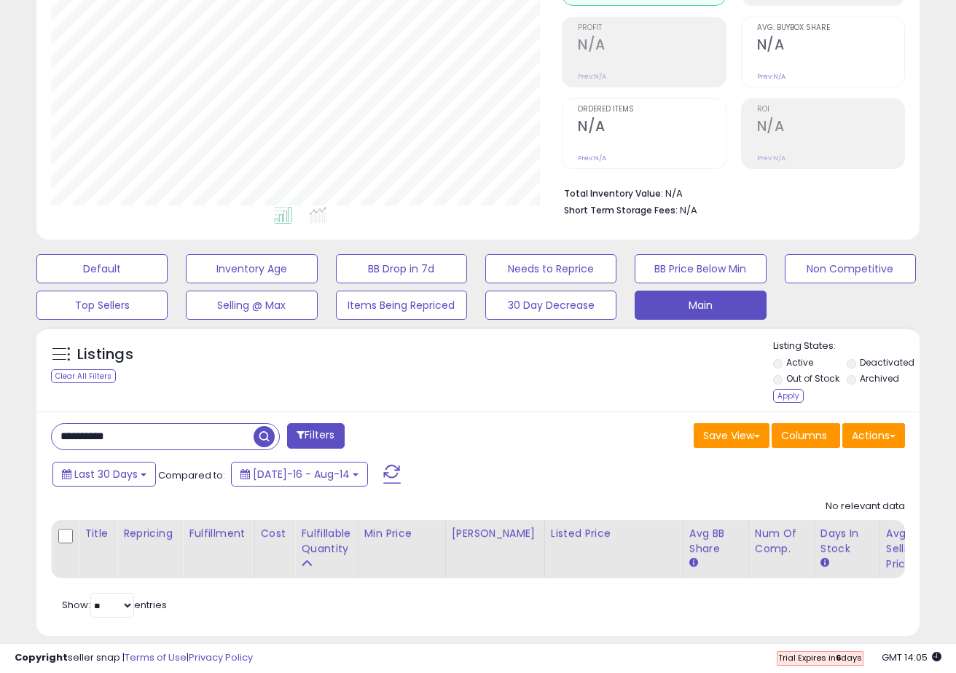
click at [858, 374] on li "Archived" at bounding box center [882, 380] width 72 height 16
click at [870, 382] on label "Archived" at bounding box center [879, 378] width 39 height 12
click at [795, 396] on div "Apply" at bounding box center [788, 396] width 31 height 14
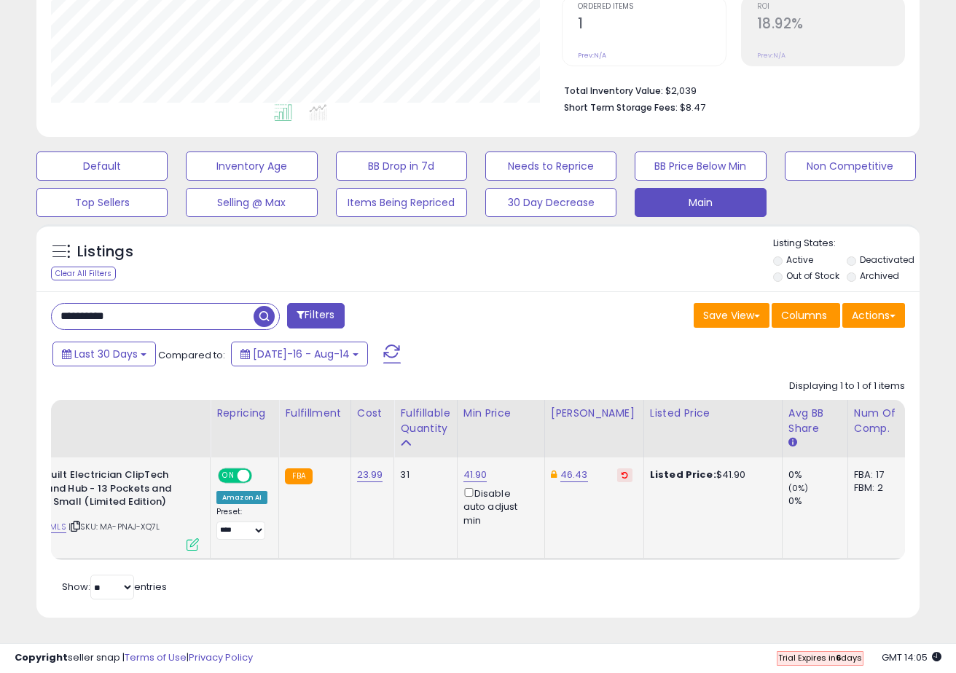
scroll to position [0, 139]
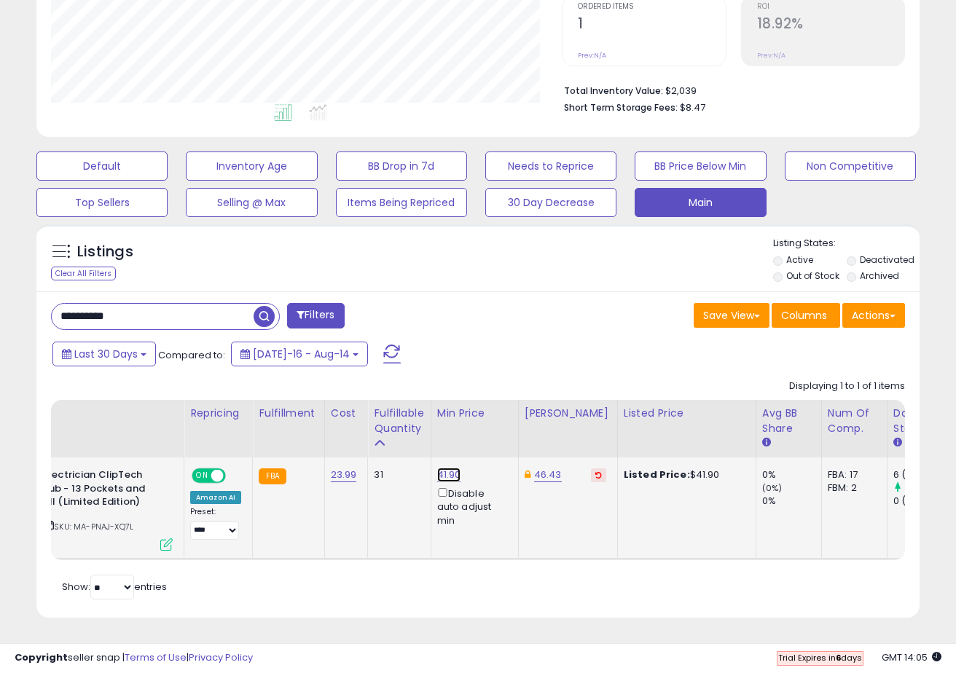
click at [441, 473] on link "41.90" at bounding box center [449, 475] width 24 height 15
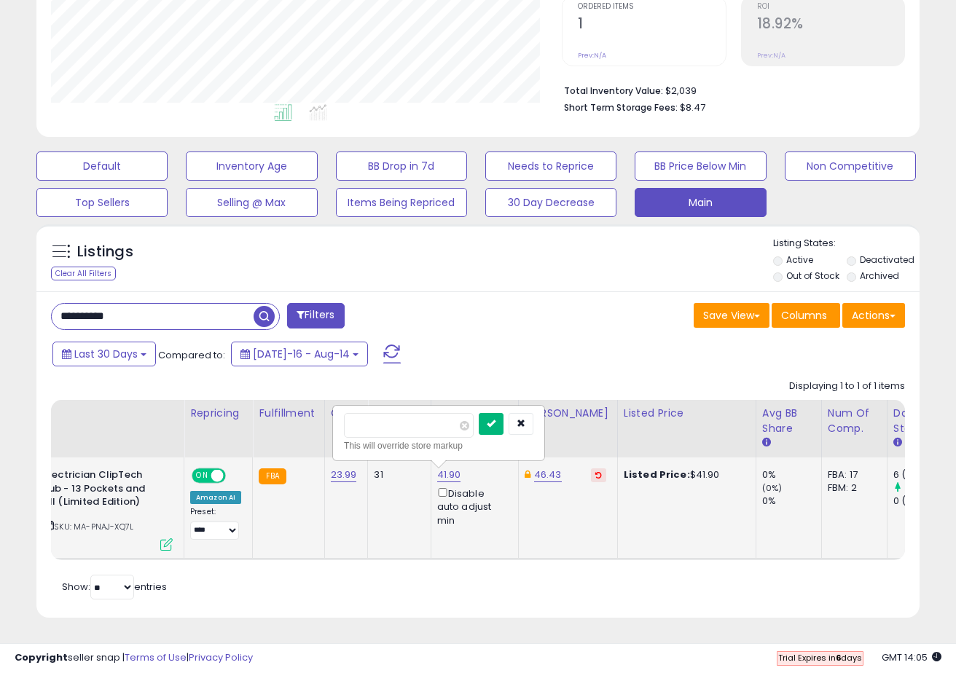
type input "**"
click at [495, 422] on icon "submit" at bounding box center [491, 423] width 9 height 9
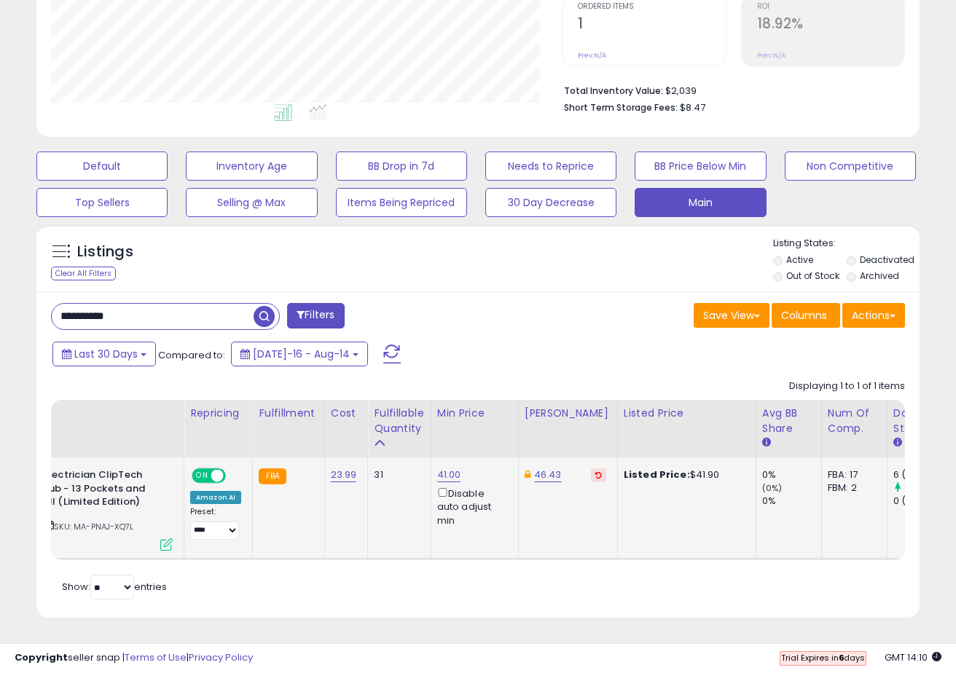
scroll to position [0, 0]
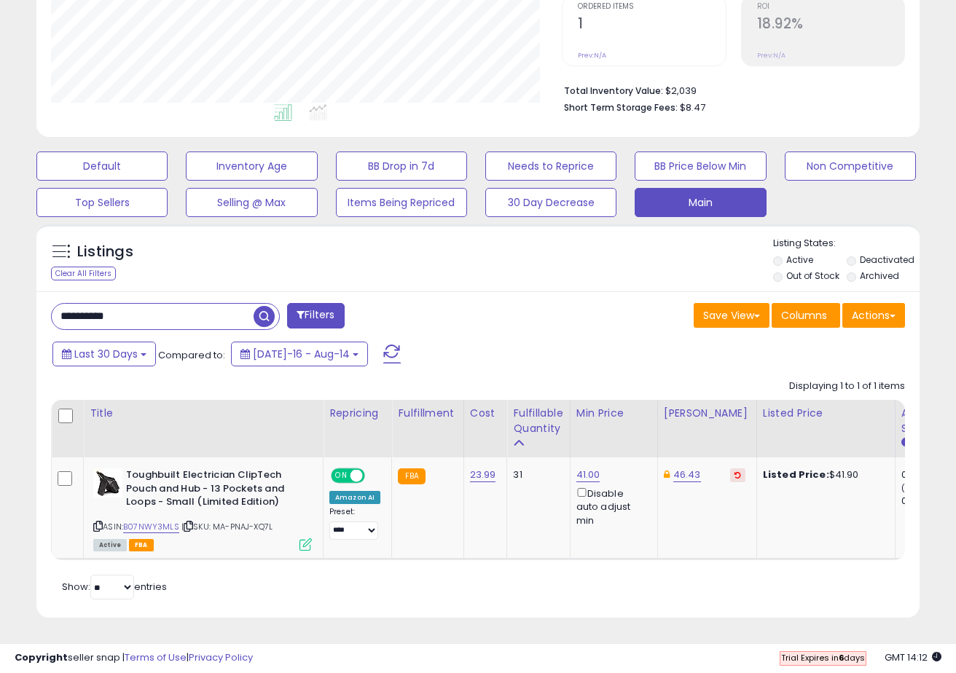
click at [217, 312] on input "**********" at bounding box center [153, 316] width 202 height 25
paste input "text"
type input "**********"
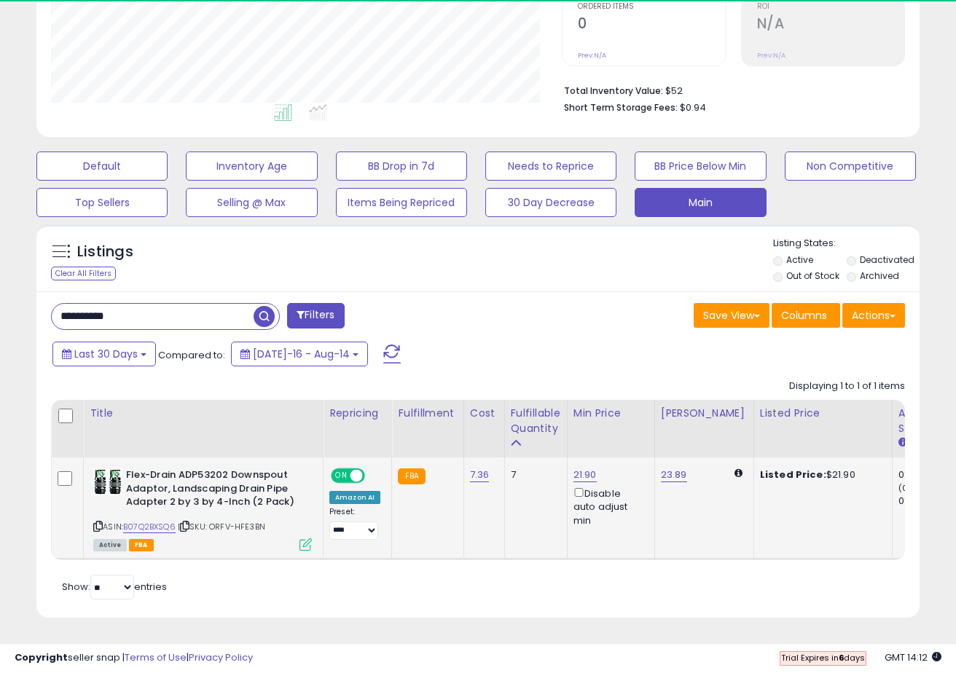
scroll to position [299, 511]
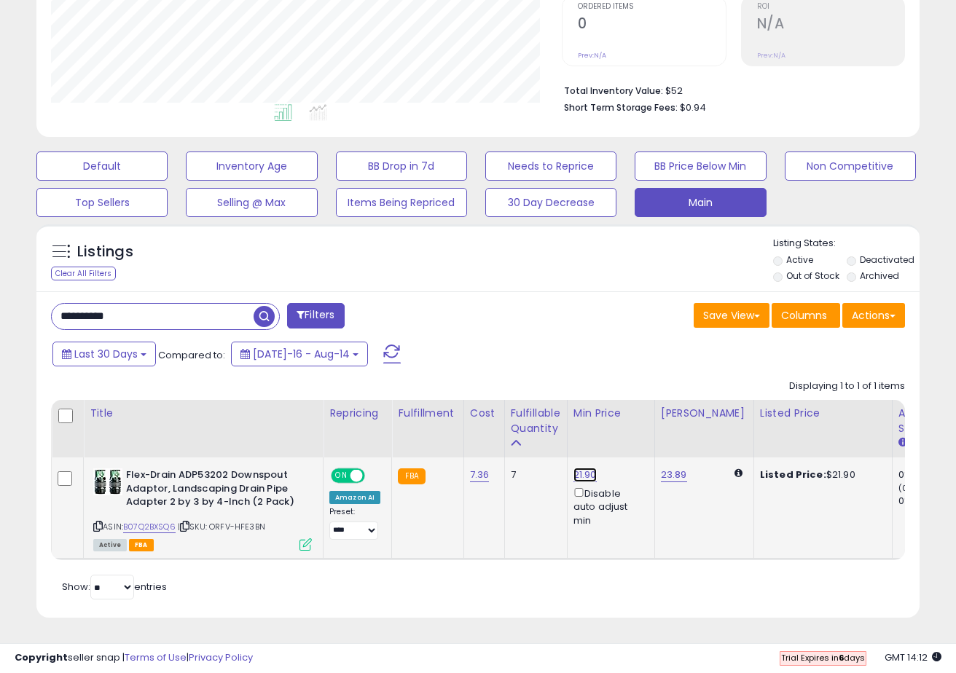
click at [579, 473] on link "21.90" at bounding box center [584, 475] width 23 height 15
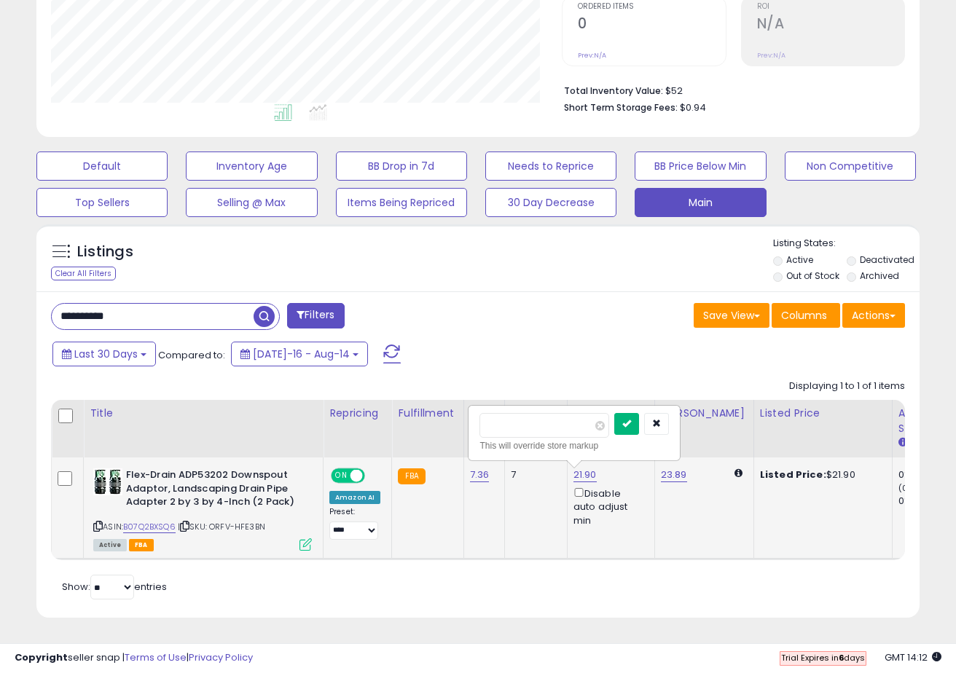
type input "****"
click at [632, 426] on button "submit" at bounding box center [626, 424] width 25 height 22
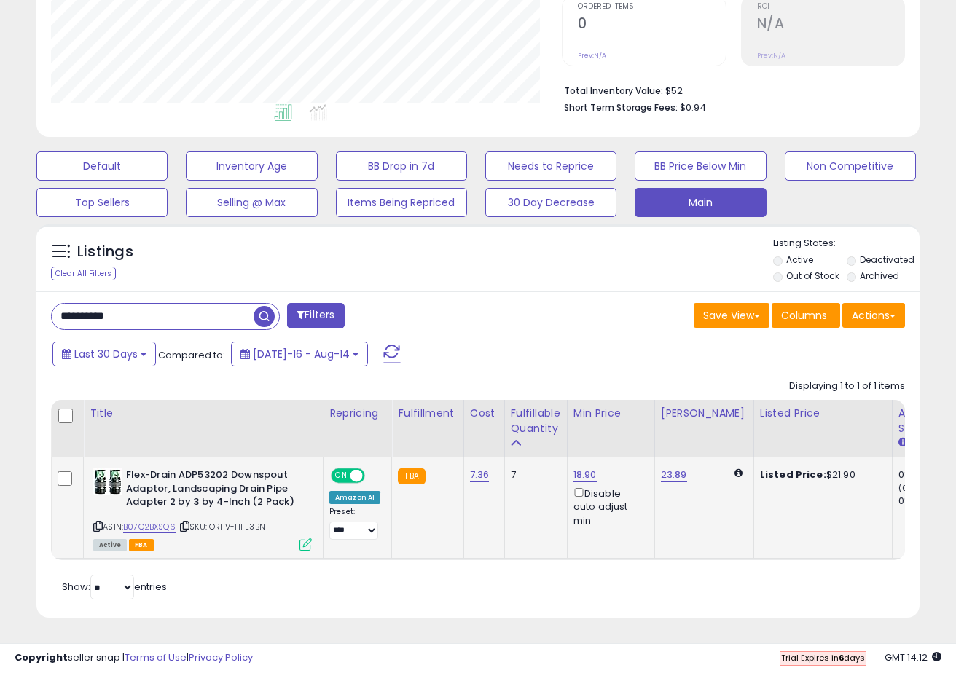
click at [163, 326] on input "**********" at bounding box center [153, 316] width 202 height 25
paste input "text"
type input "**********"
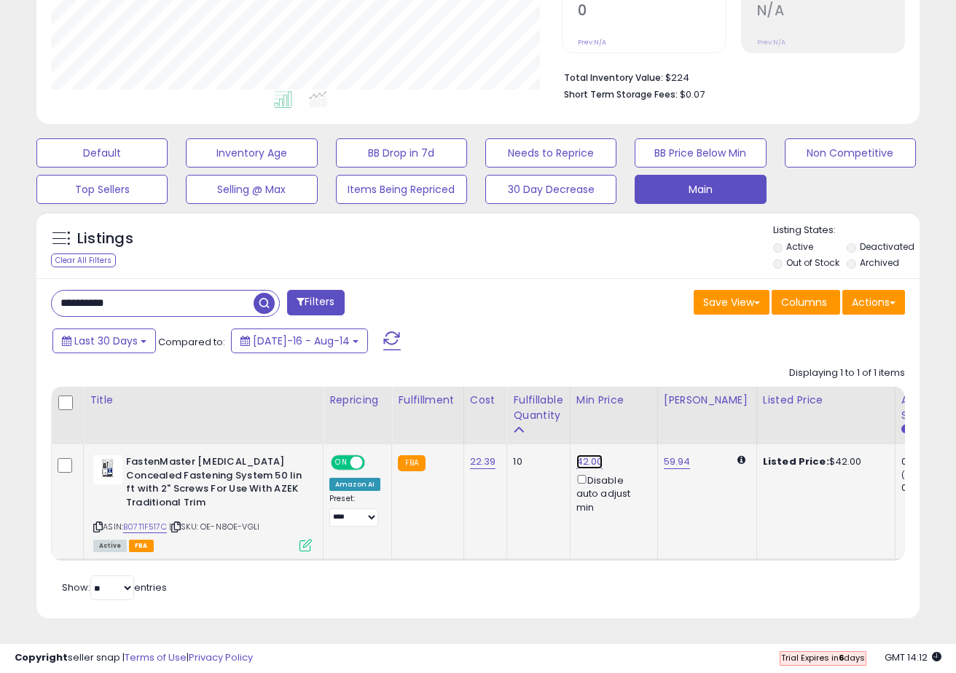
click at [581, 467] on link "42.00" at bounding box center [589, 462] width 27 height 15
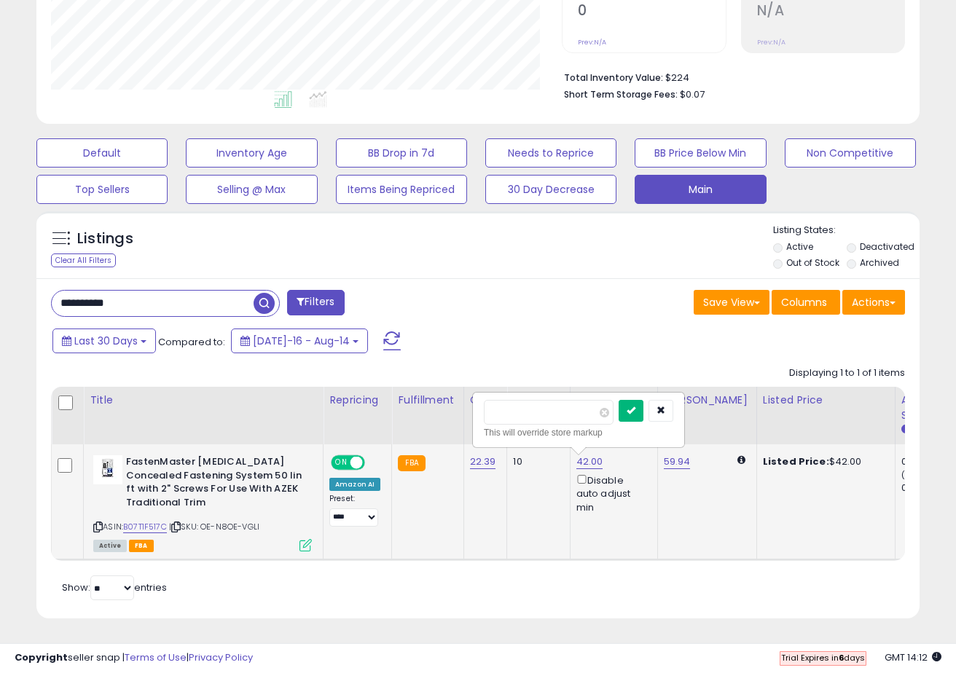
type input "**"
click at [635, 408] on icon "submit" at bounding box center [630, 410] width 9 height 9
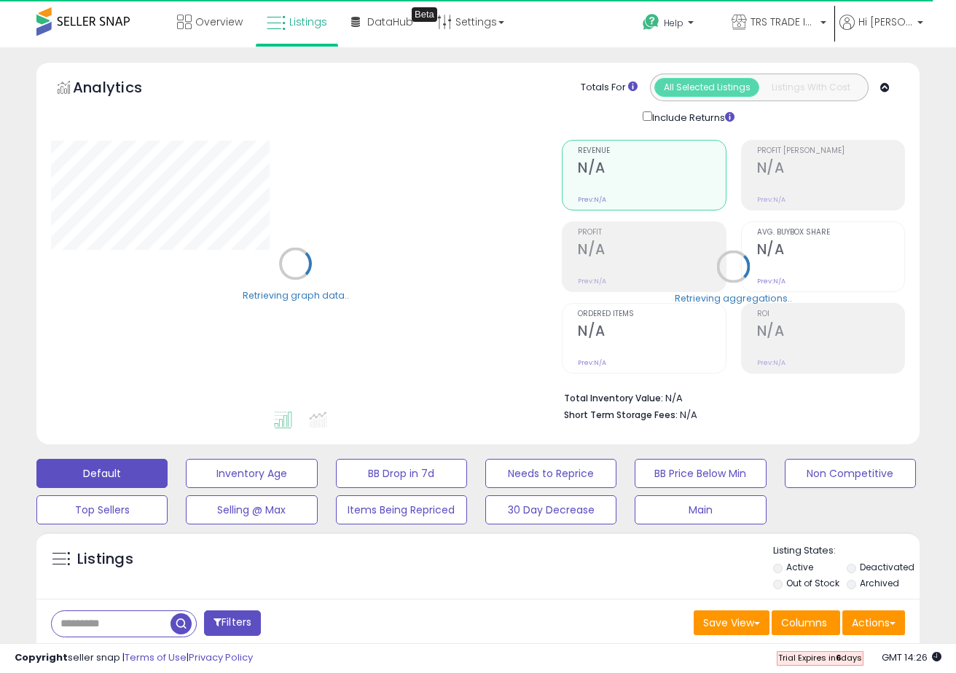
scroll to position [60, 0]
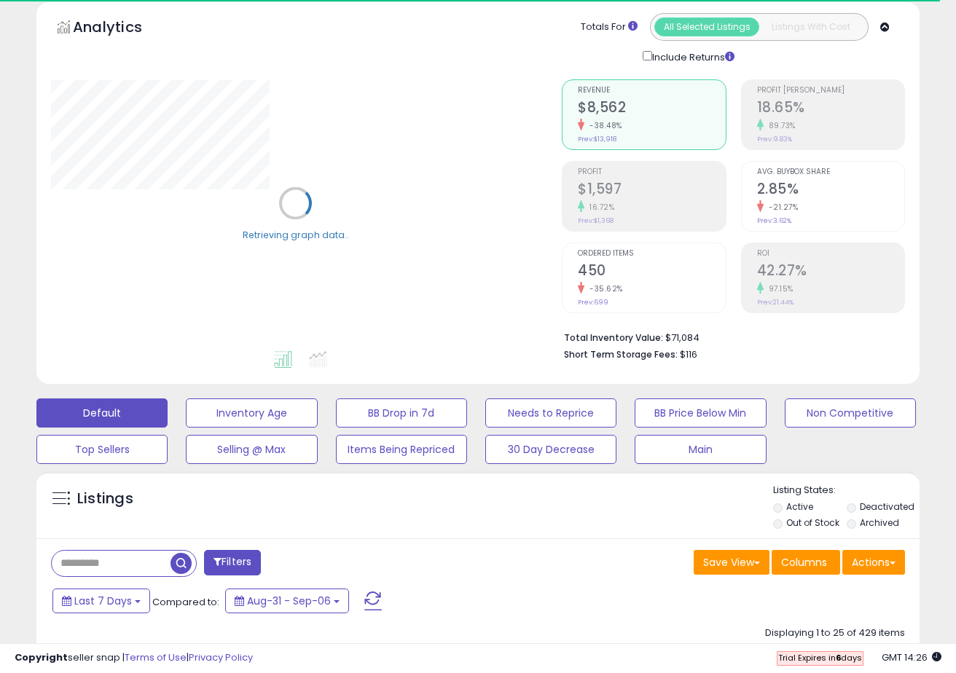
click at [106, 567] on input "text" at bounding box center [111, 563] width 119 height 25
paste input "**********"
type input "**********"
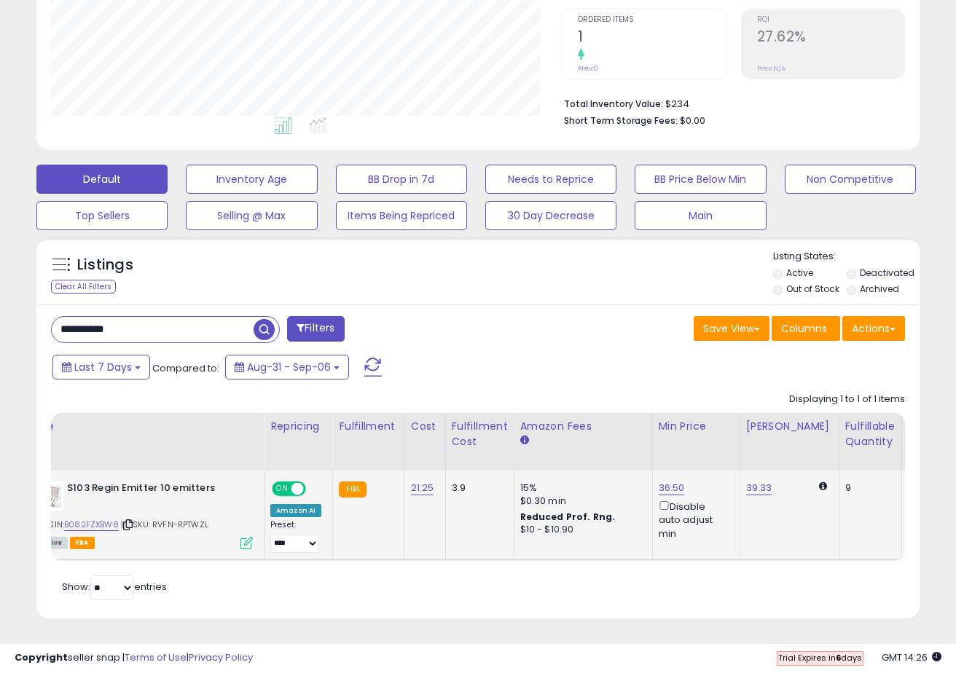
scroll to position [0, 66]
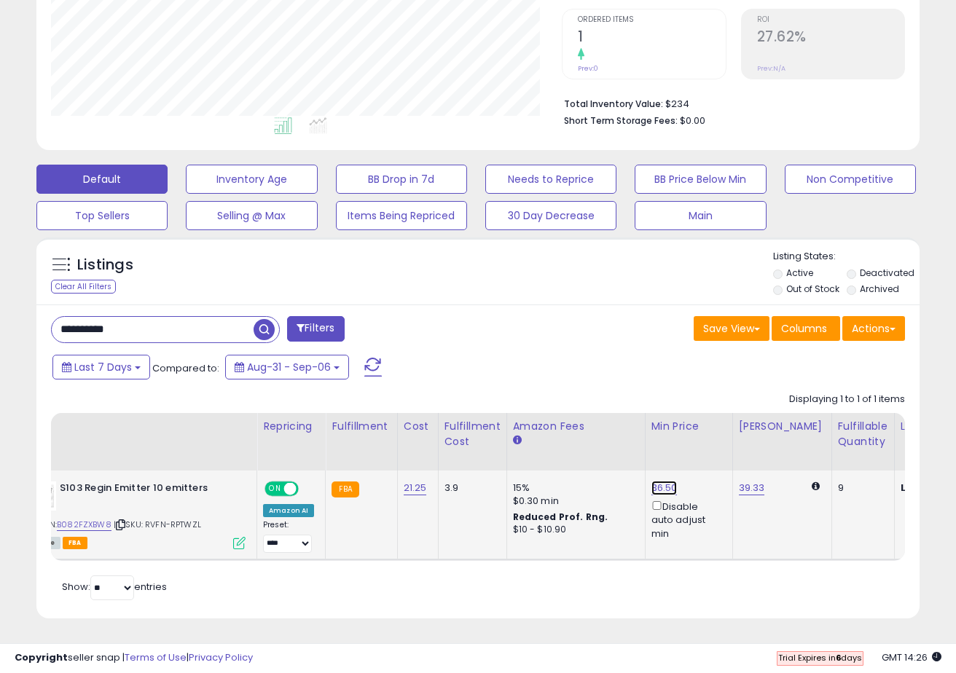
click at [652, 485] on link "36.50" at bounding box center [664, 488] width 26 height 15
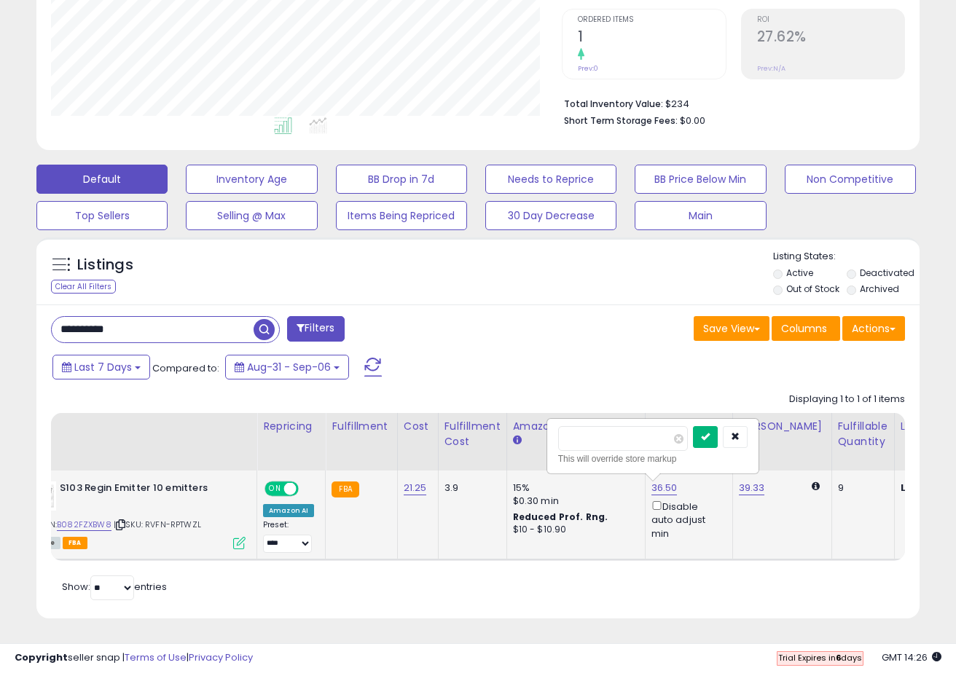
type input "****"
click at [717, 436] on button "submit" at bounding box center [705, 437] width 25 height 22
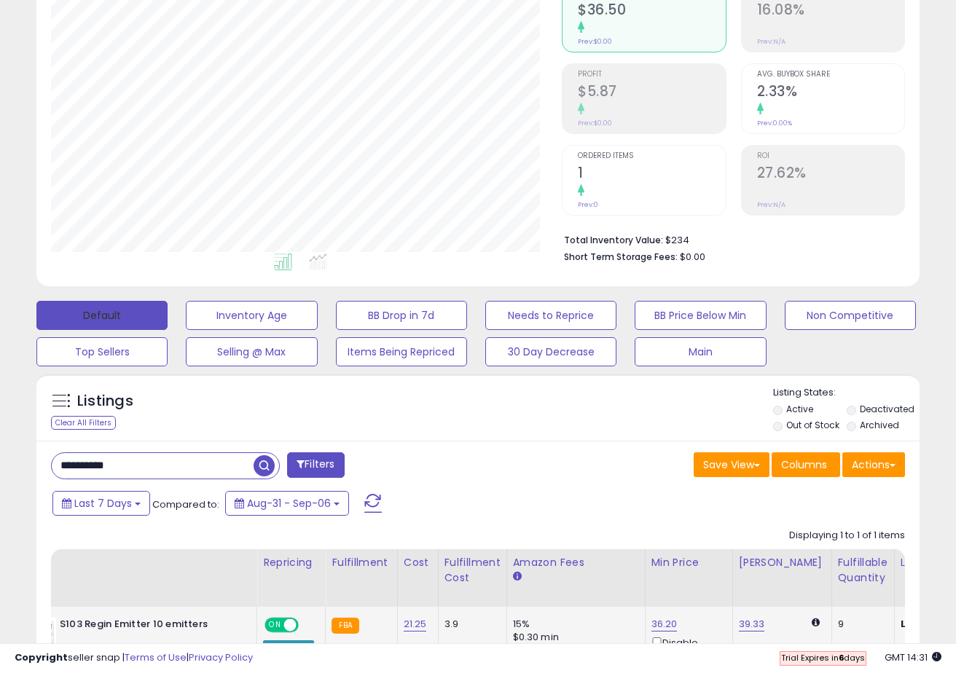
scroll to position [142, 0]
